Goal: Information Seeking & Learning: Compare options

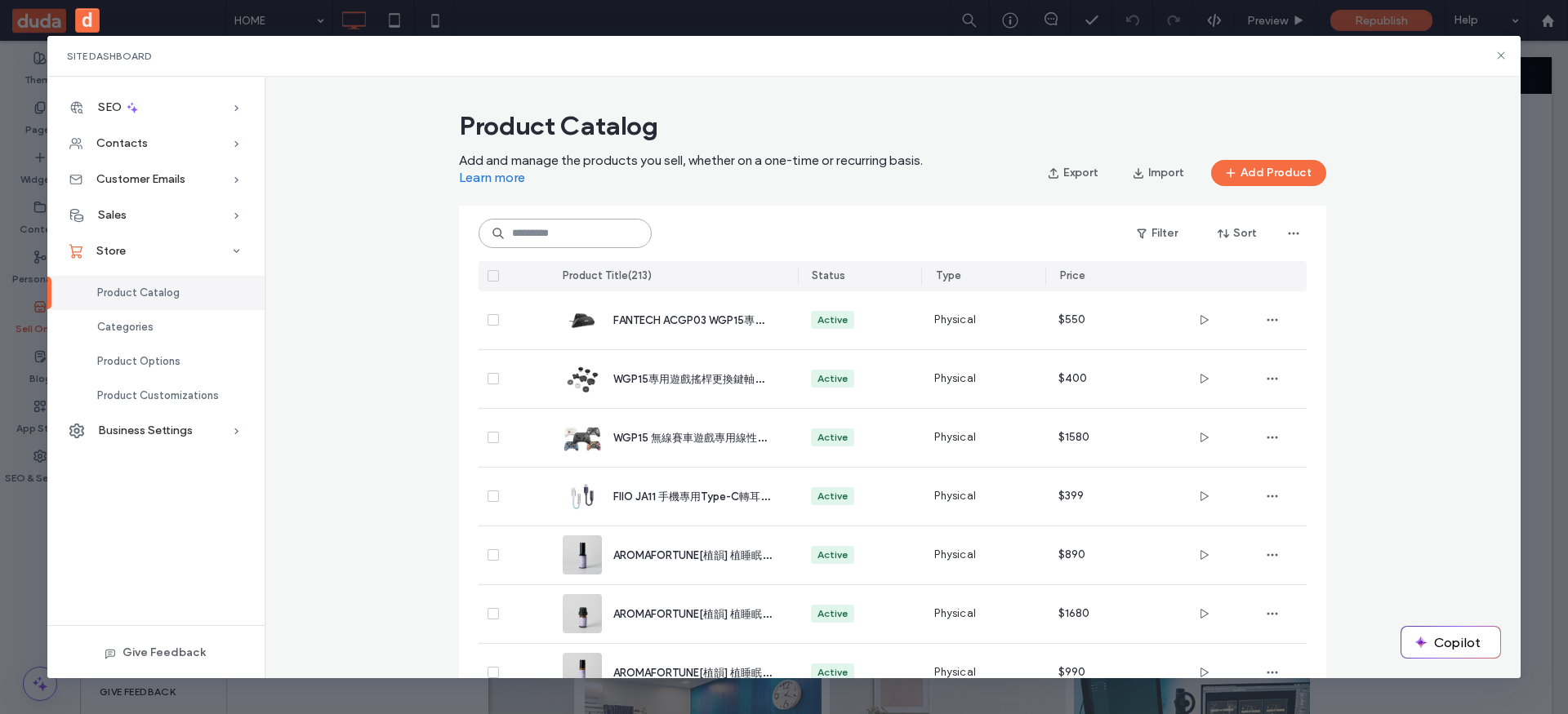
click at [585, 231] on input at bounding box center [565, 233] width 173 height 30
type input "*********"
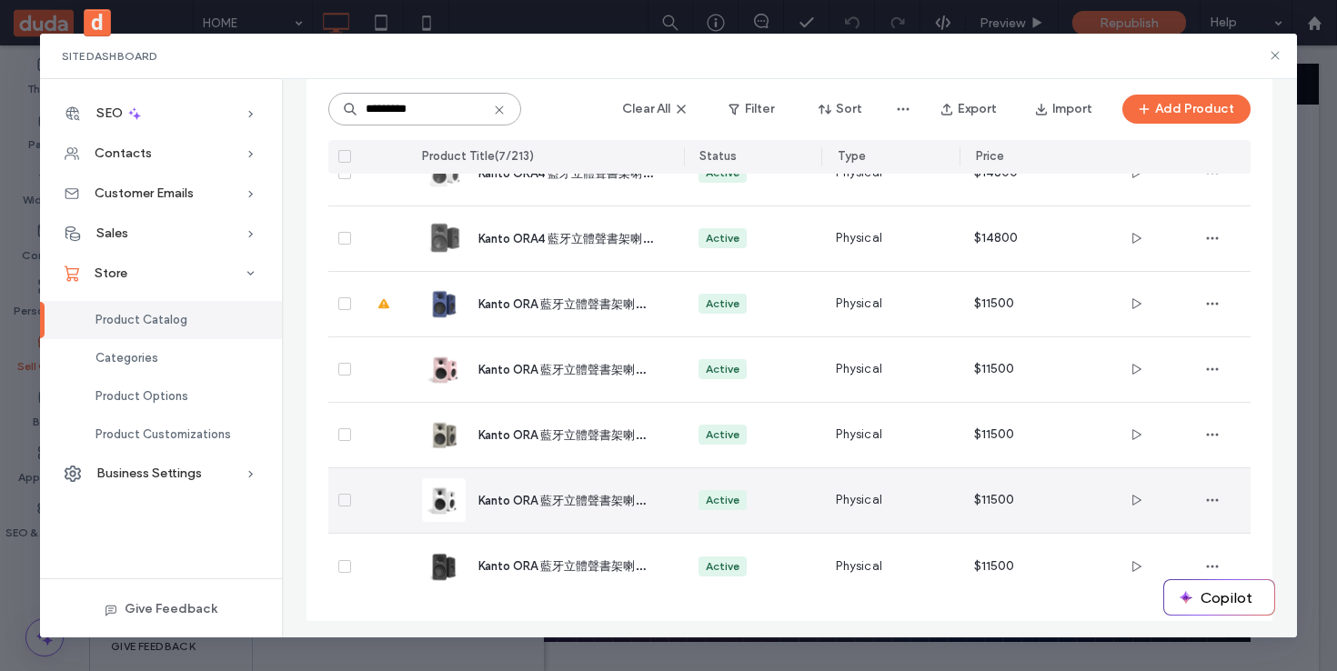
scroll to position [165, 0]
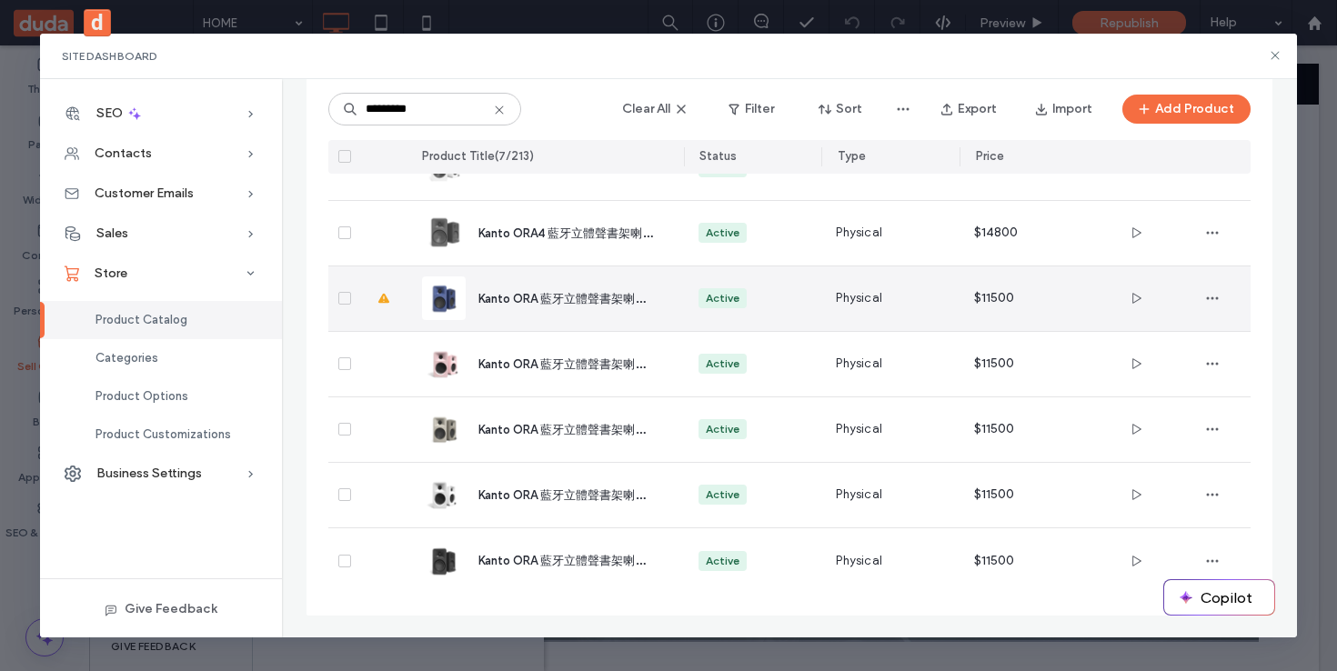
click at [613, 306] on span "Kanto ORA 藍牙立體聲書架喇叭-藍色款" at bounding box center [583, 297] width 209 height 17
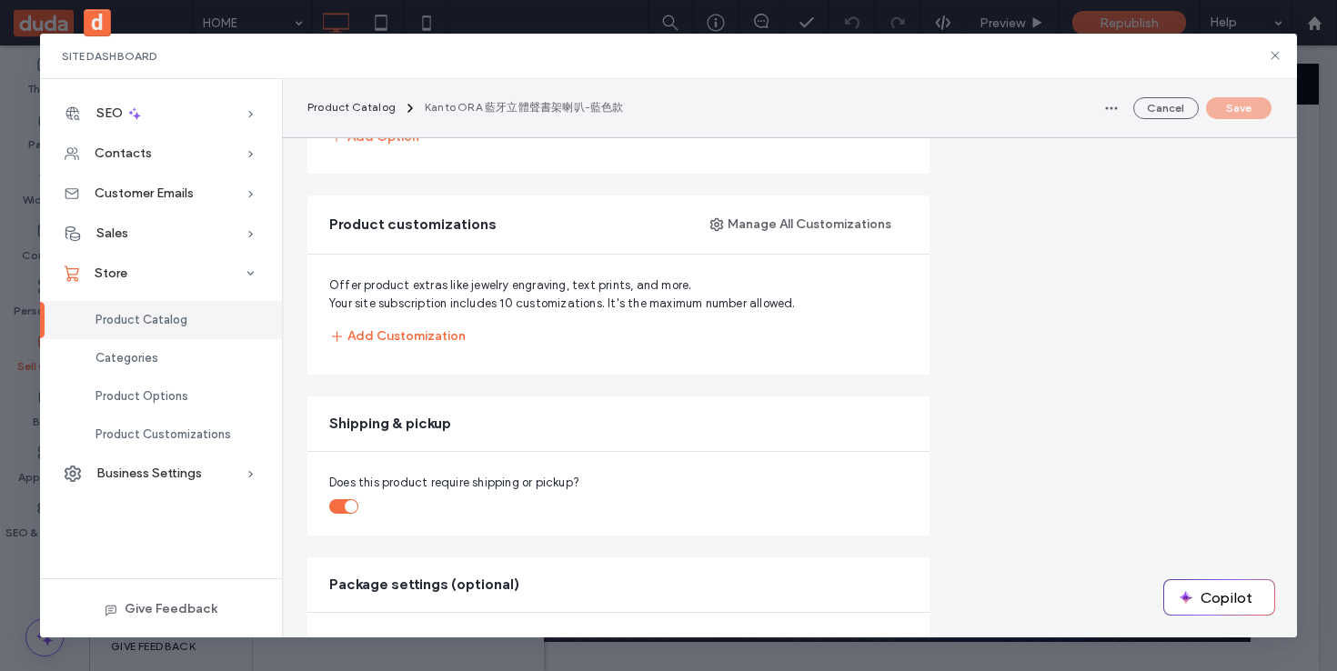
scroll to position [1721, 0]
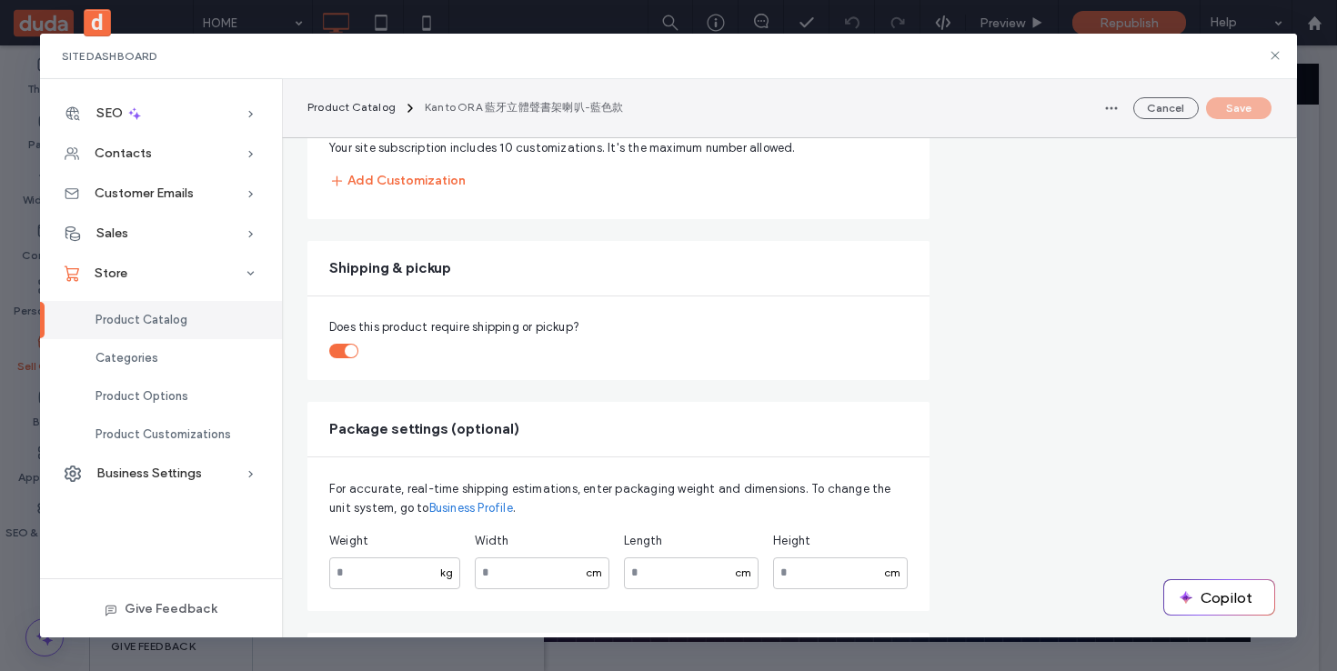
click at [1126, 409] on div "Pricing Regular price On sale ***** $ Product’s purchase type One-Time Subscrip…" at bounding box center [1110, 457] width 324 height 3858
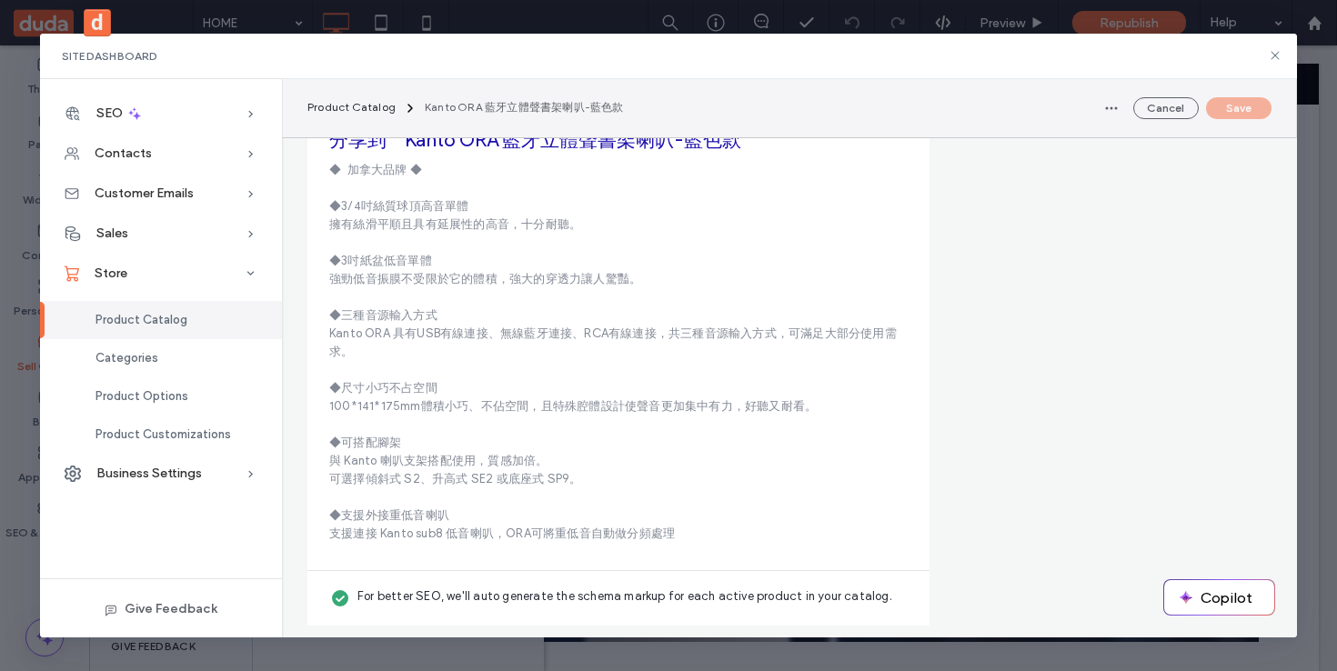
scroll to position [3485, 0]
click at [199, 430] on span "Product Customizations" at bounding box center [164, 435] width 136 height 14
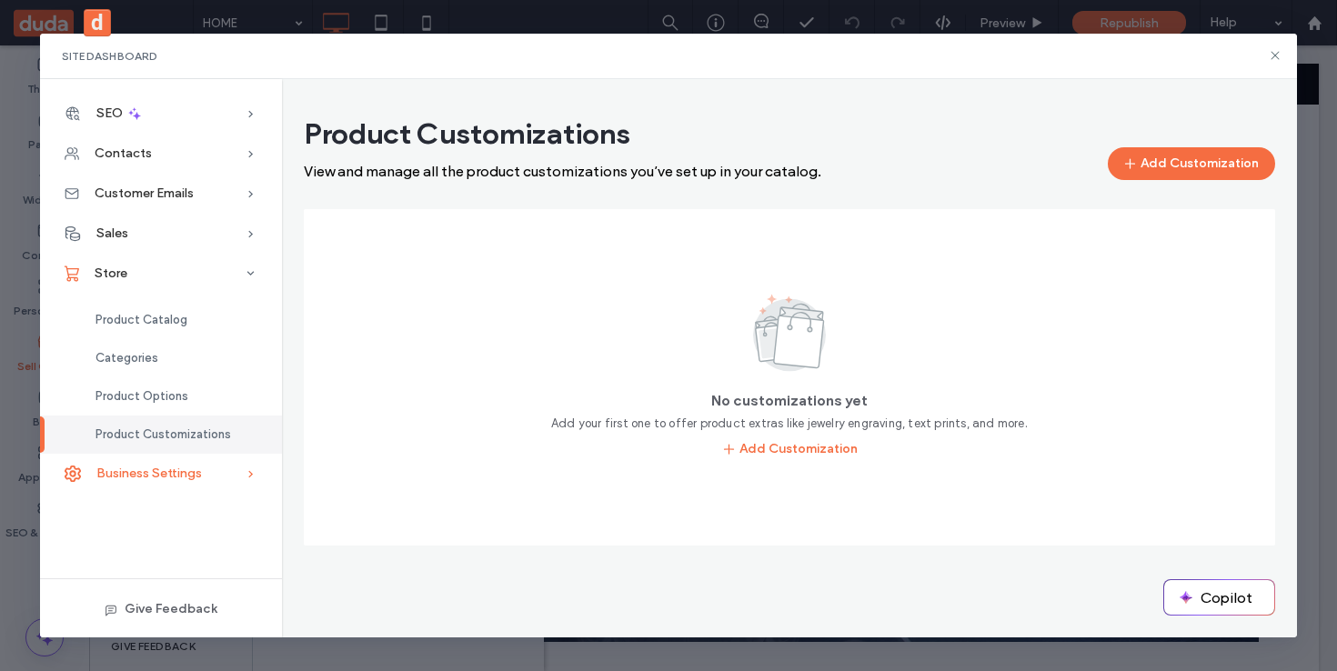
click at [200, 475] on span "Business Settings" at bounding box center [149, 473] width 106 height 15
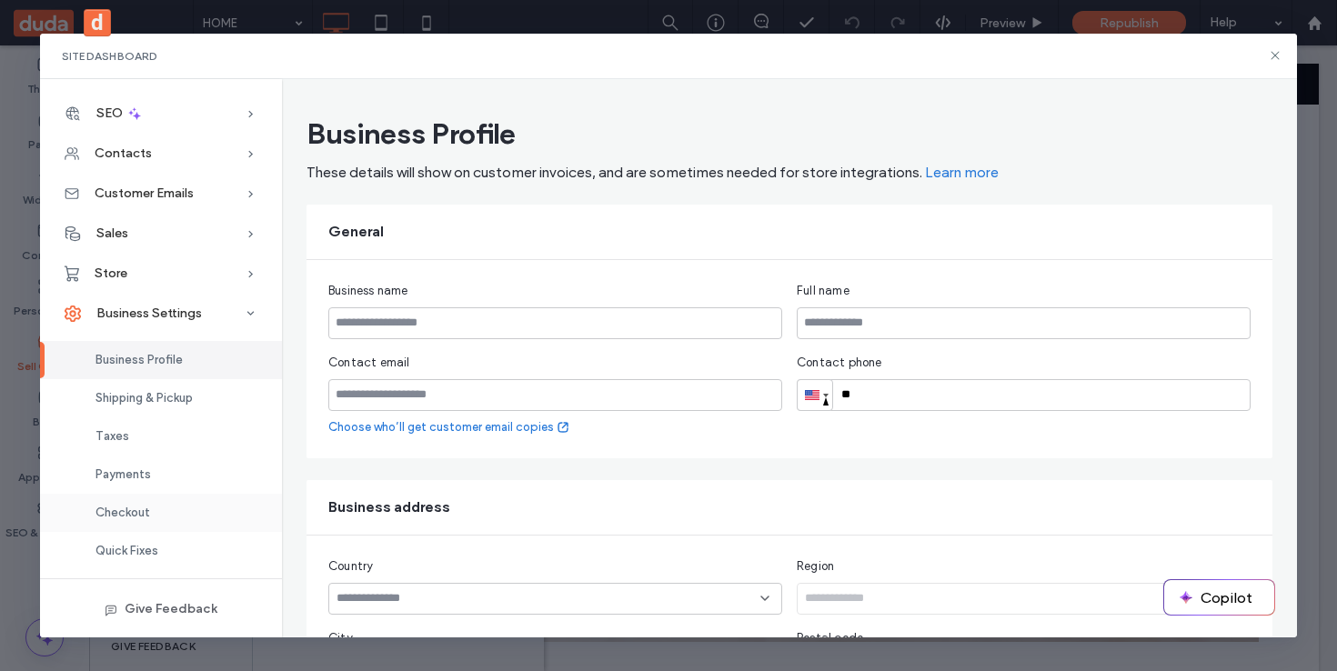
click at [139, 512] on span "Checkout" at bounding box center [123, 513] width 55 height 14
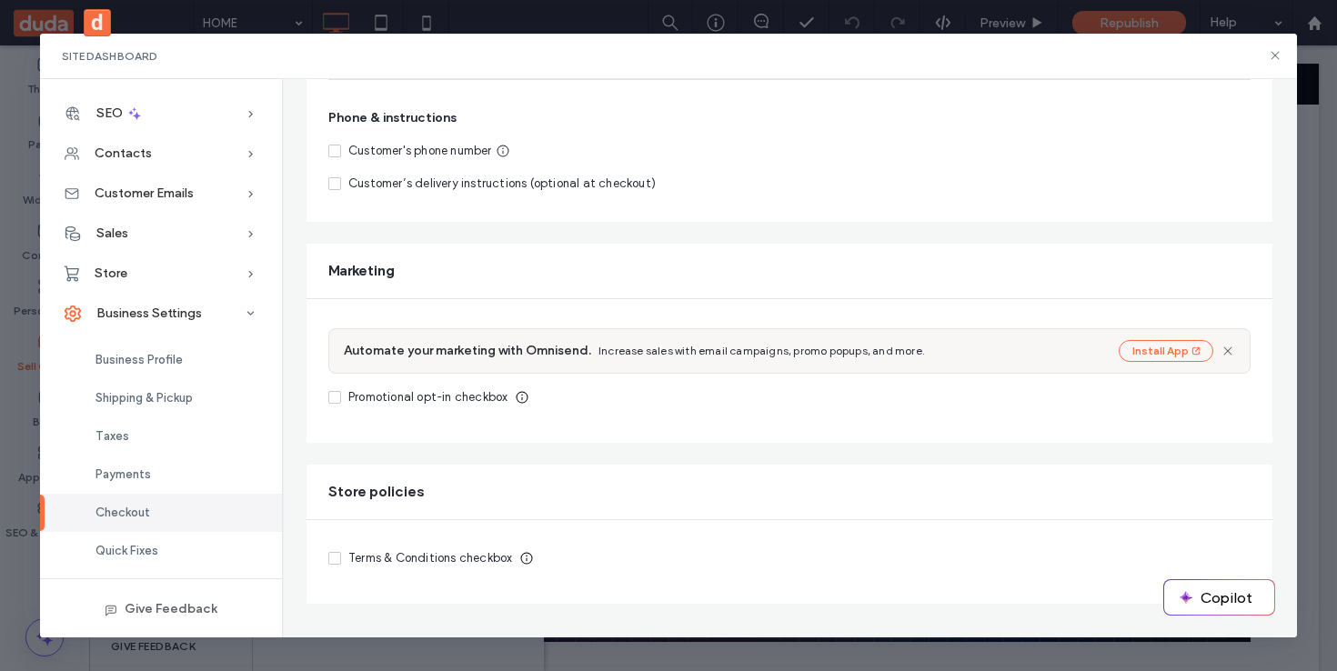
scroll to position [483, 0]
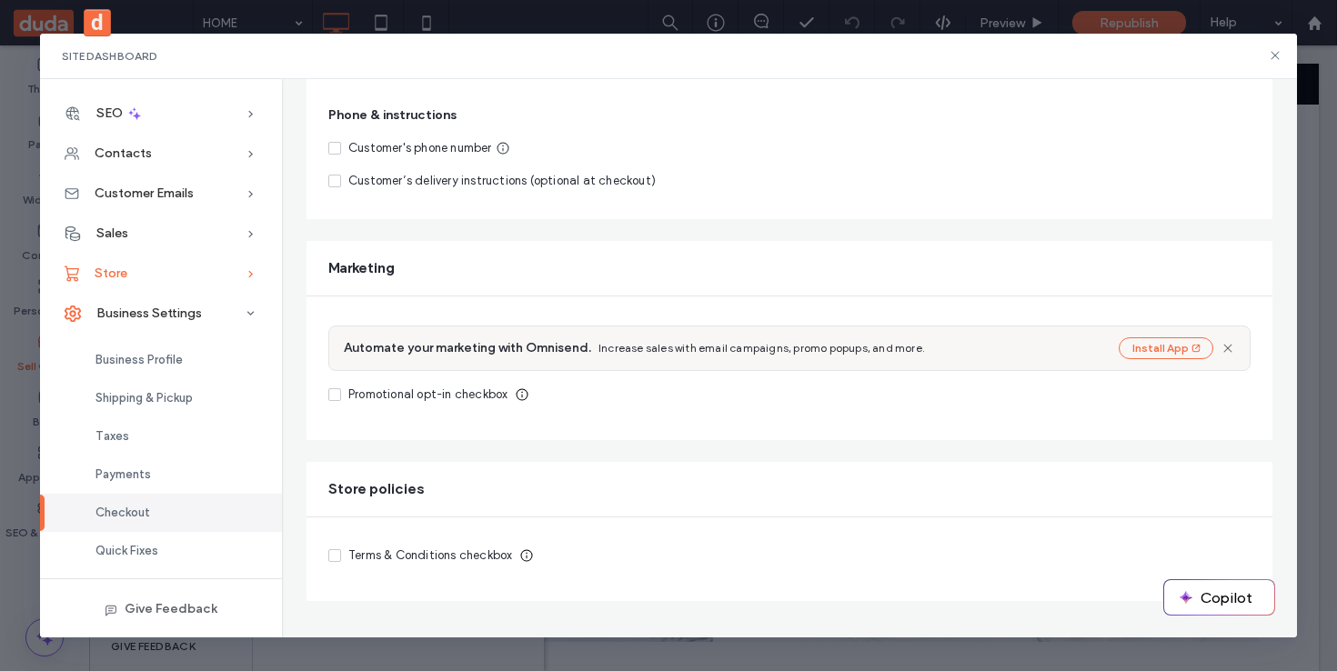
click at [164, 267] on div "Store" at bounding box center [161, 274] width 242 height 40
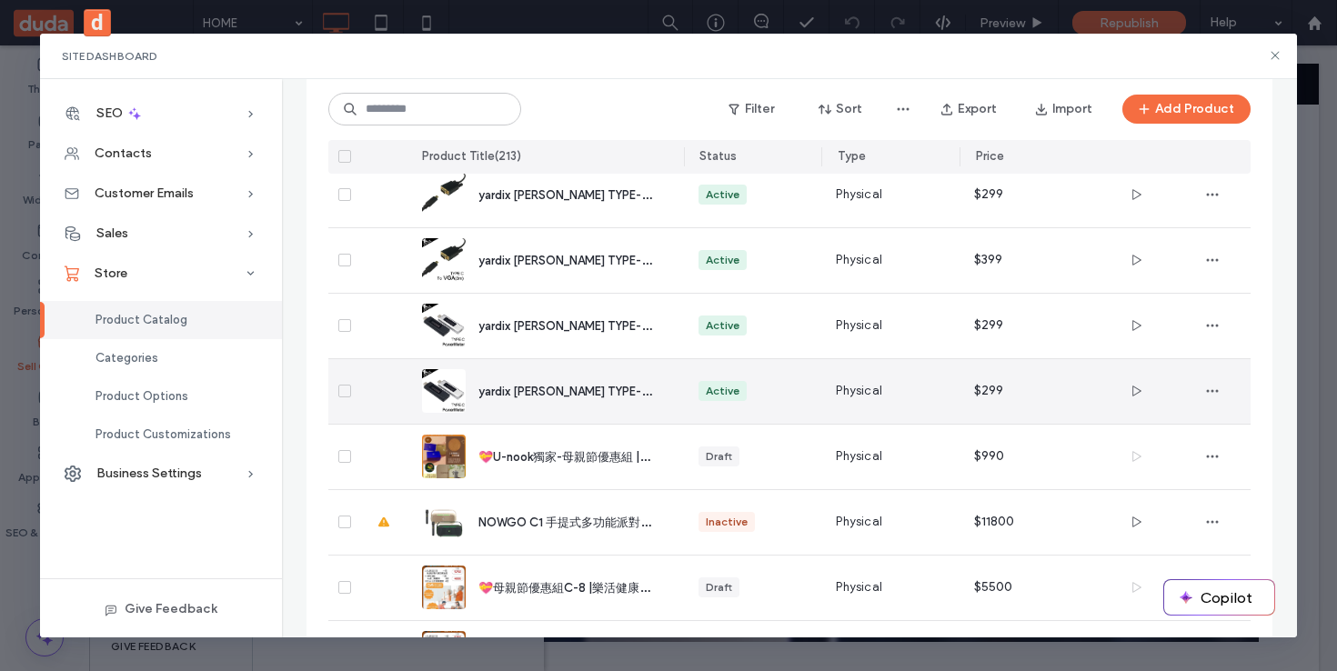
scroll to position [0, 0]
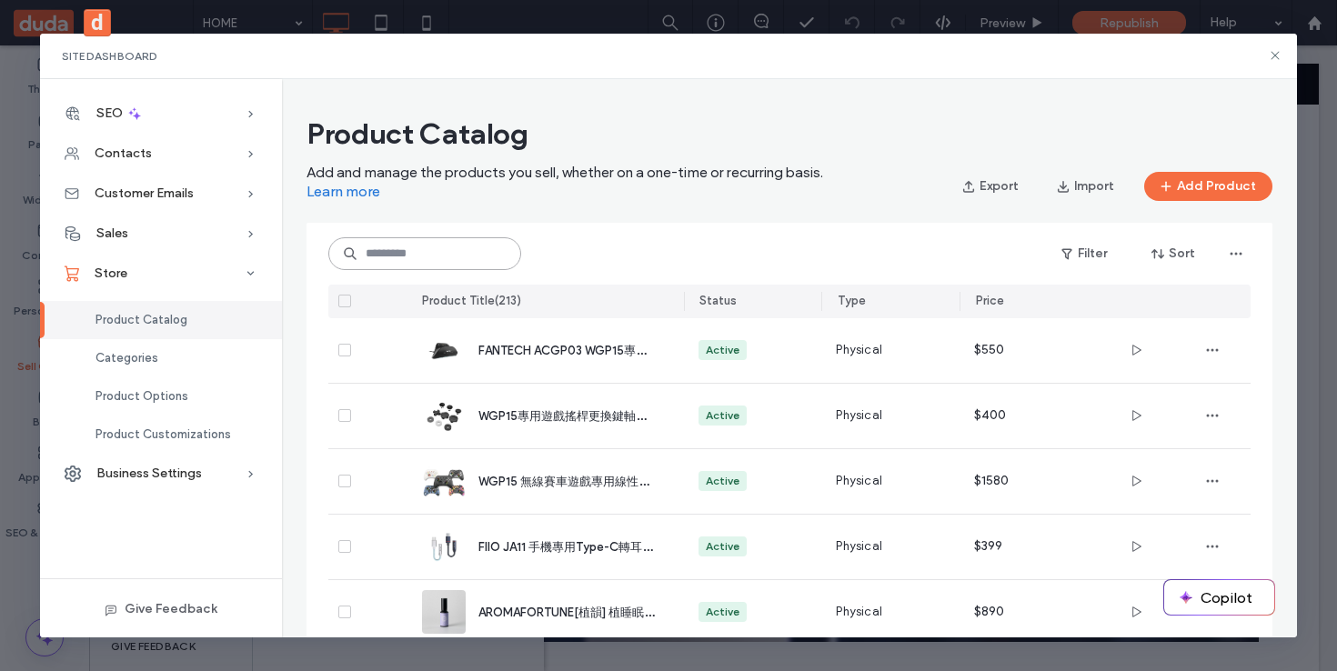
click at [488, 255] on input at bounding box center [424, 253] width 193 height 33
type input "*********"
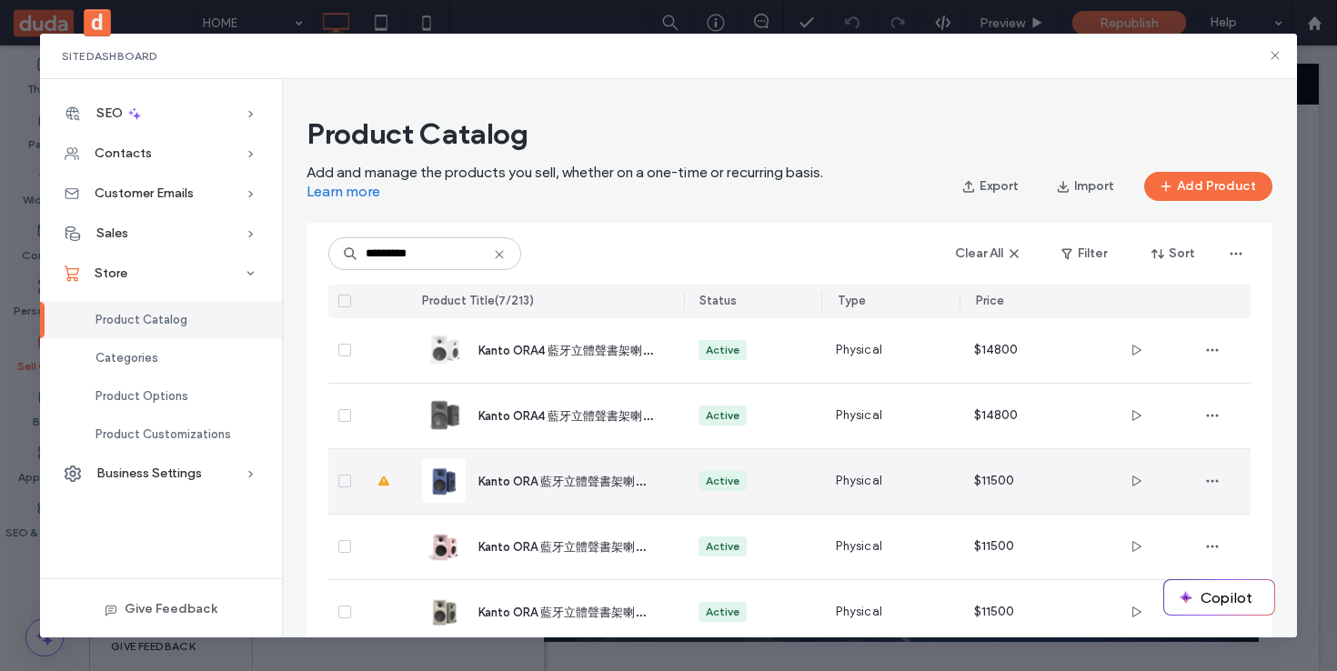
click at [479, 486] on span "Kanto ORA 藍牙立體聲書架喇叭-藍色款" at bounding box center [583, 480] width 209 height 17
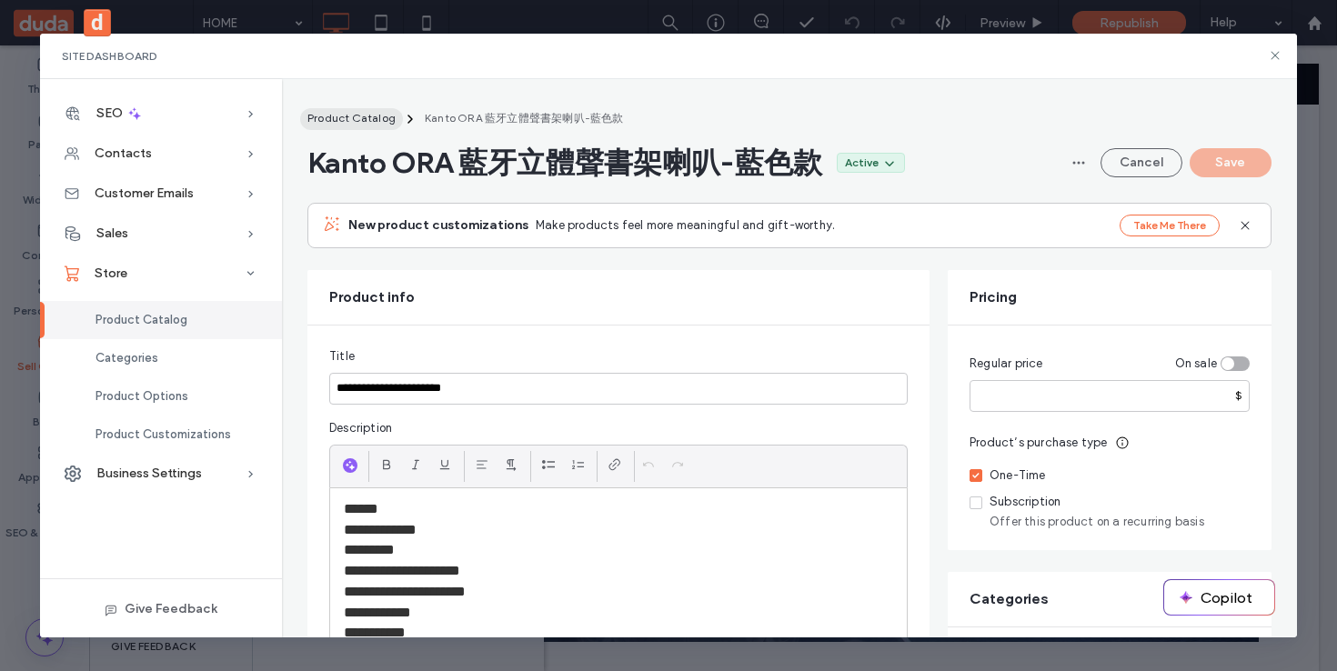
click at [346, 115] on span "Product Catalog" at bounding box center [352, 118] width 88 height 14
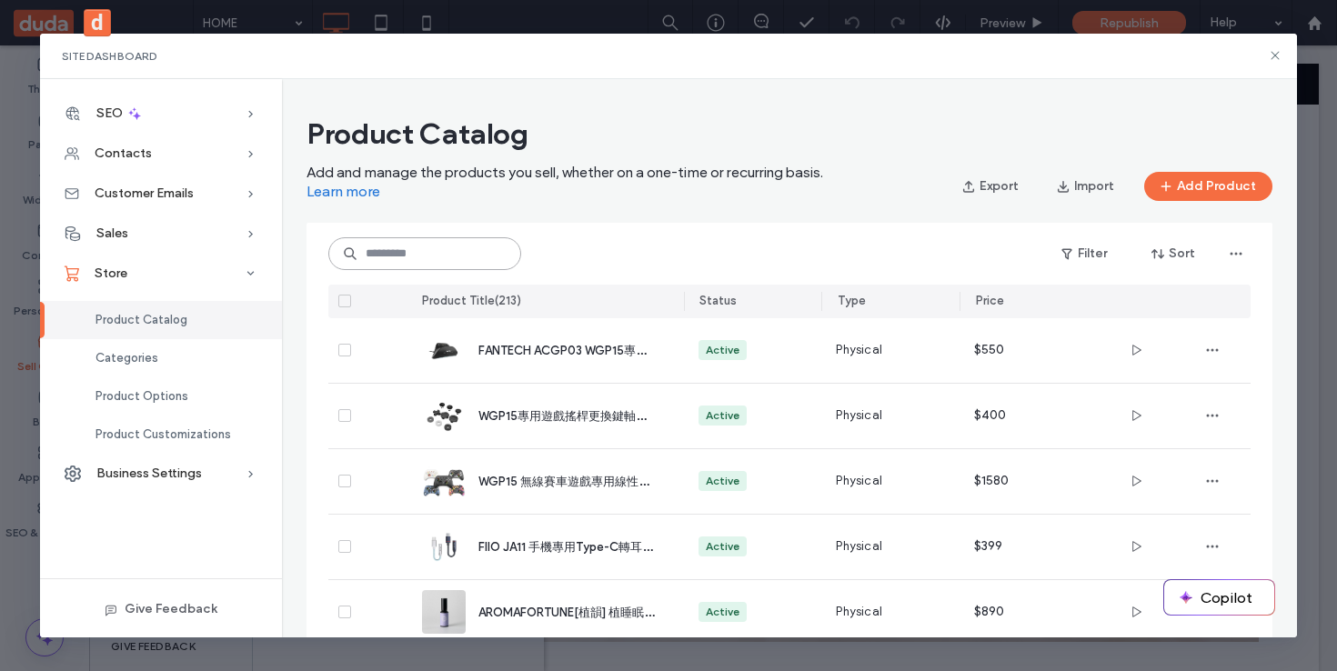
click at [418, 250] on input at bounding box center [424, 253] width 193 height 33
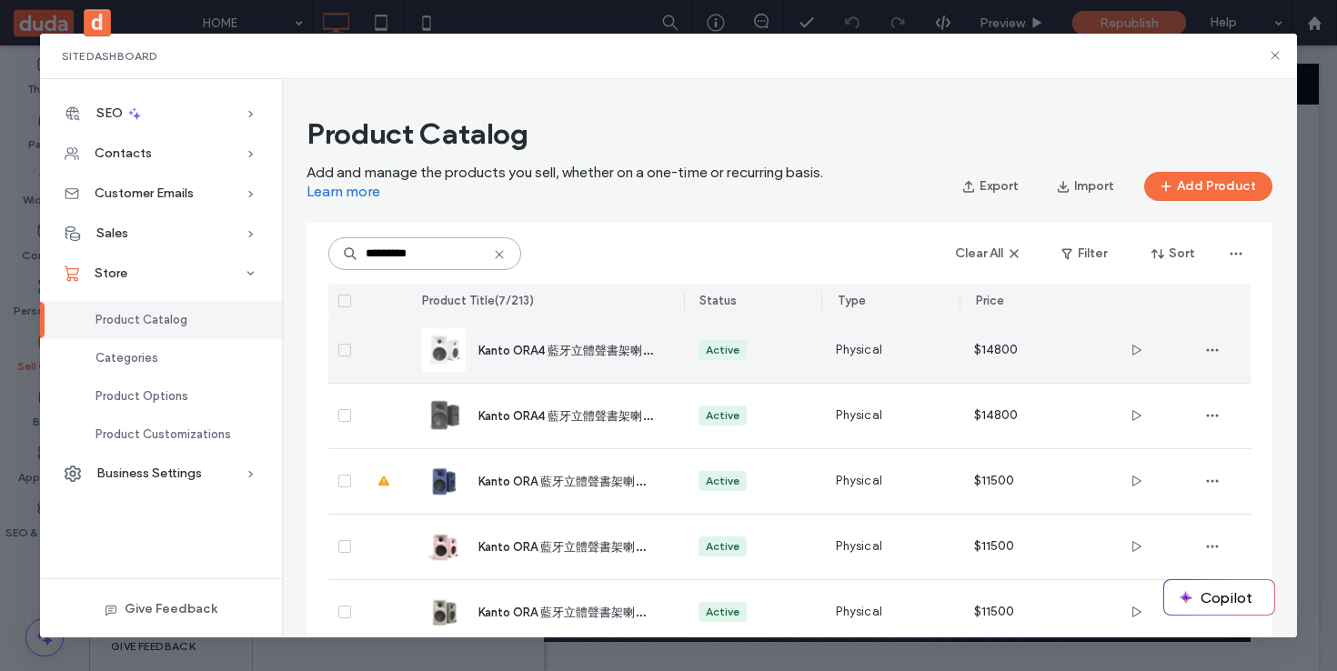
type input "*********"
click at [645, 368] on div "Kanto ORA4 藍牙立體聲書架喇叭-霧面白" at bounding box center [545, 350] width 247 height 65
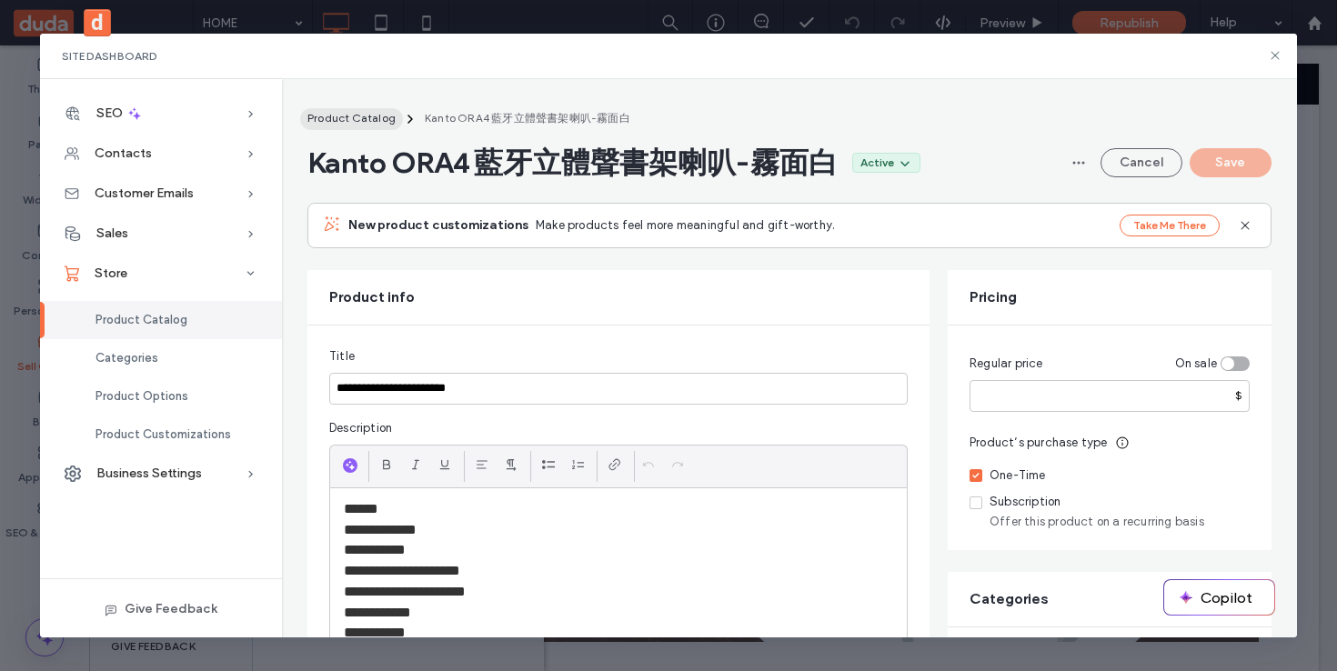
click at [349, 119] on span "Product Catalog" at bounding box center [352, 118] width 88 height 14
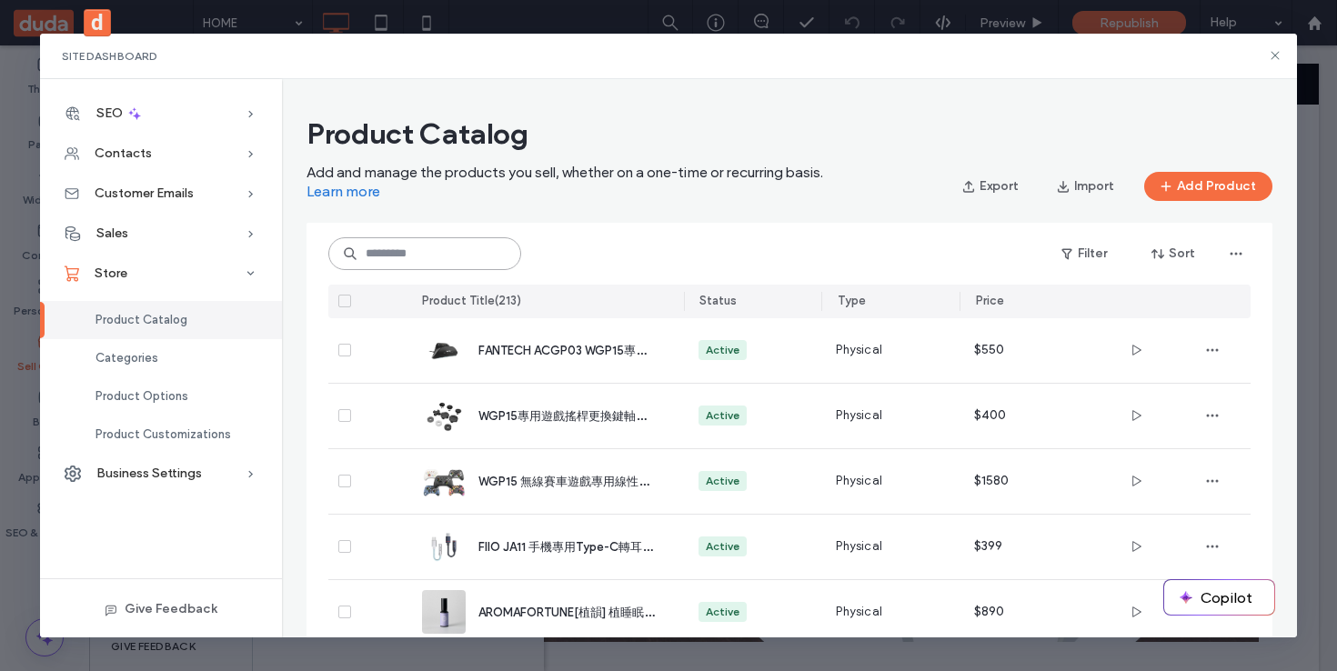
click at [415, 243] on input at bounding box center [424, 253] width 193 height 33
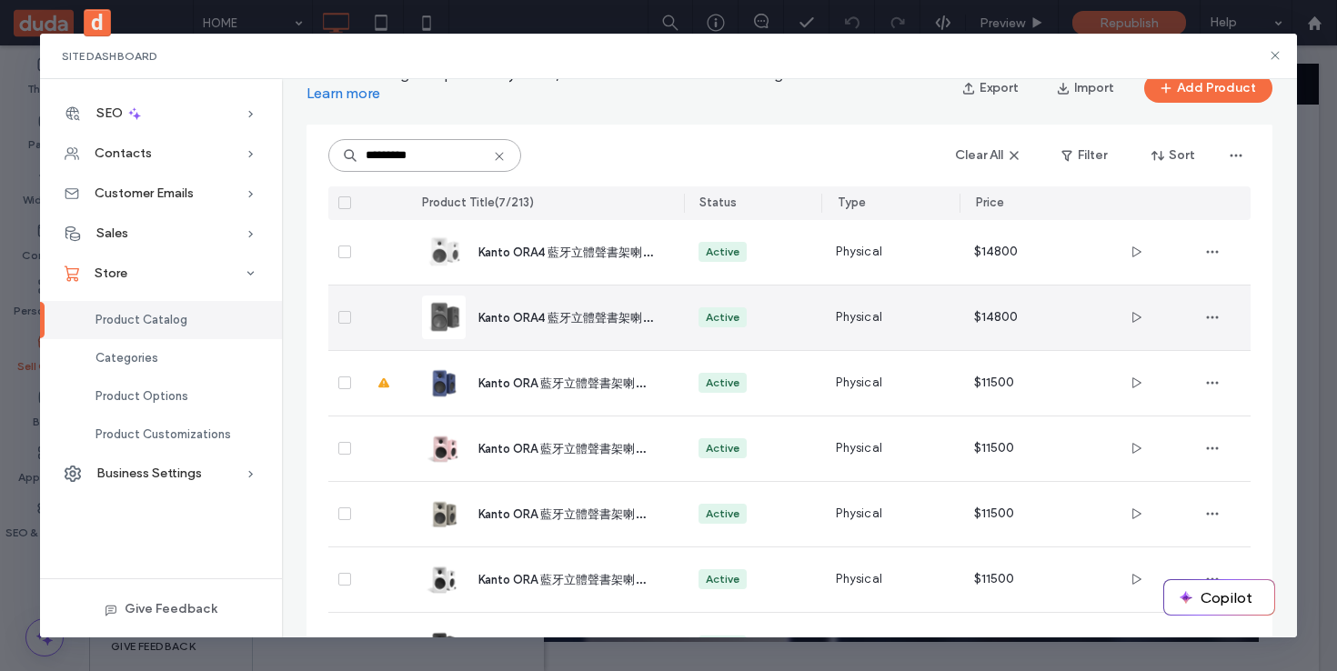
scroll to position [102, 0]
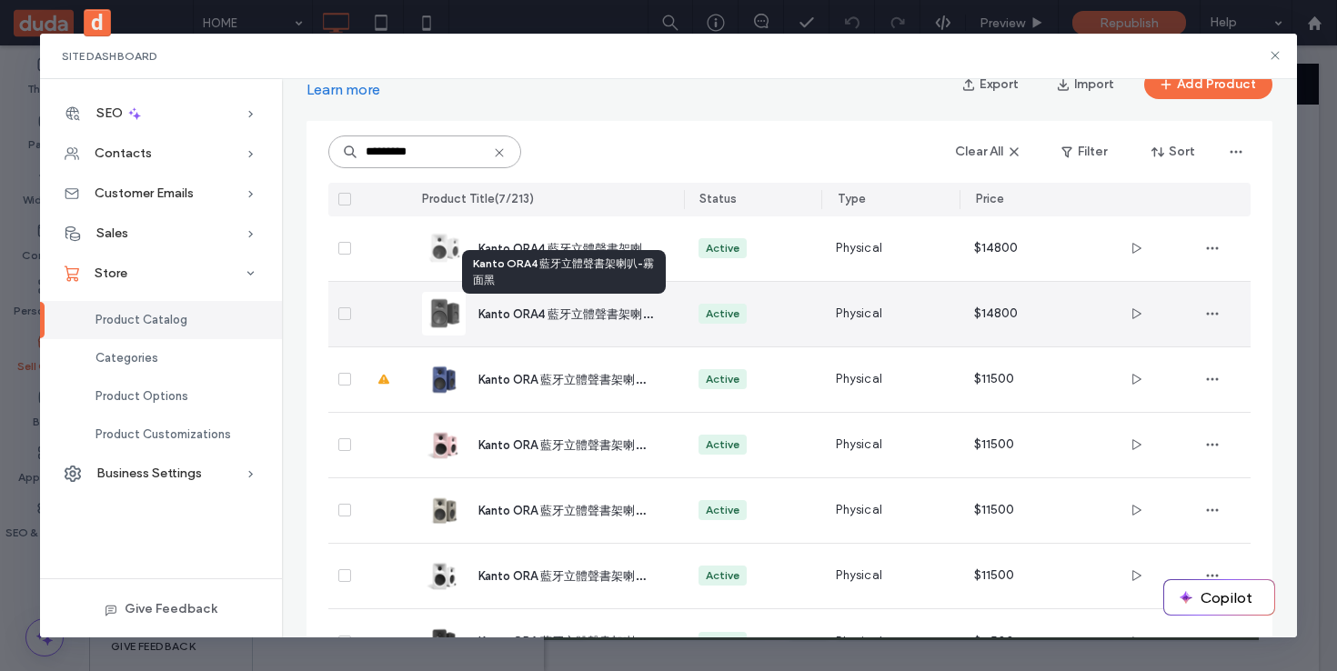
type input "*********"
click at [616, 309] on span "Kanto ORA4 藍牙立體聲書架喇叭-霧面黑" at bounding box center [587, 313] width 217 height 17
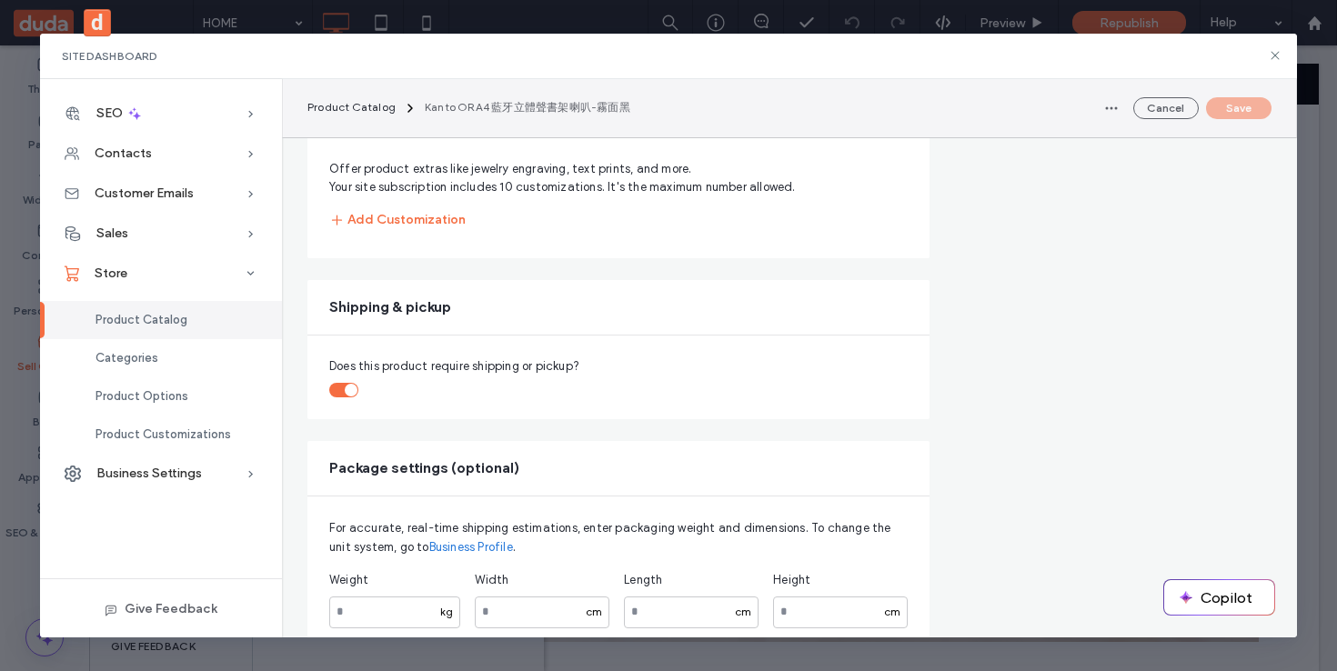
scroll to position [0, 0]
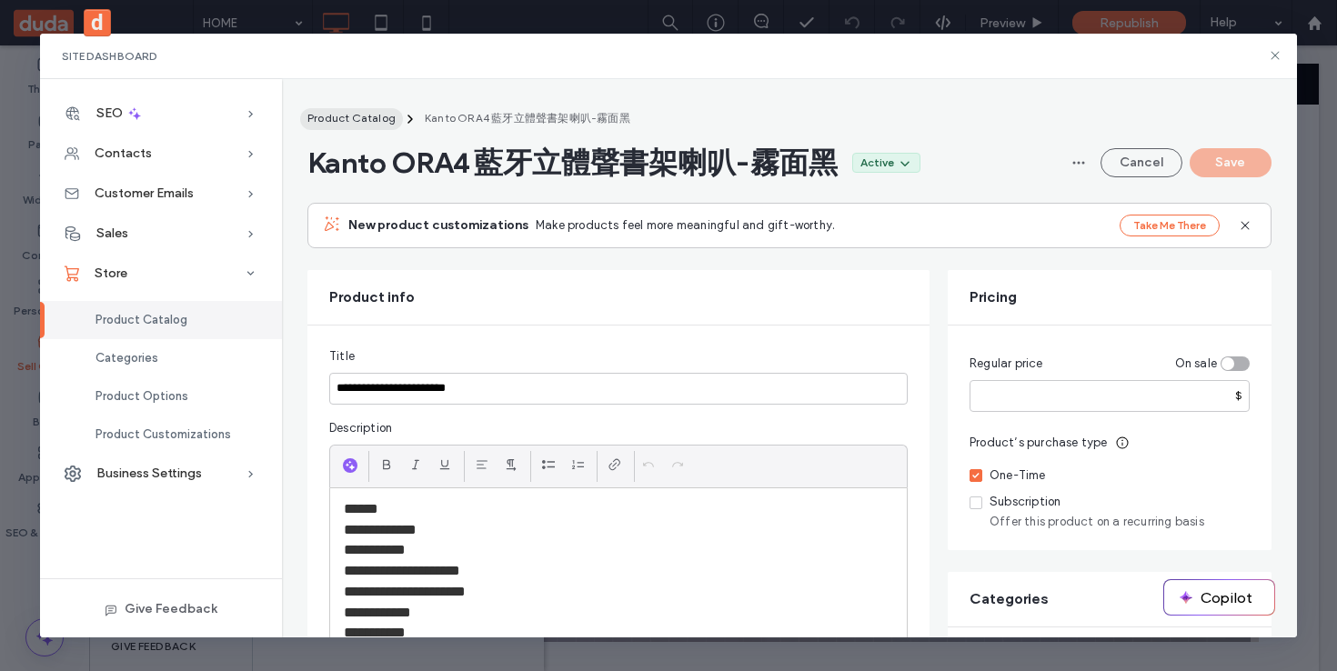
click at [368, 113] on span "Product Catalog" at bounding box center [352, 118] width 88 height 14
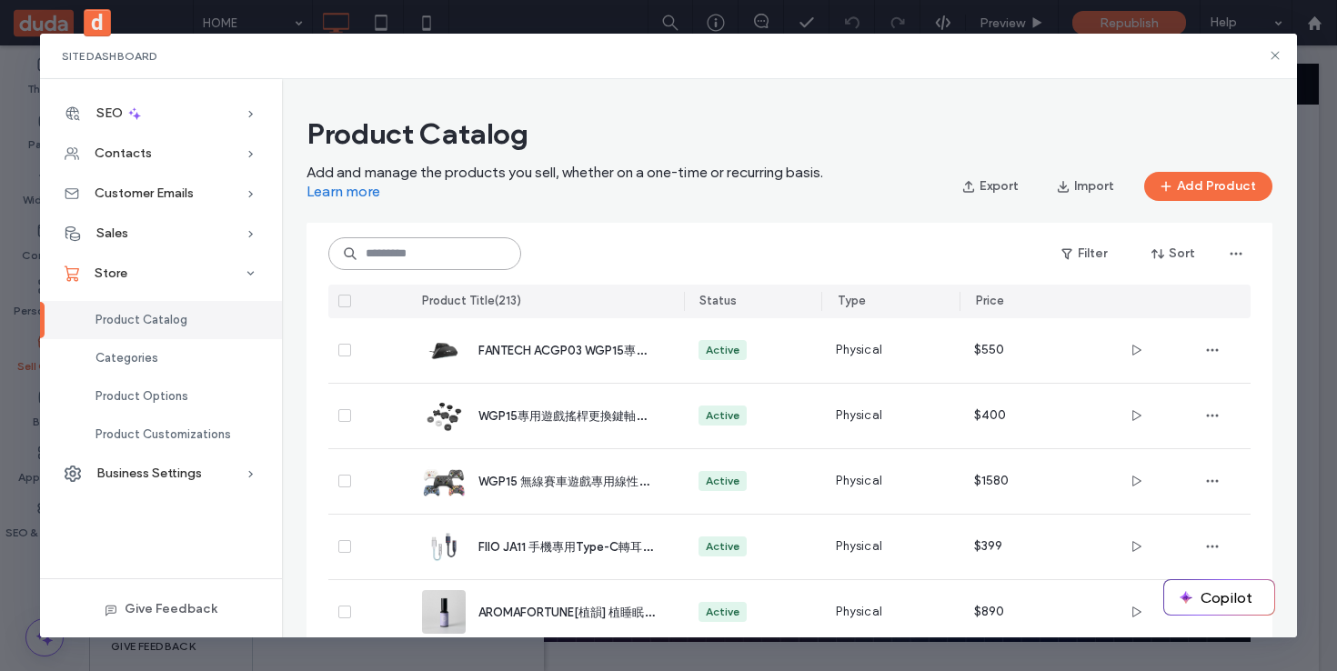
click at [415, 257] on input at bounding box center [424, 253] width 193 height 33
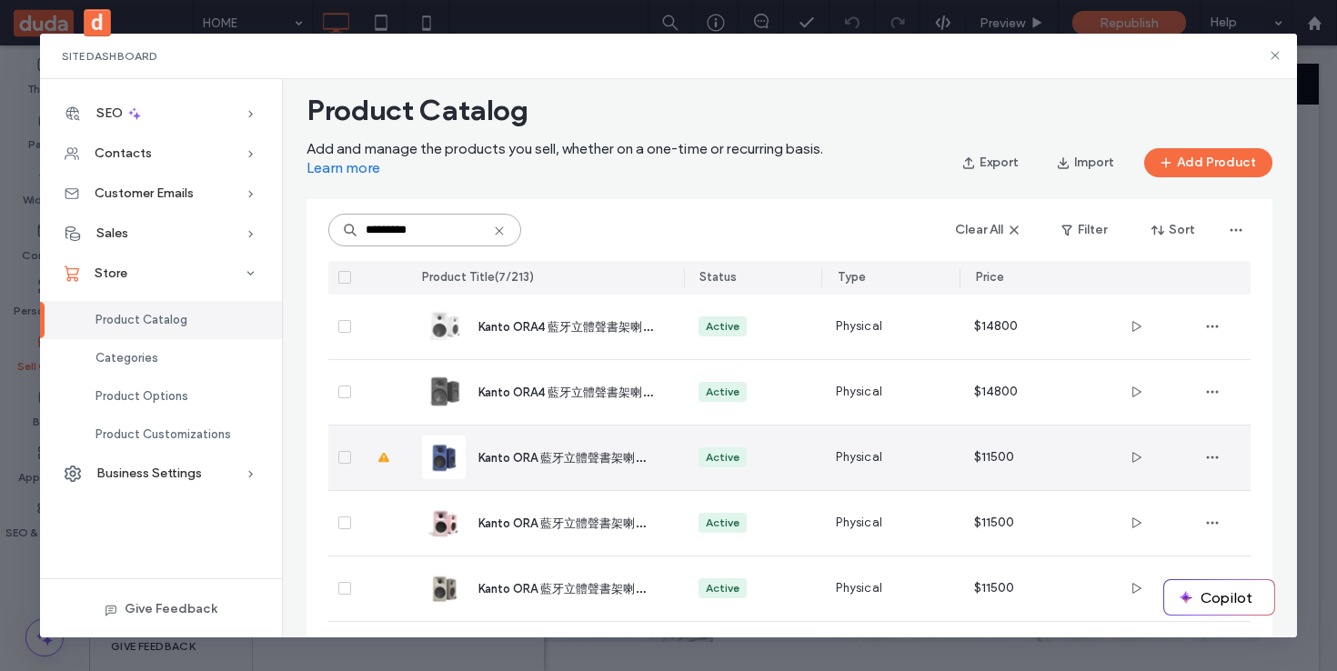
scroll to position [36, 0]
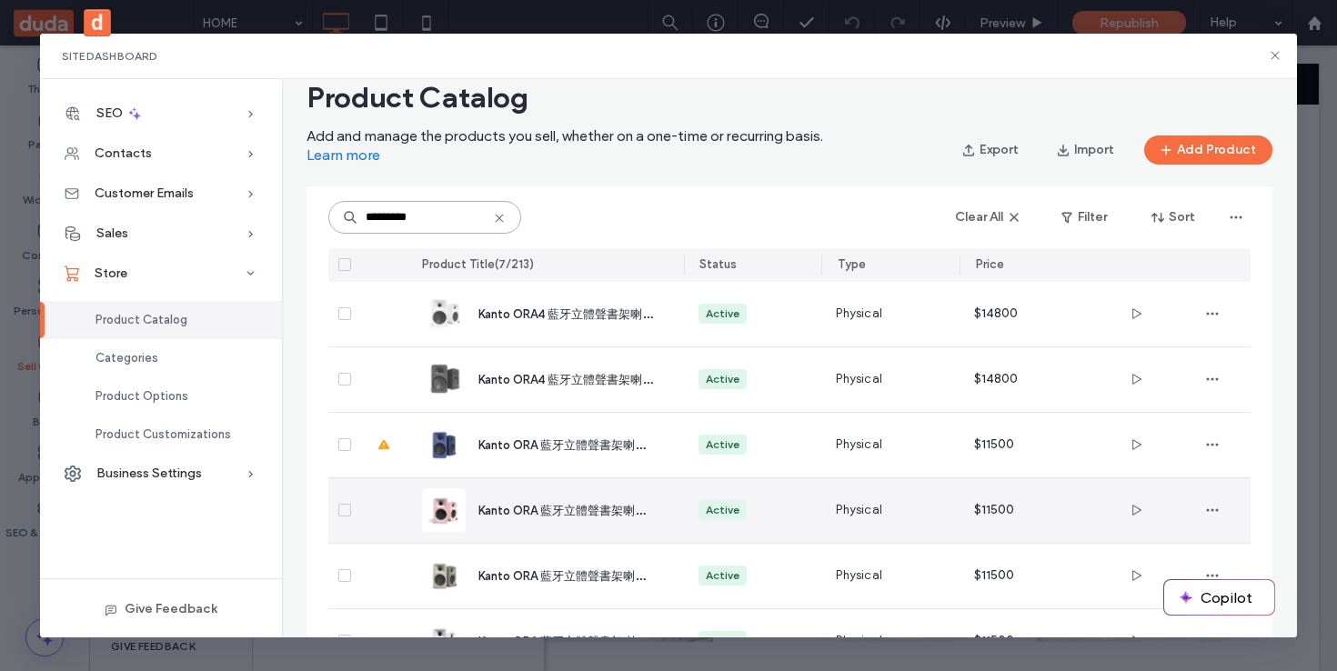
type input "*********"
click at [601, 499] on div "Kanto ORA 藍牙立體聲書架喇叭-霧面粉" at bounding box center [545, 511] width 247 height 65
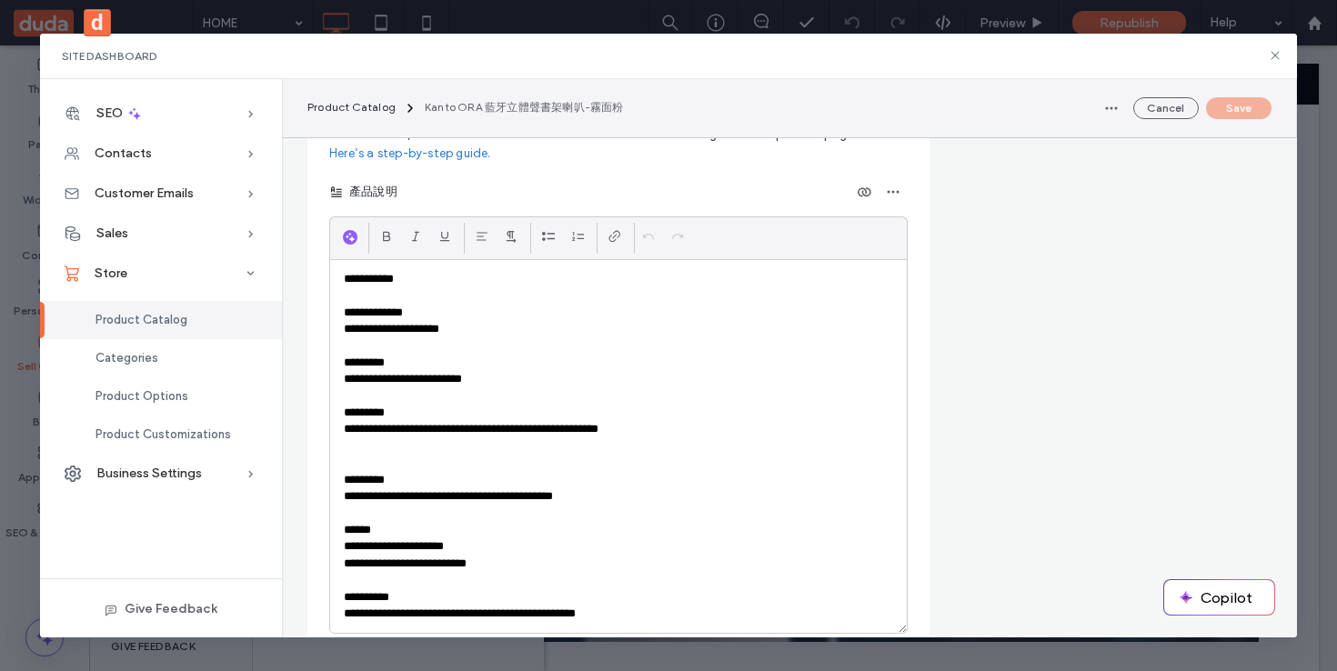
scroll to position [0, 0]
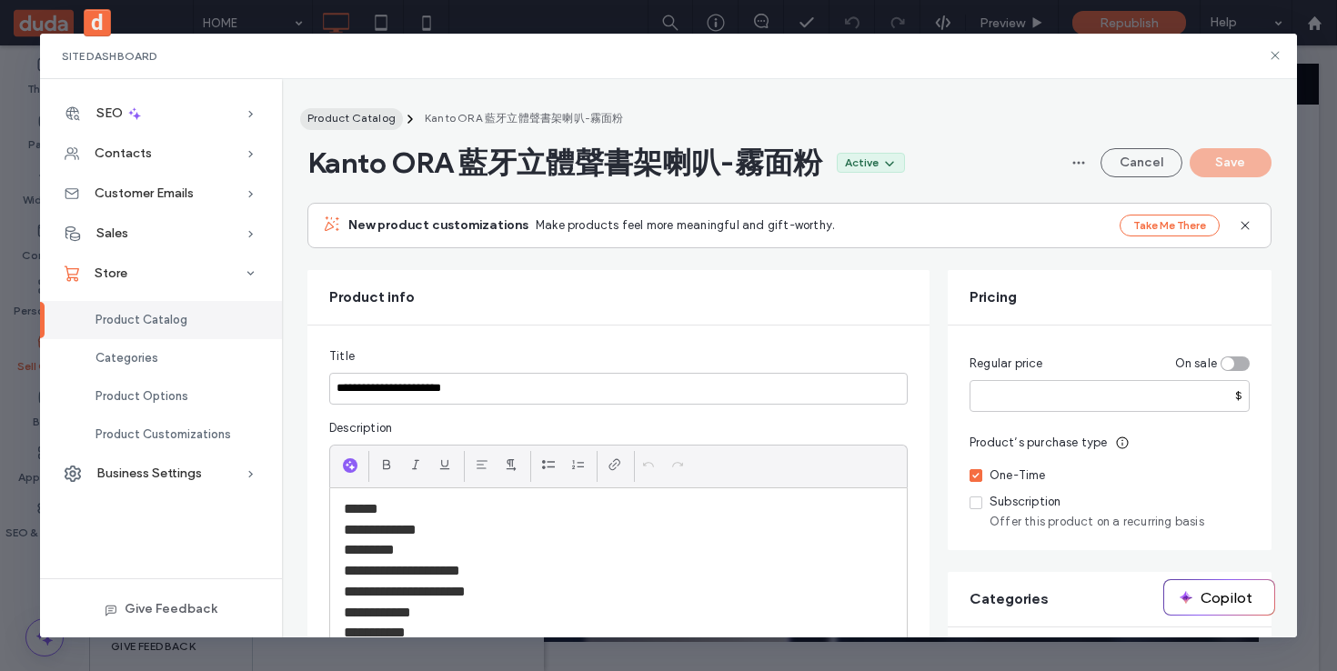
click at [344, 119] on span "Product Catalog" at bounding box center [352, 118] width 88 height 14
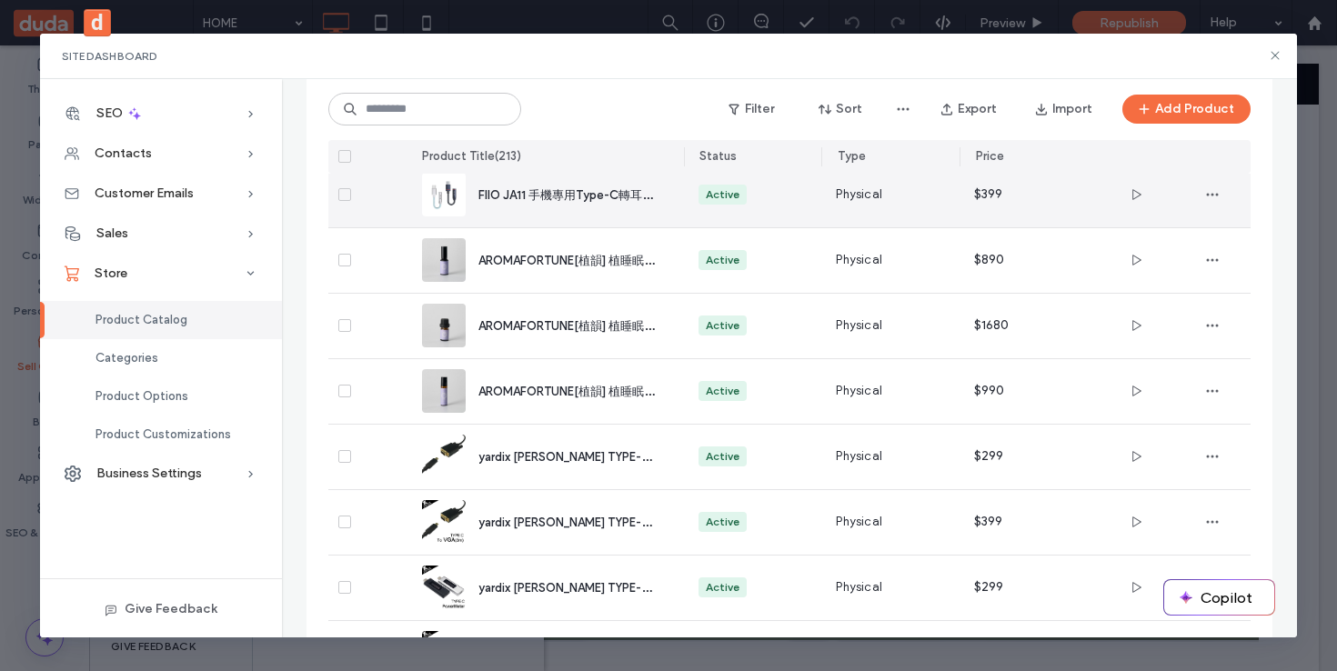
scroll to position [83, 0]
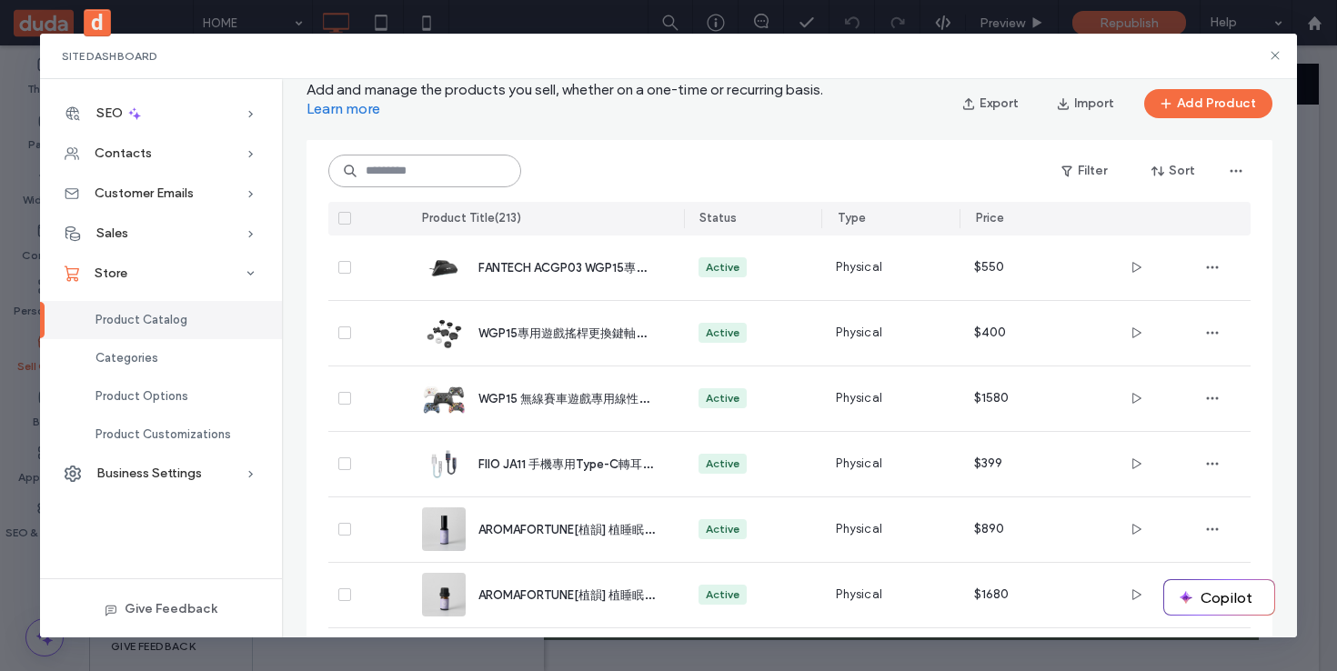
click at [429, 183] on input at bounding box center [424, 171] width 193 height 33
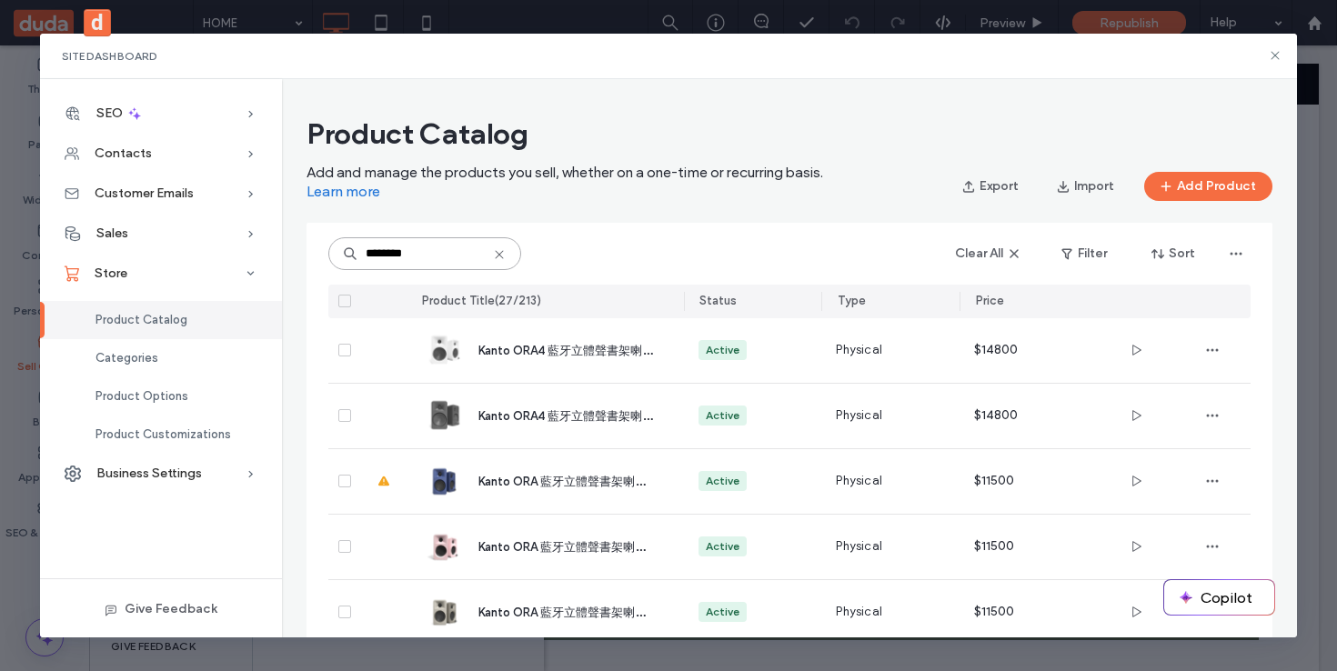
type input "*********"
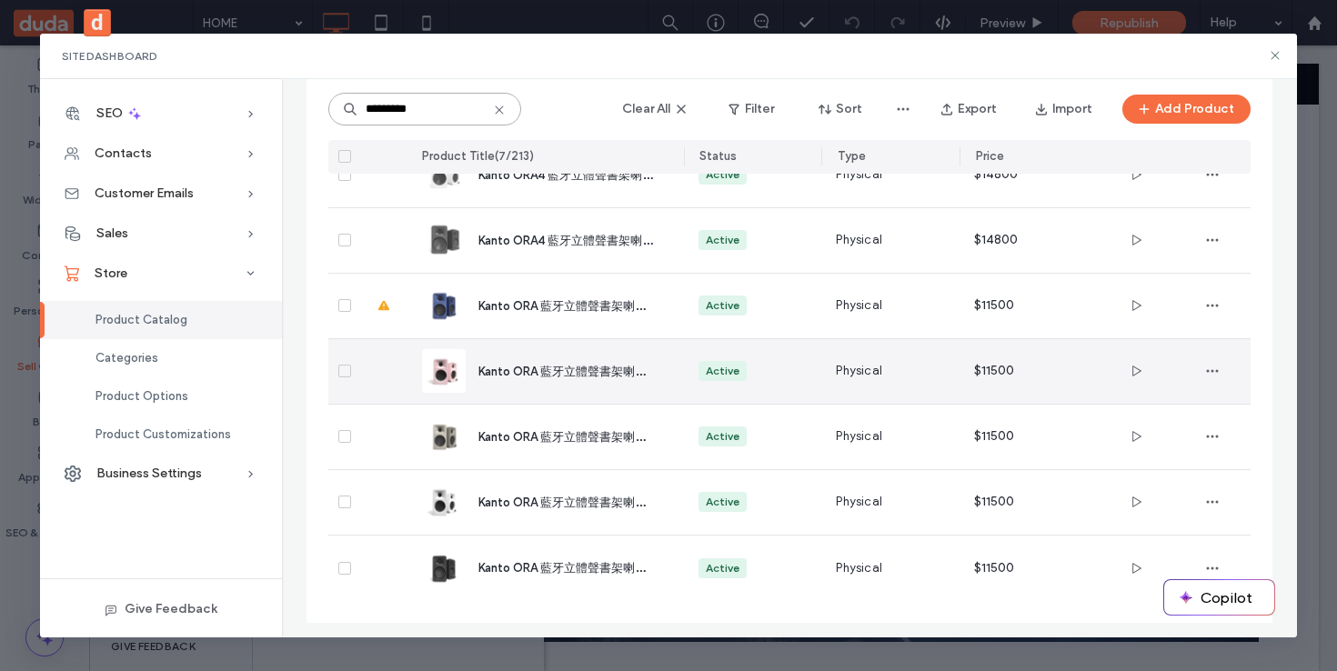
scroll to position [165, 0]
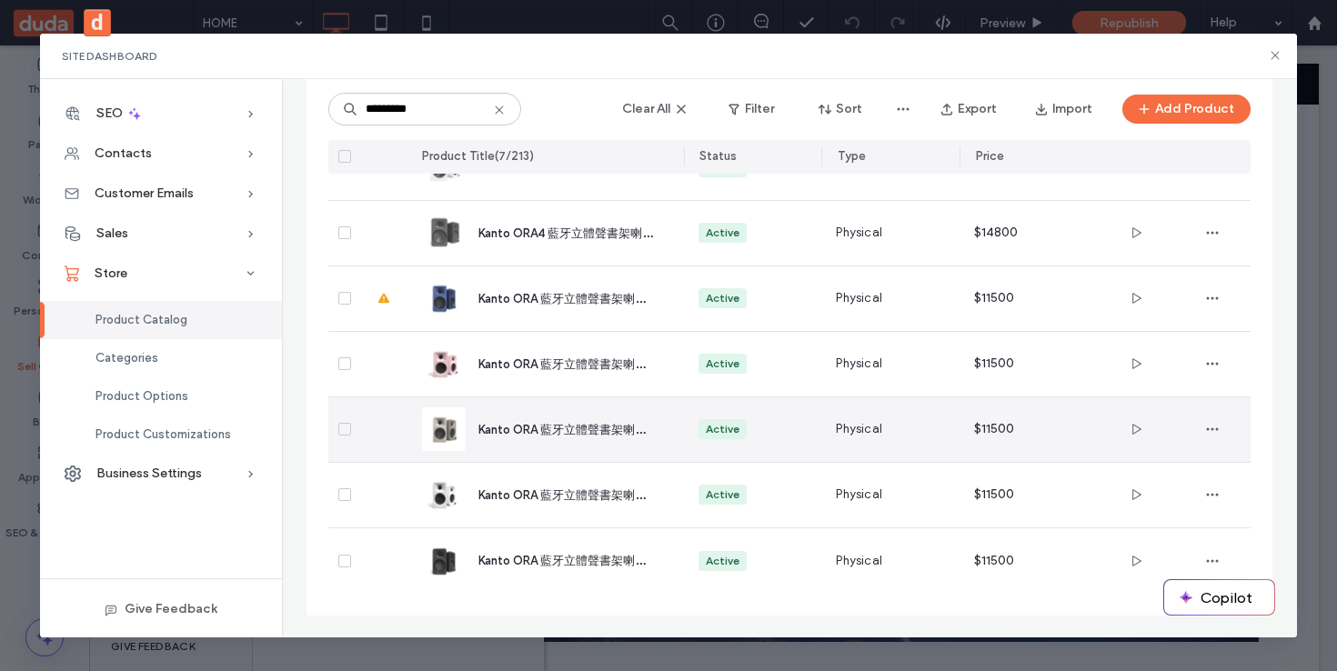
click at [580, 442] on div "Kanto ORA 藍牙立體聲書架喇叭-香檳金" at bounding box center [545, 430] width 247 height 65
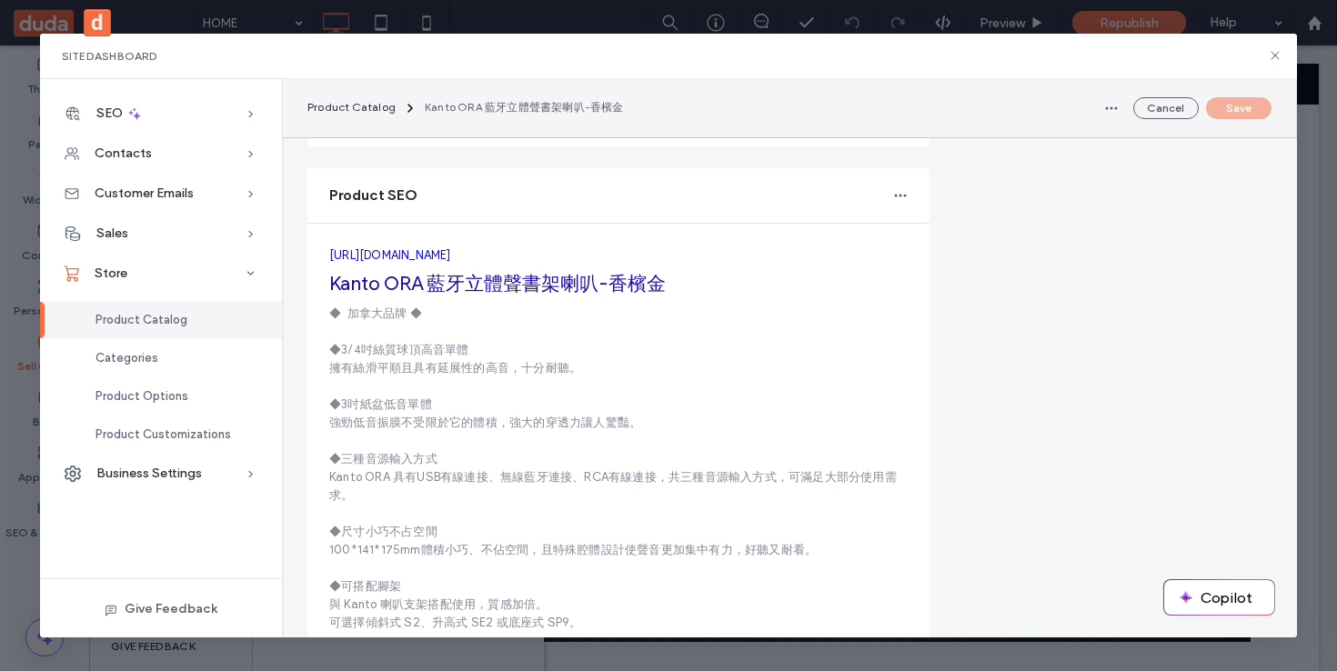
scroll to position [3222, 0]
click at [358, 100] on span "Product Catalog" at bounding box center [352, 107] width 88 height 14
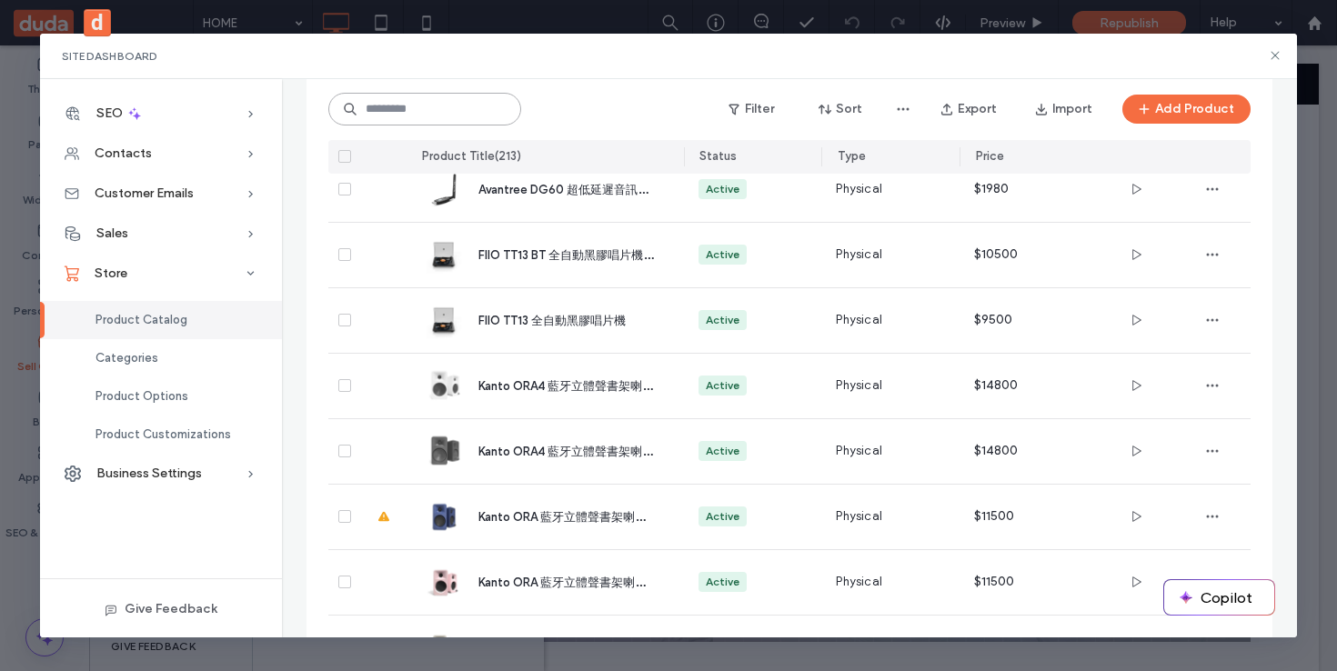
click at [444, 109] on input at bounding box center [424, 109] width 193 height 33
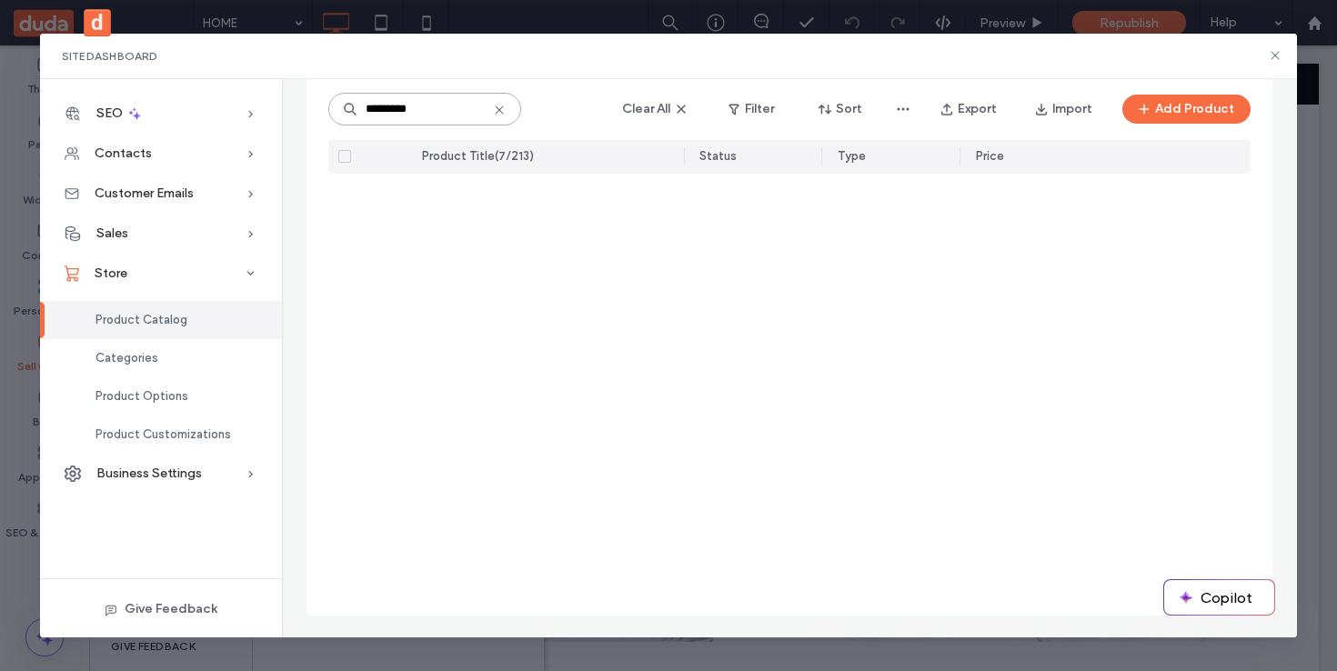
scroll to position [165, 0]
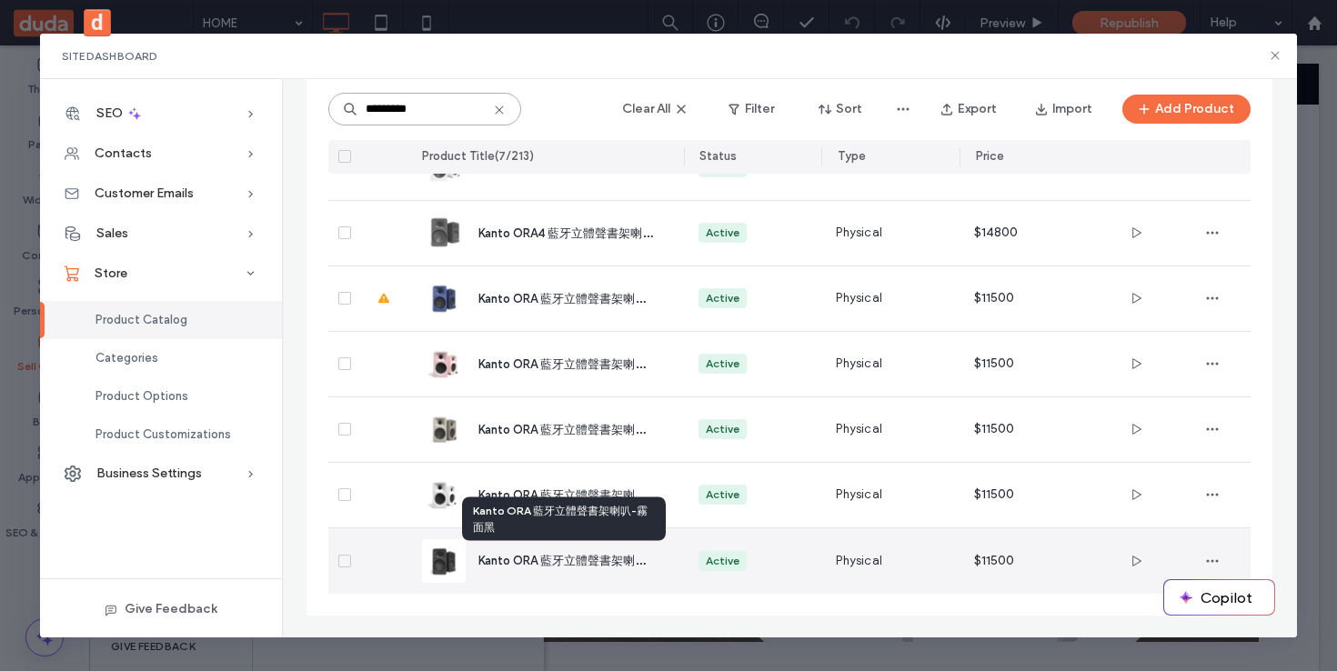
type input "*********"
click at [535, 564] on span "Kanto ORA 藍牙立體聲書架喇叭-霧面黑" at bounding box center [583, 559] width 209 height 17
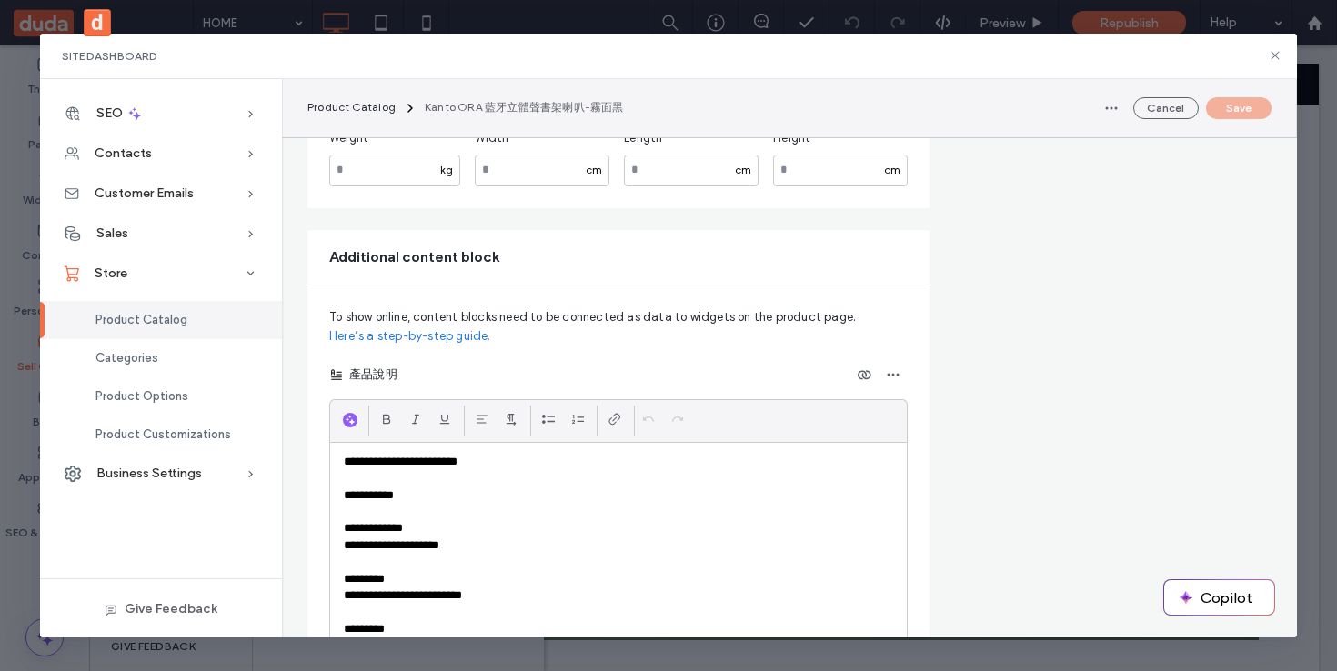
scroll to position [0, 0]
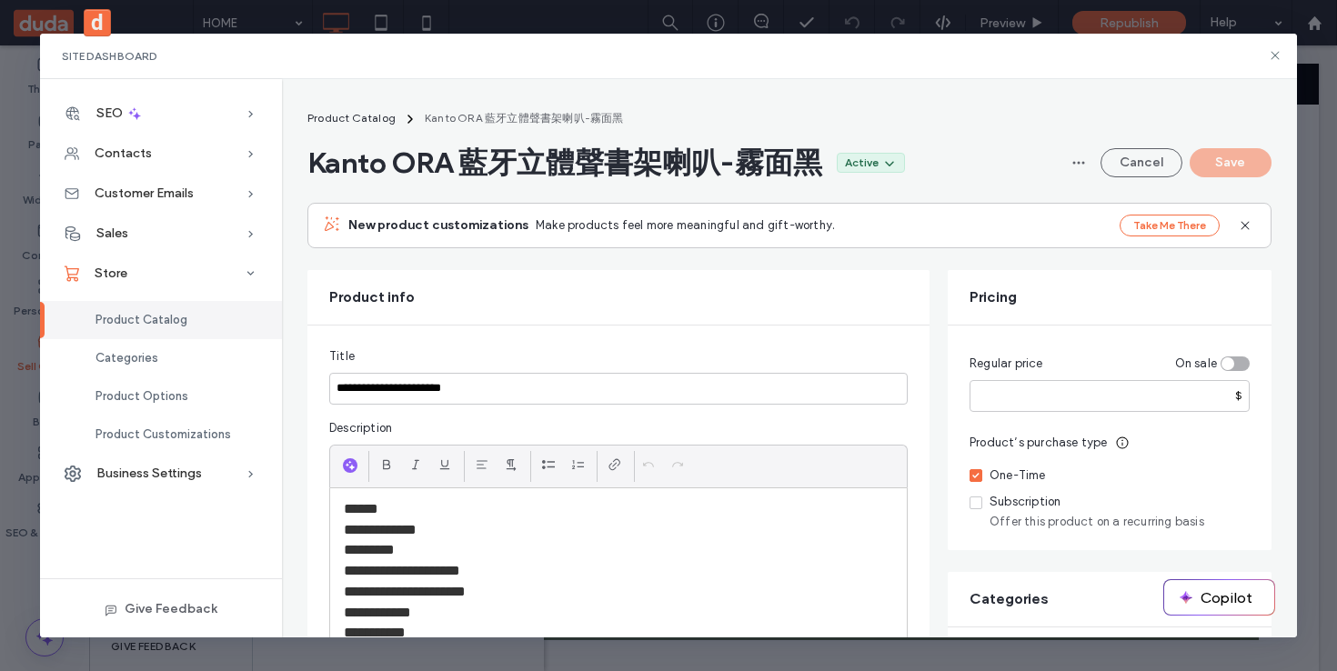
click at [331, 106] on div "**********" at bounding box center [789, 358] width 1015 height 559
click at [331, 116] on span "Product Catalog" at bounding box center [352, 118] width 88 height 14
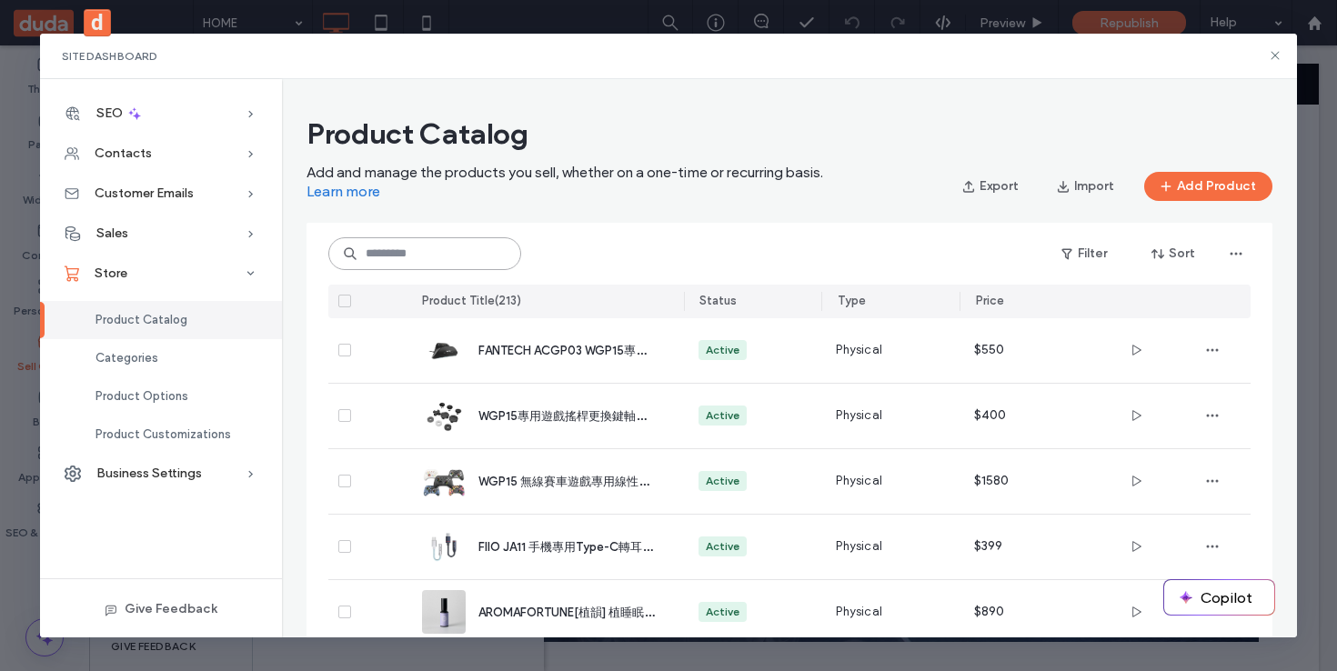
click at [389, 247] on input at bounding box center [424, 253] width 193 height 33
type input "*********"
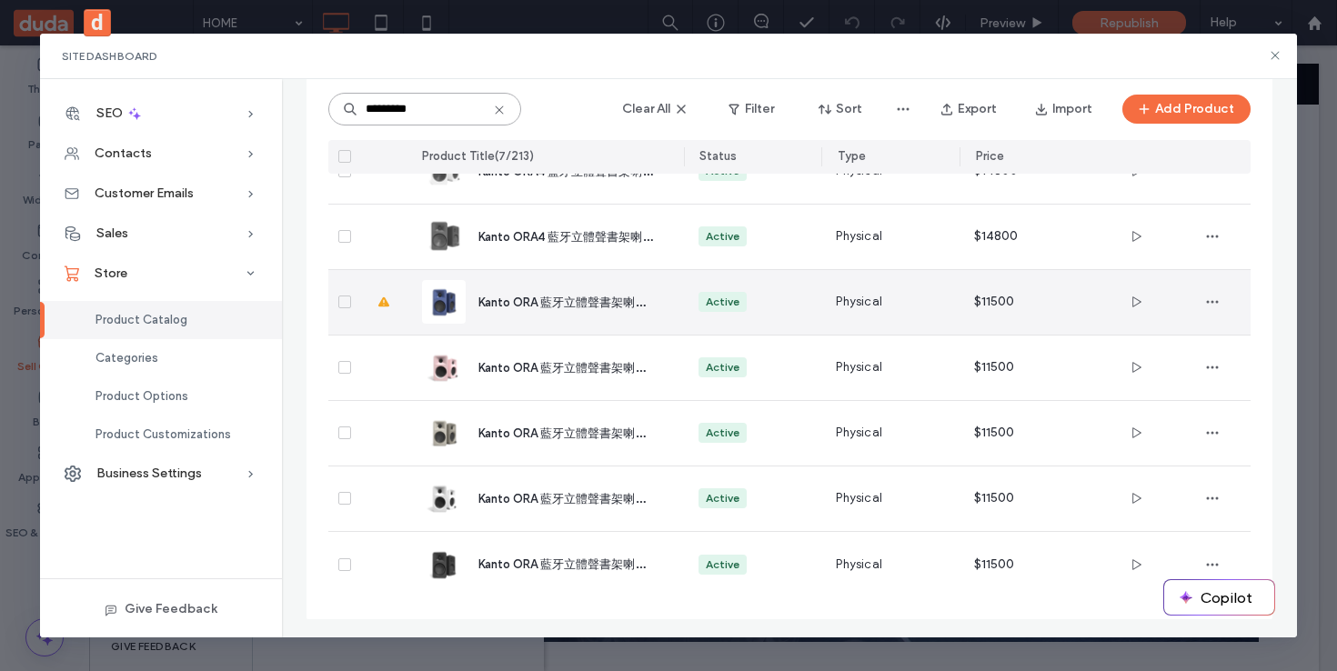
scroll to position [165, 0]
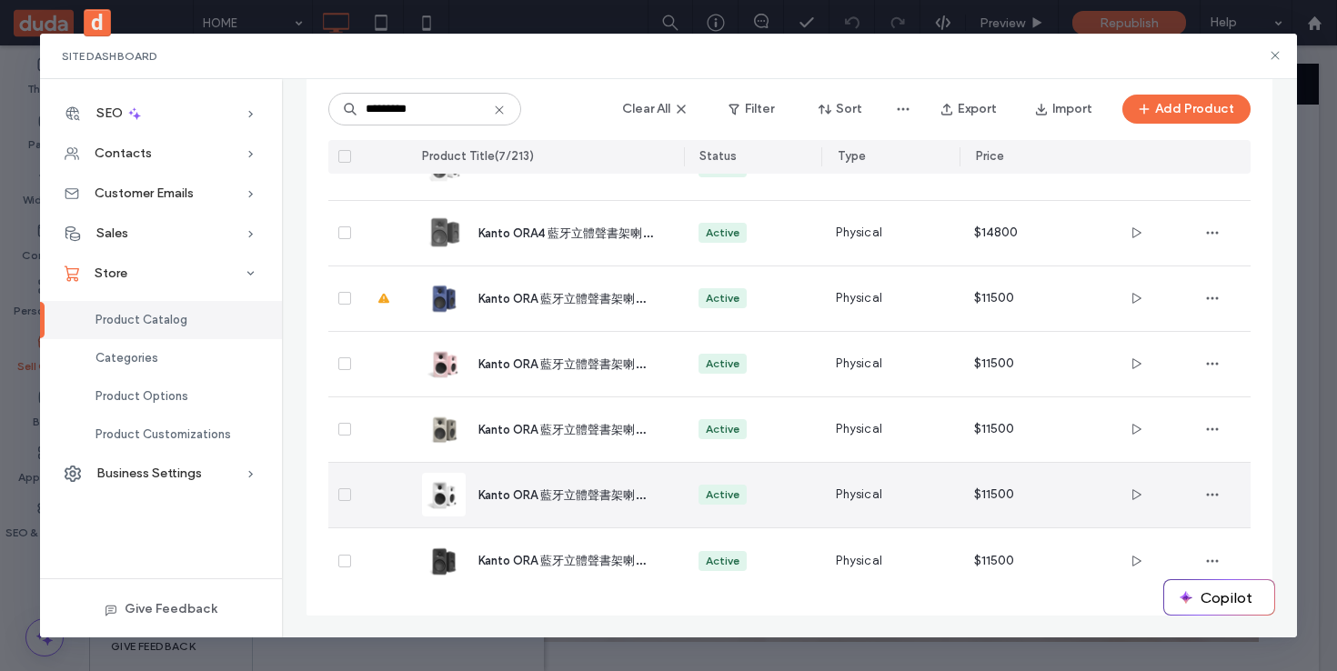
click at [521, 491] on span "Kanto ORA 藍牙立體聲書架喇叭-霧面白" at bounding box center [583, 494] width 209 height 17
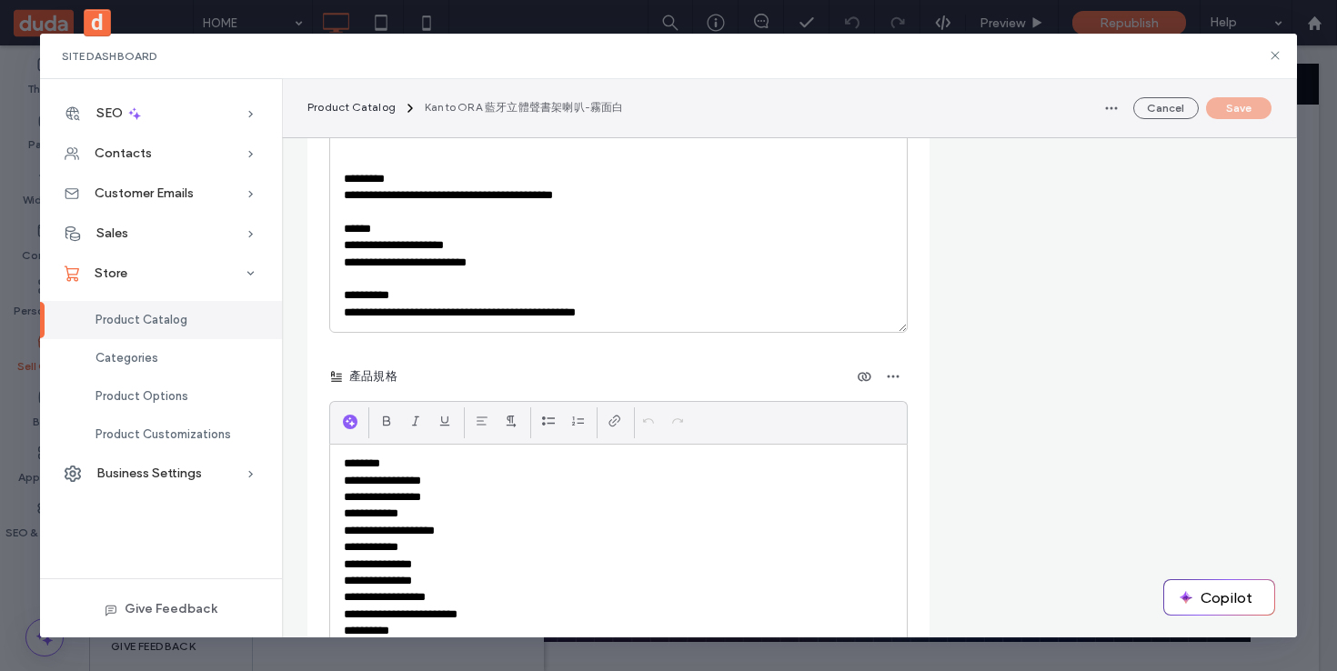
scroll to position [3265, 0]
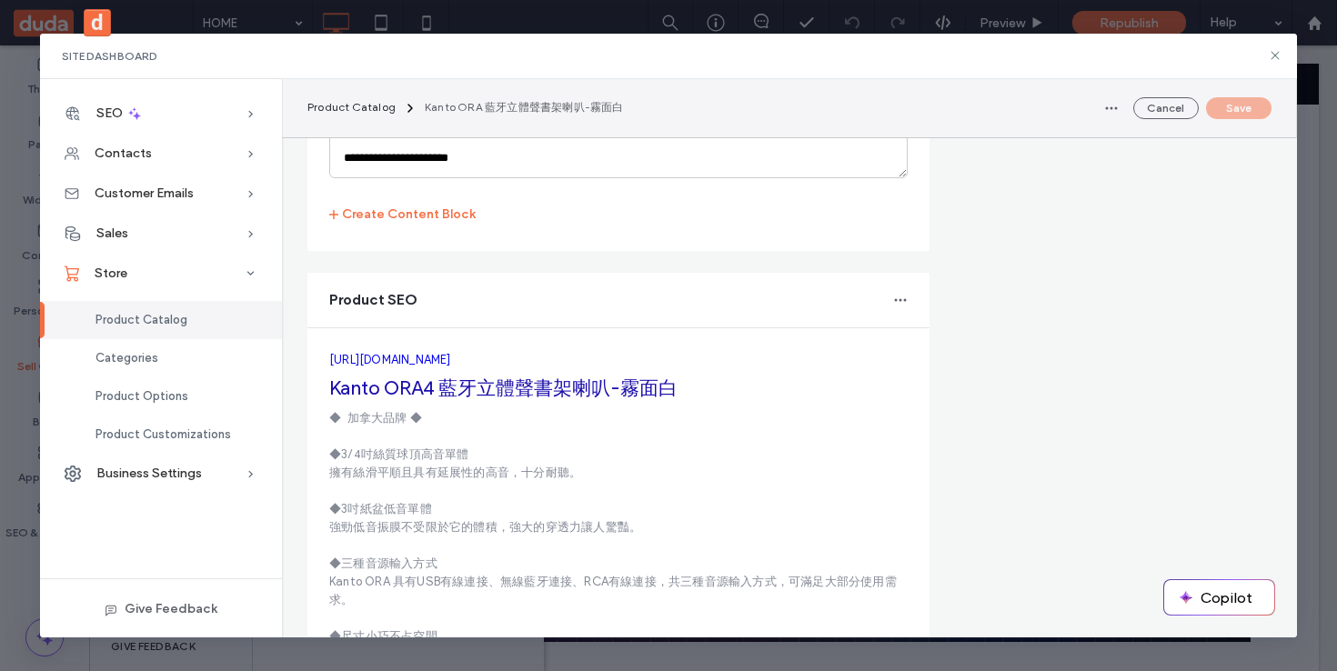
click at [451, 365] on link "[URL][DOMAIN_NAME]" at bounding box center [390, 360] width 122 height 14
click at [330, 116] on button "Product Catalog" at bounding box center [351, 108] width 103 height 22
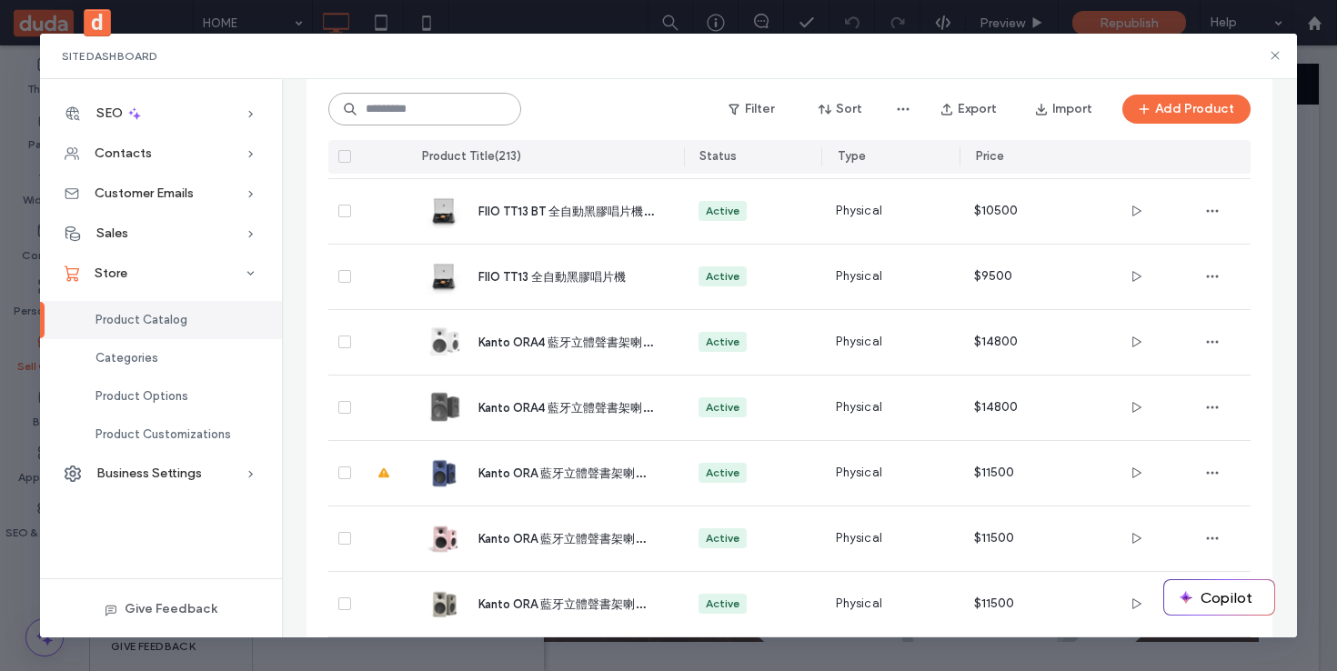
click at [432, 110] on input at bounding box center [424, 109] width 193 height 33
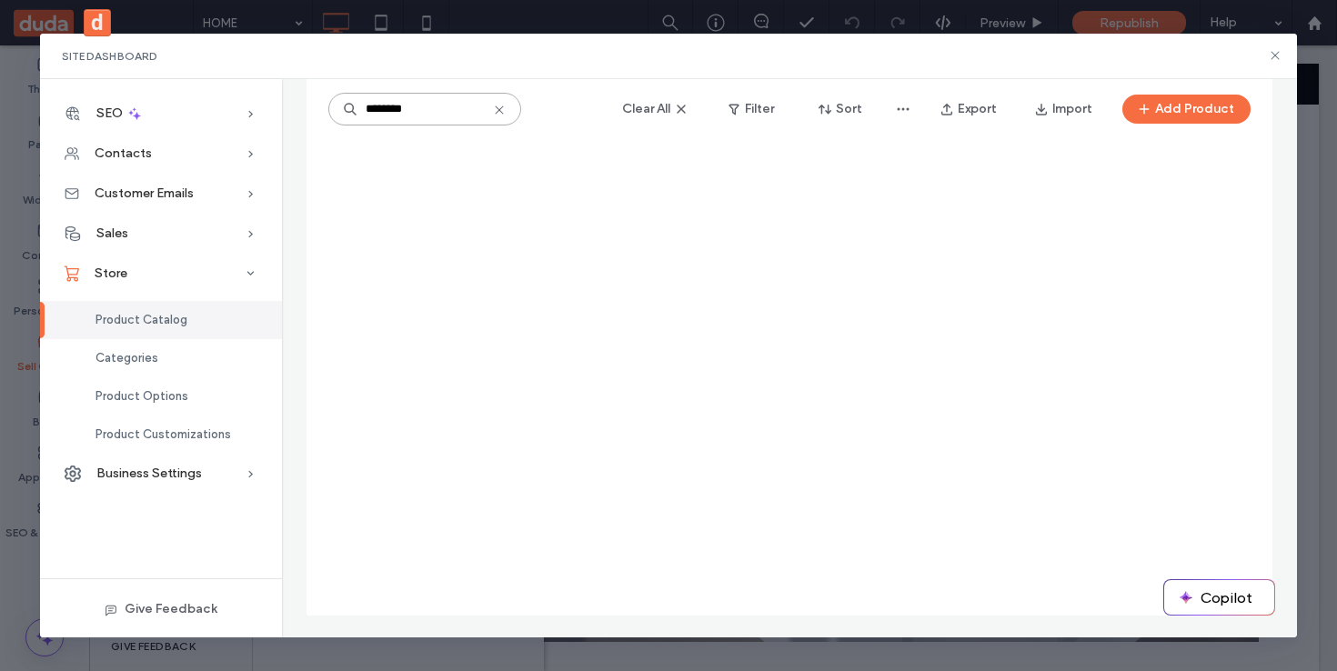
scroll to position [0, 0]
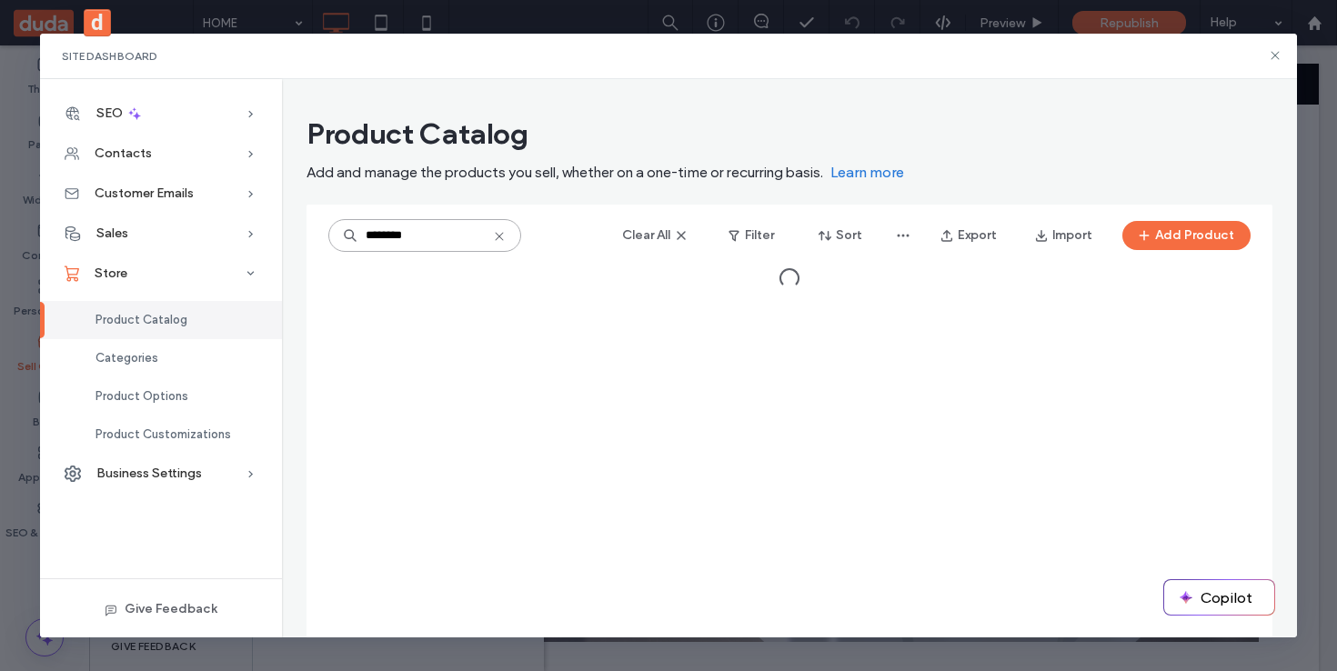
type input "*********"
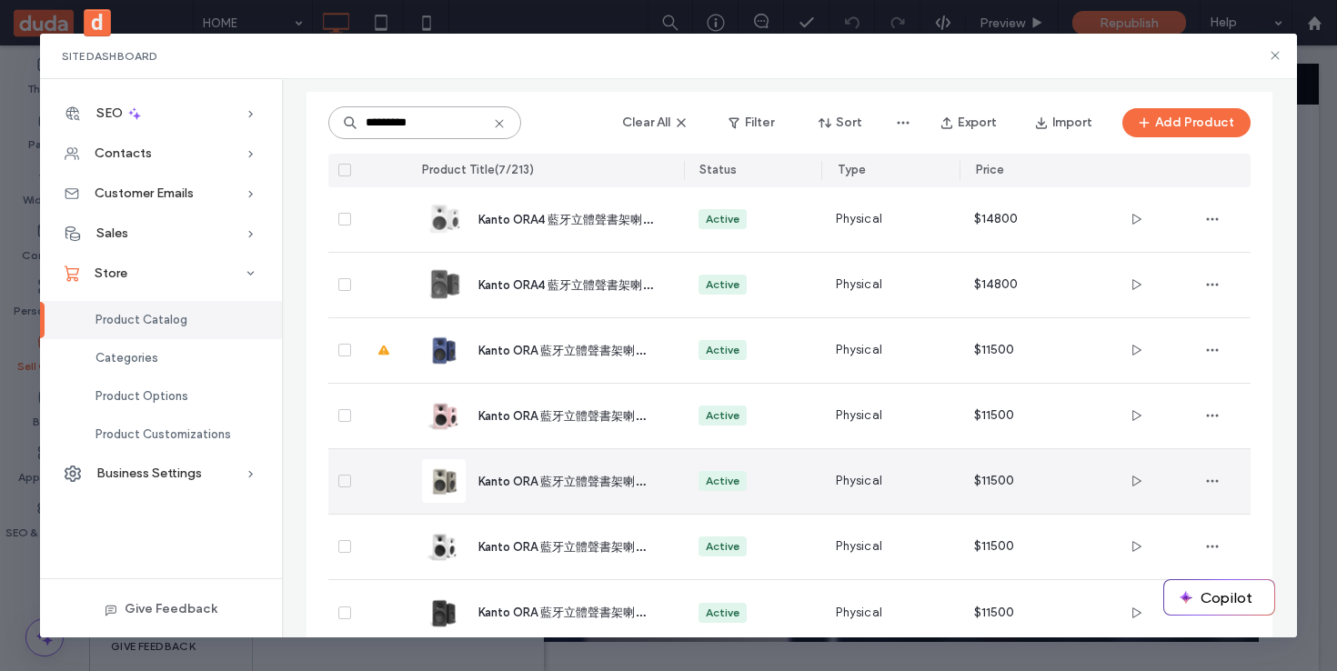
scroll to position [165, 0]
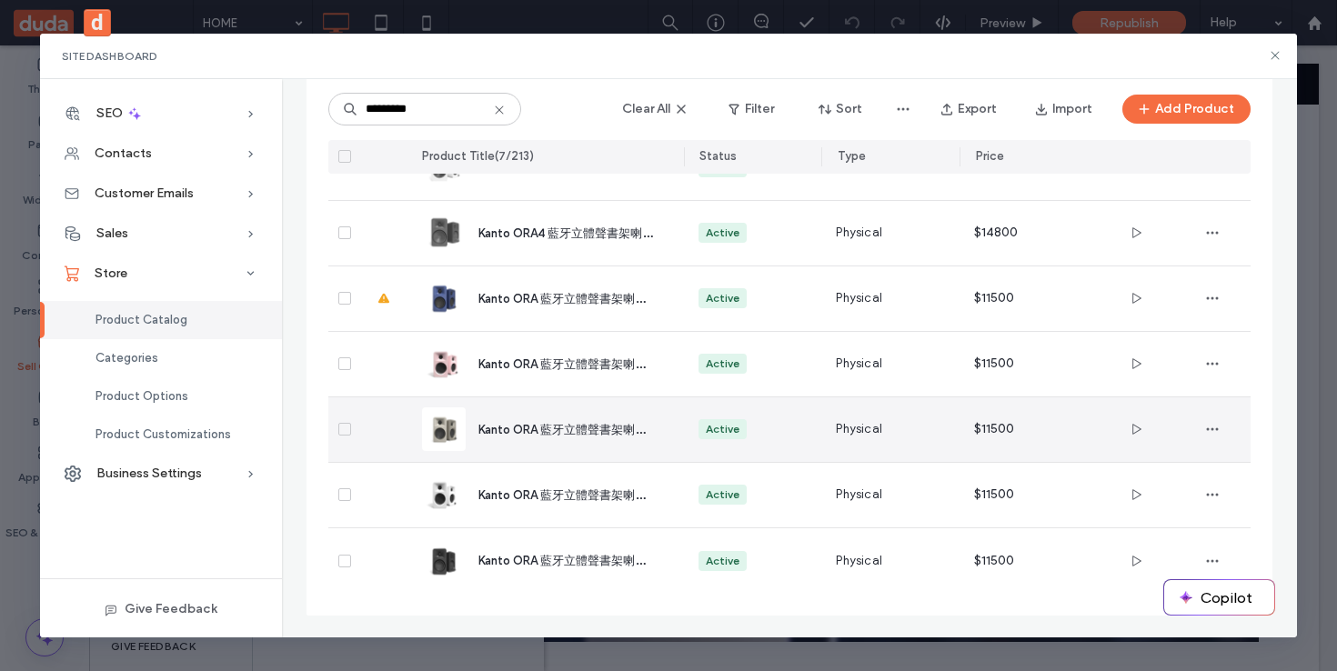
click at [556, 431] on span "Kanto ORA 藍牙立體聲書架喇叭-香檳金" at bounding box center [583, 428] width 209 height 17
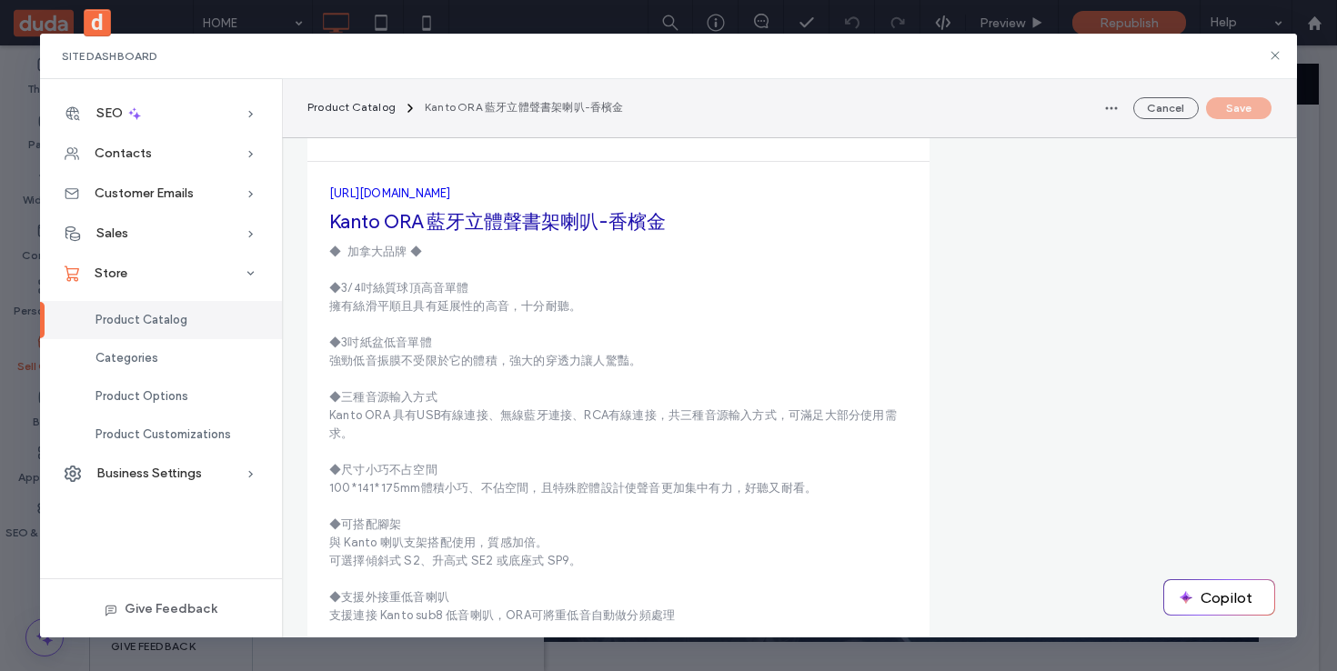
scroll to position [3283, 0]
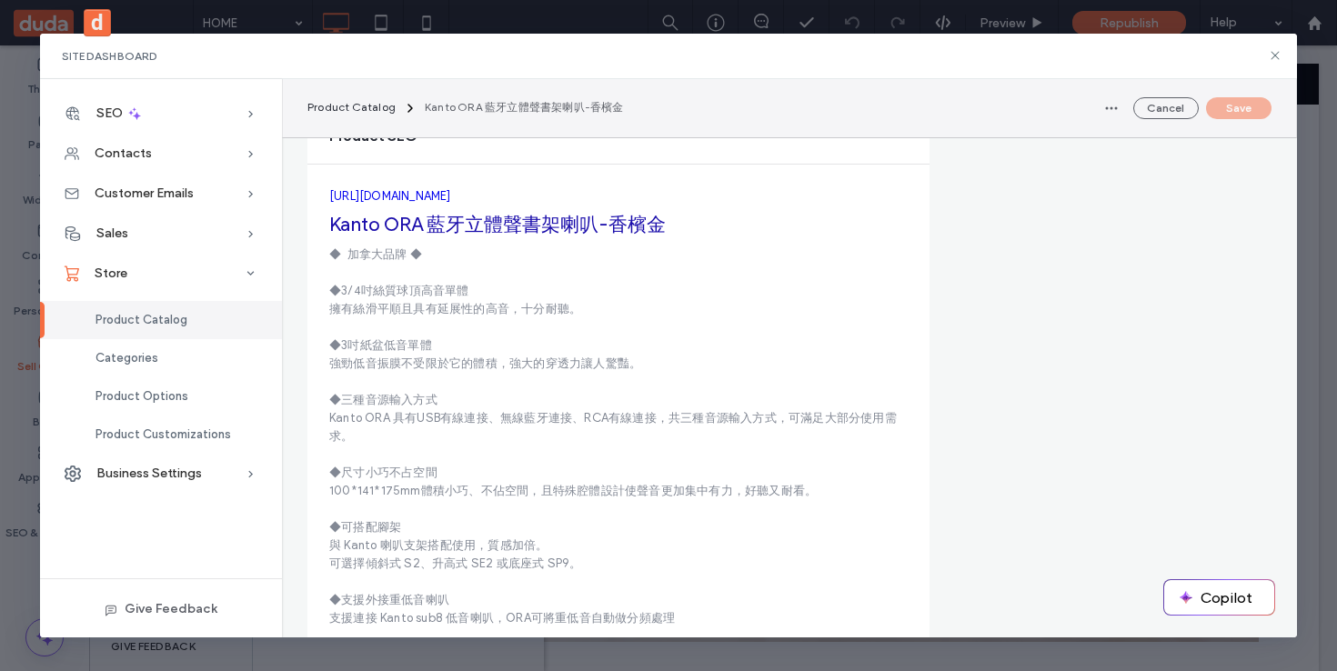
click at [451, 197] on link "[URL][DOMAIN_NAME]" at bounding box center [390, 196] width 122 height 14
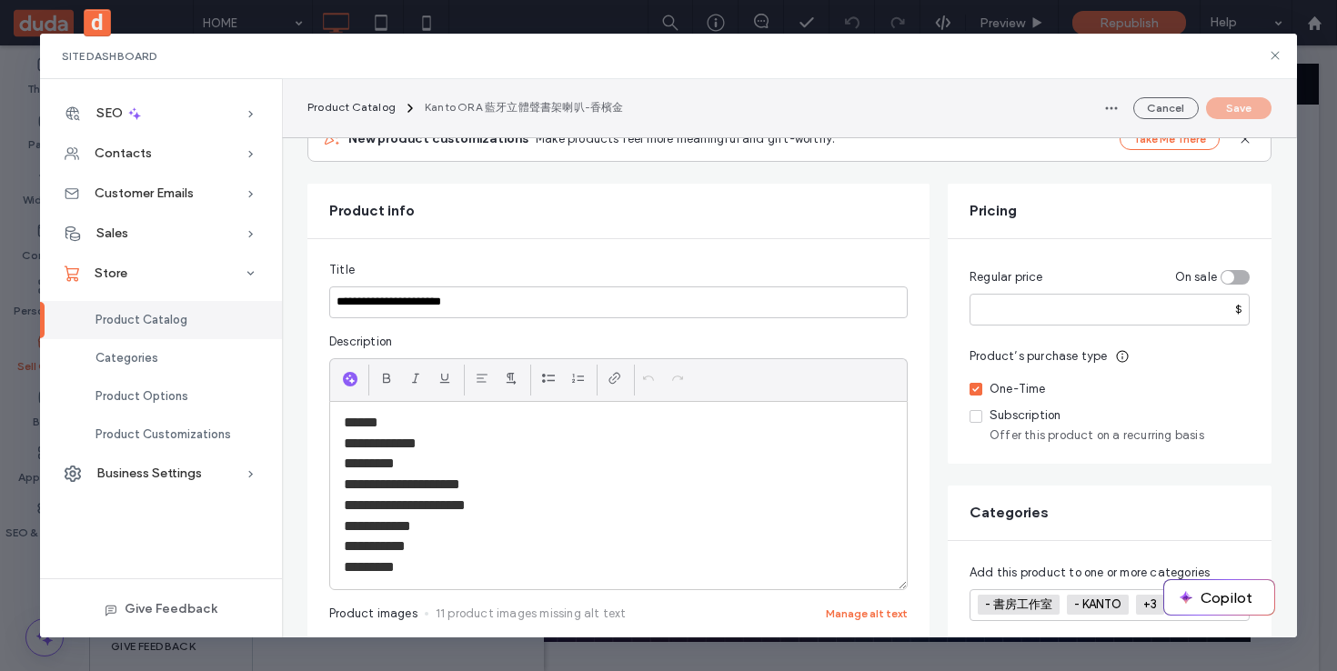
scroll to position [0, 0]
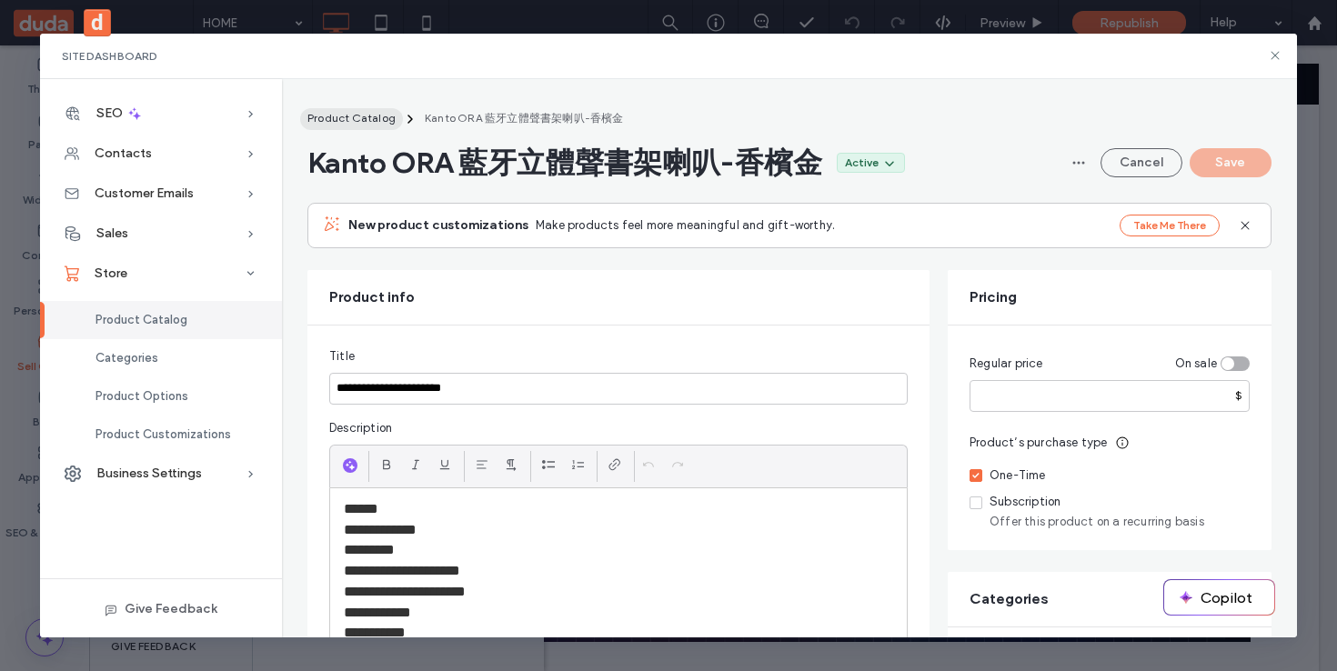
click at [358, 115] on span "Product Catalog" at bounding box center [352, 118] width 88 height 14
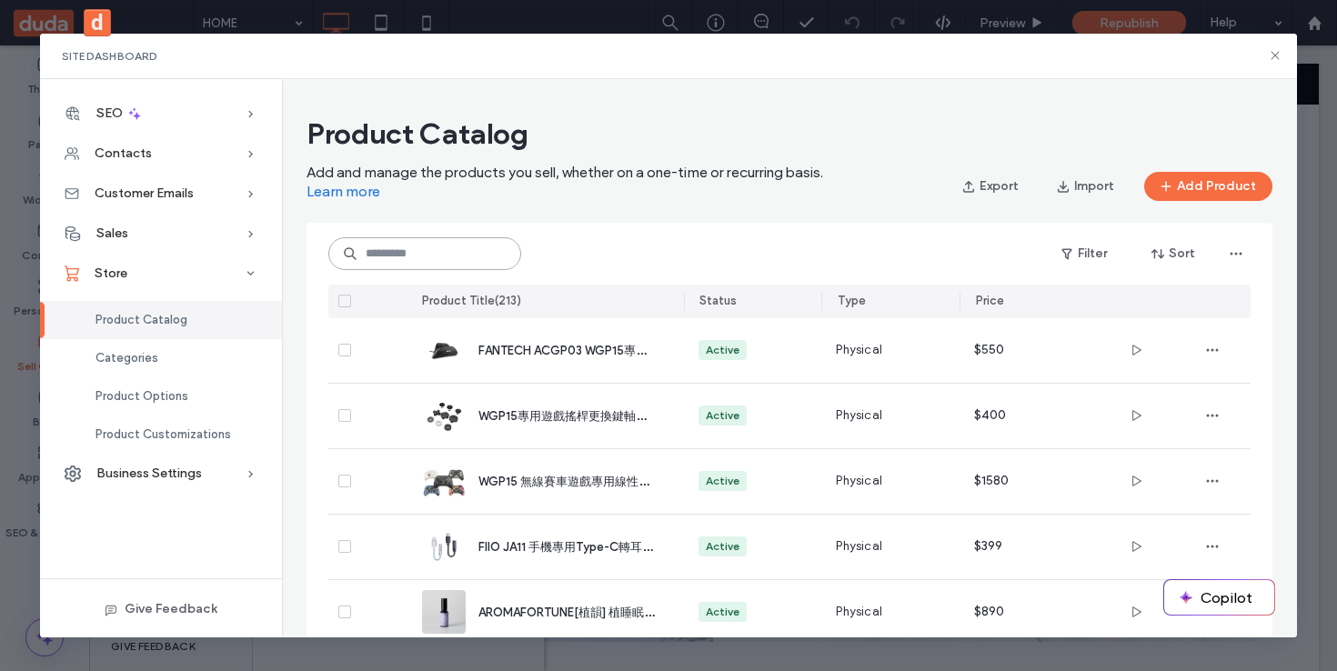
click at [426, 250] on input at bounding box center [424, 253] width 193 height 33
type input "*********"
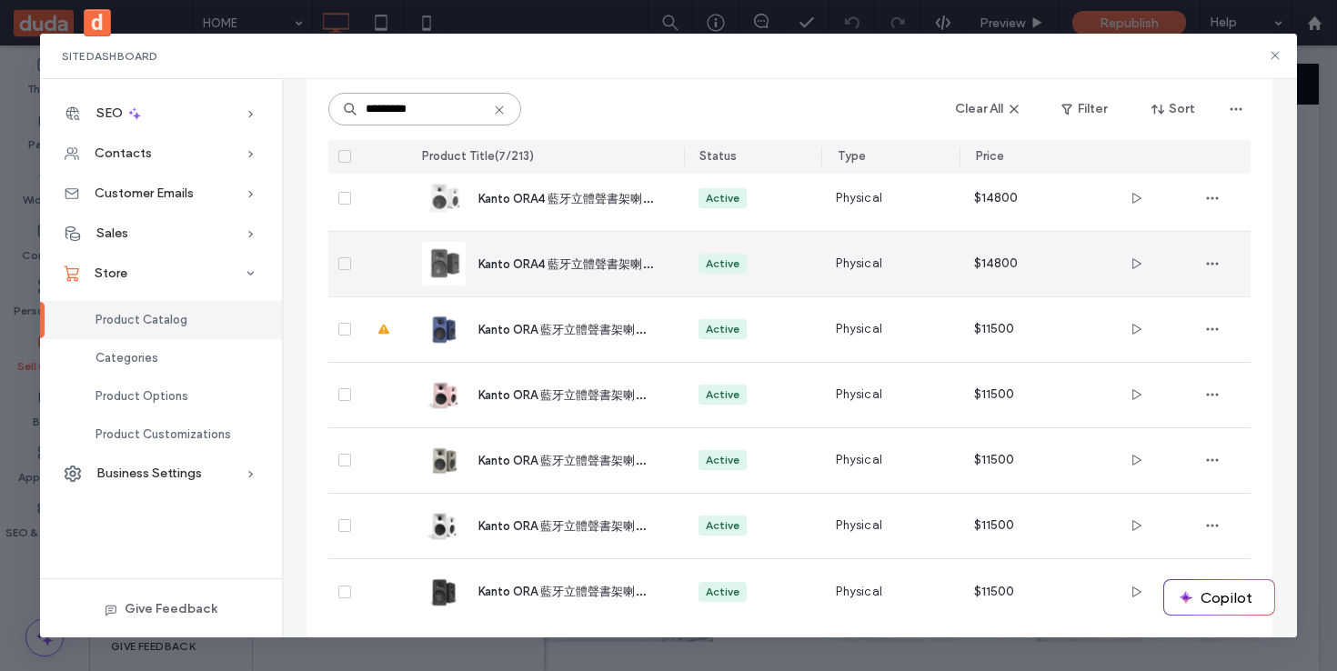
scroll to position [165, 0]
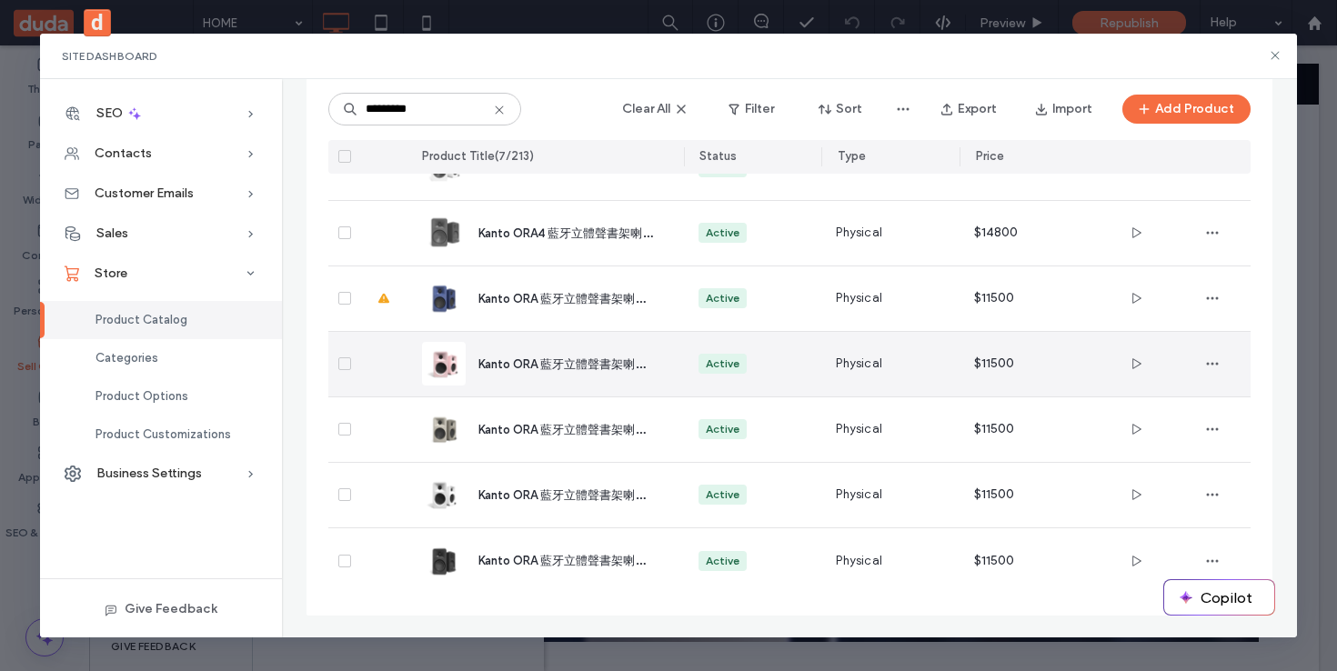
click at [568, 378] on div "Kanto ORA 藍牙立體聲書架喇叭-霧面粉" at bounding box center [545, 364] width 247 height 65
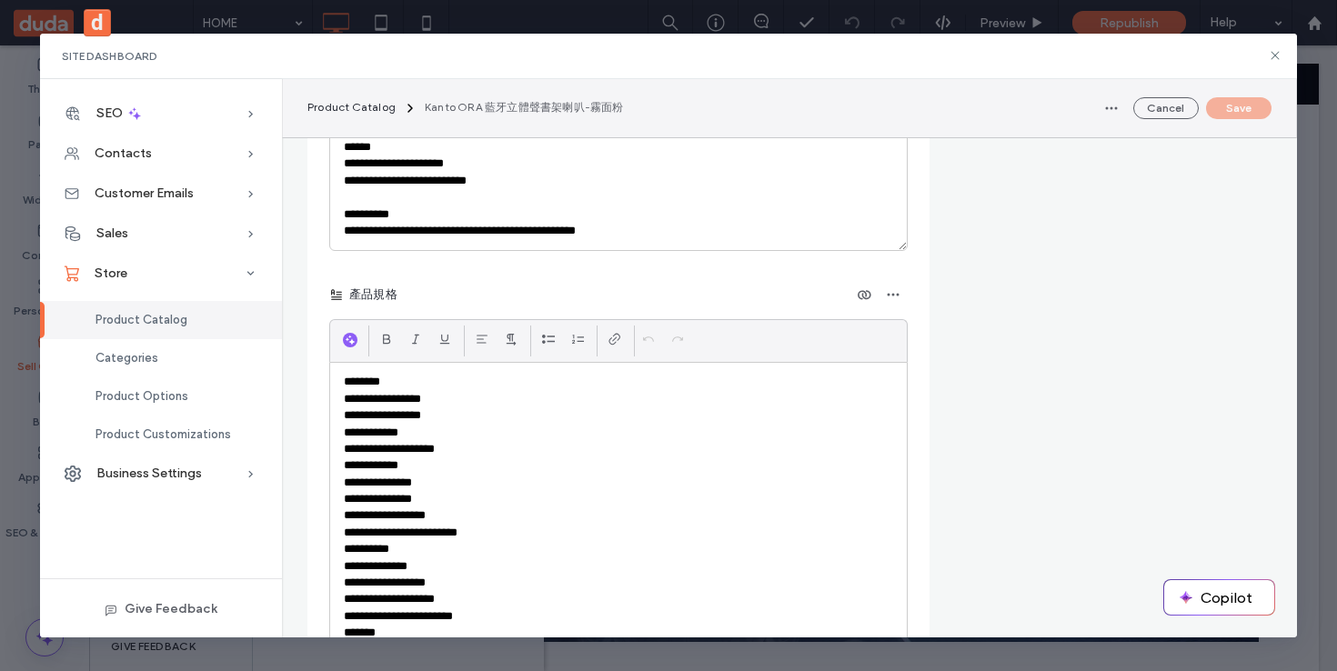
scroll to position [3070, 0]
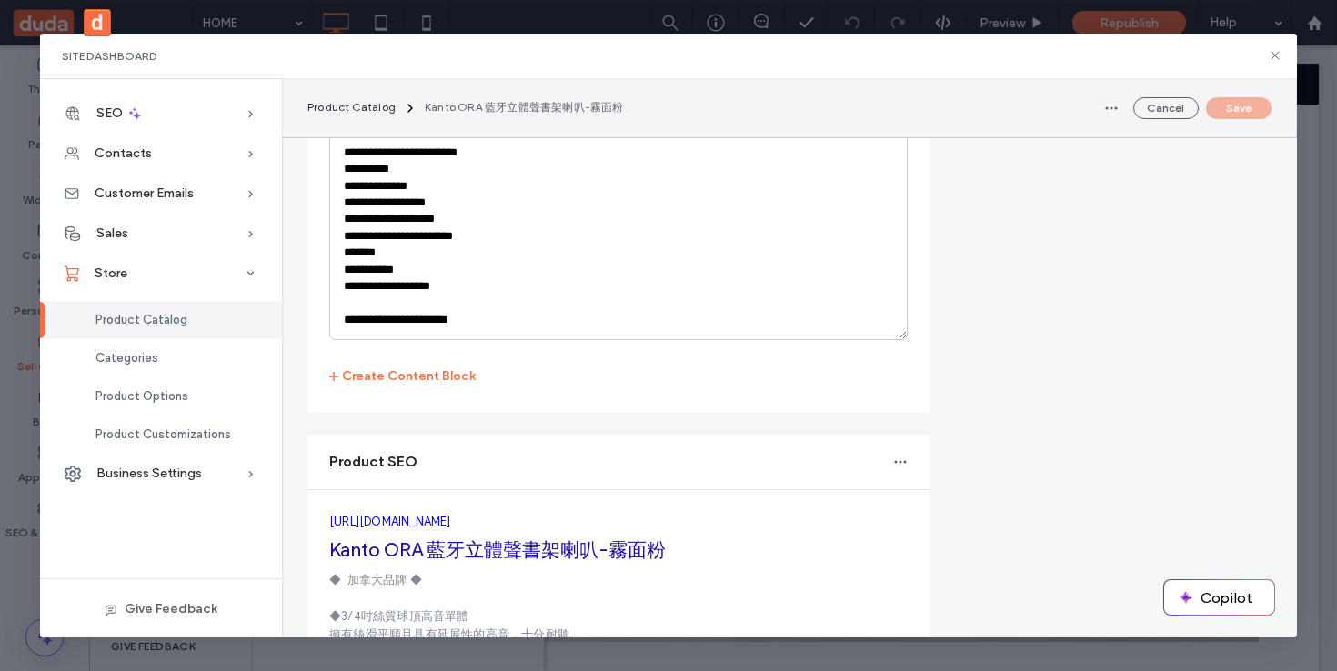
click at [451, 520] on link "[URL][DOMAIN_NAME]" at bounding box center [390, 522] width 122 height 14
click at [378, 111] on span "Product Catalog" at bounding box center [352, 107] width 88 height 14
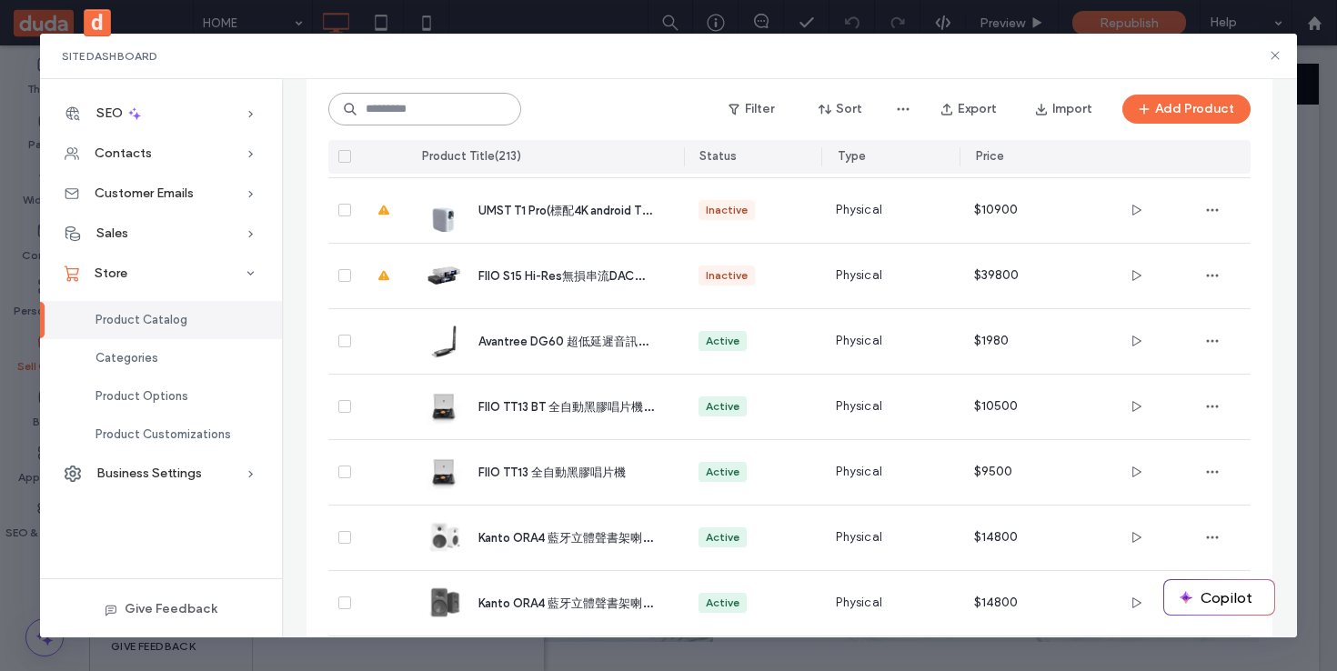
click at [392, 116] on input at bounding box center [424, 109] width 193 height 33
type input "*********"
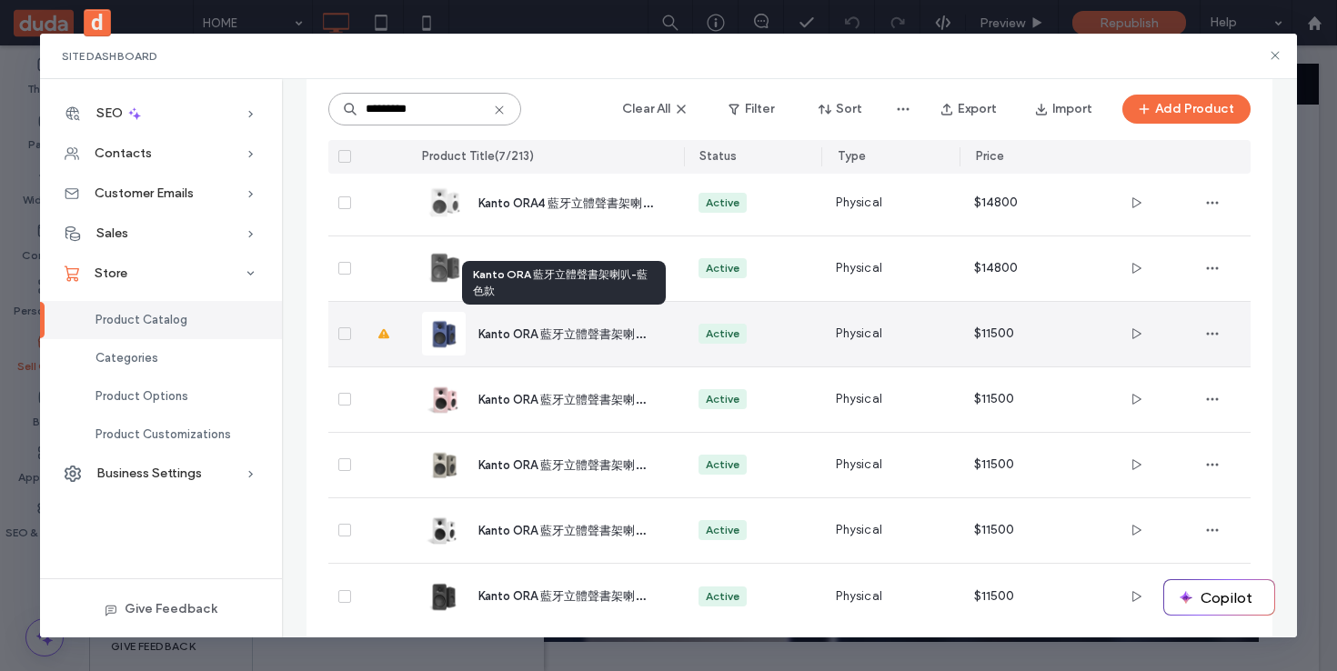
scroll to position [144, 0]
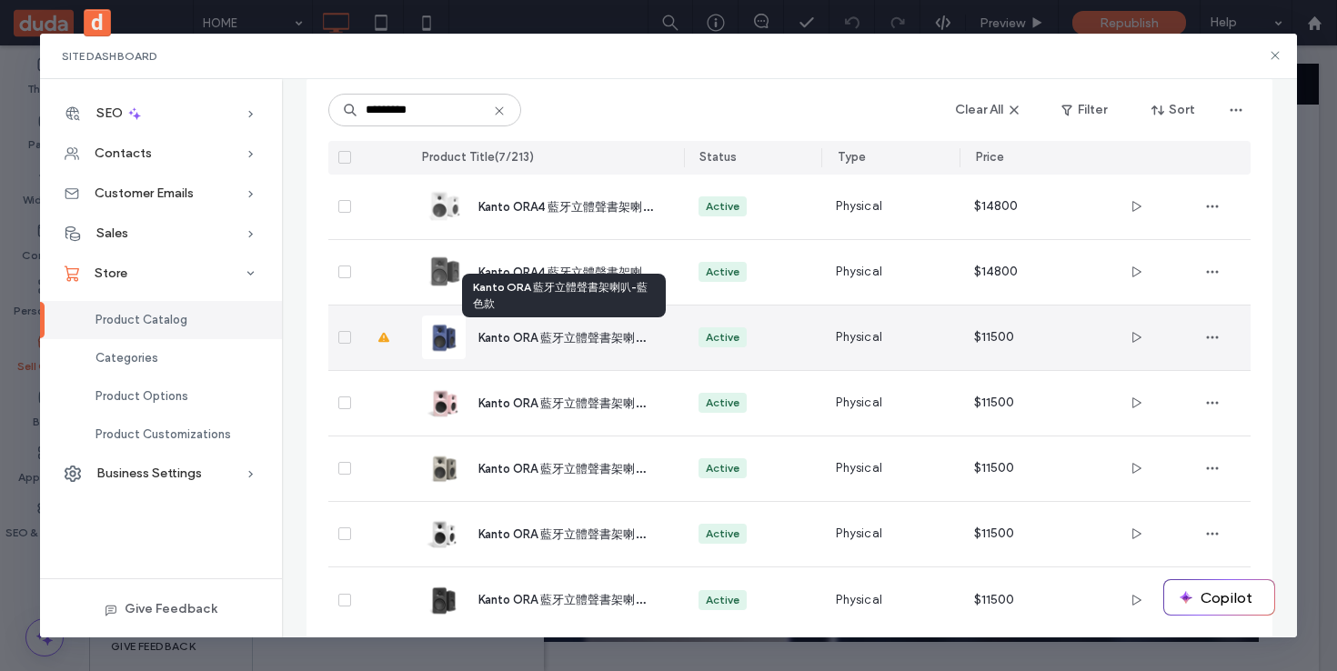
click at [538, 333] on span "Kanto ORA 藍牙立體聲書架喇叭-藍色款" at bounding box center [583, 336] width 209 height 17
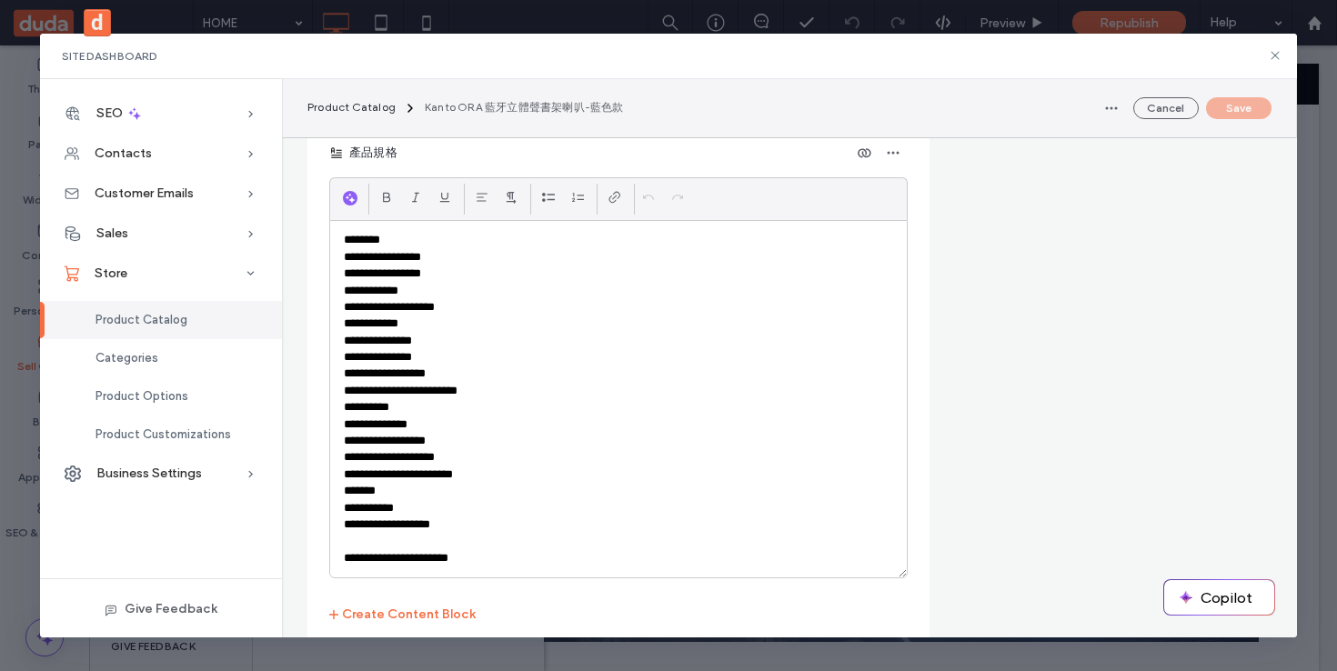
scroll to position [3157, 0]
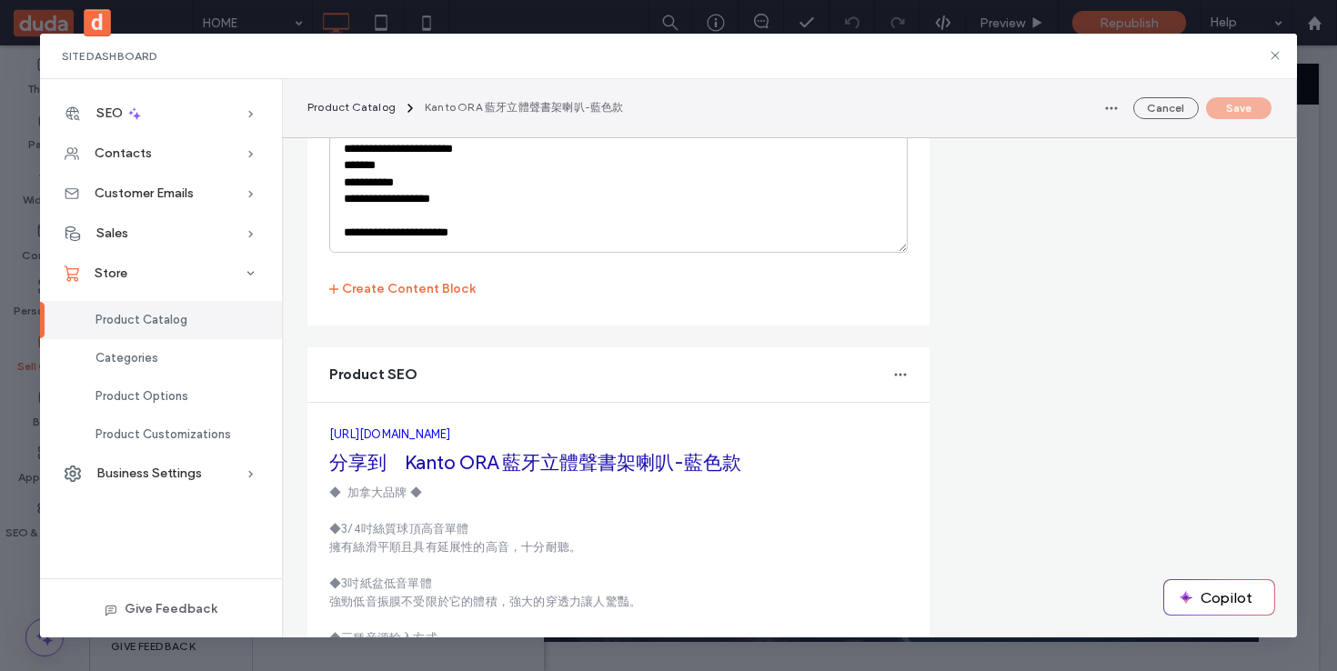
click at [451, 436] on link "[URL][DOMAIN_NAME]" at bounding box center [390, 435] width 122 height 14
click at [436, 108] on span "Kanto ORA 藍牙立體聲書架喇叭-藍色款" at bounding box center [524, 107] width 199 height 14
click at [368, 106] on span "Product Catalog" at bounding box center [352, 107] width 88 height 14
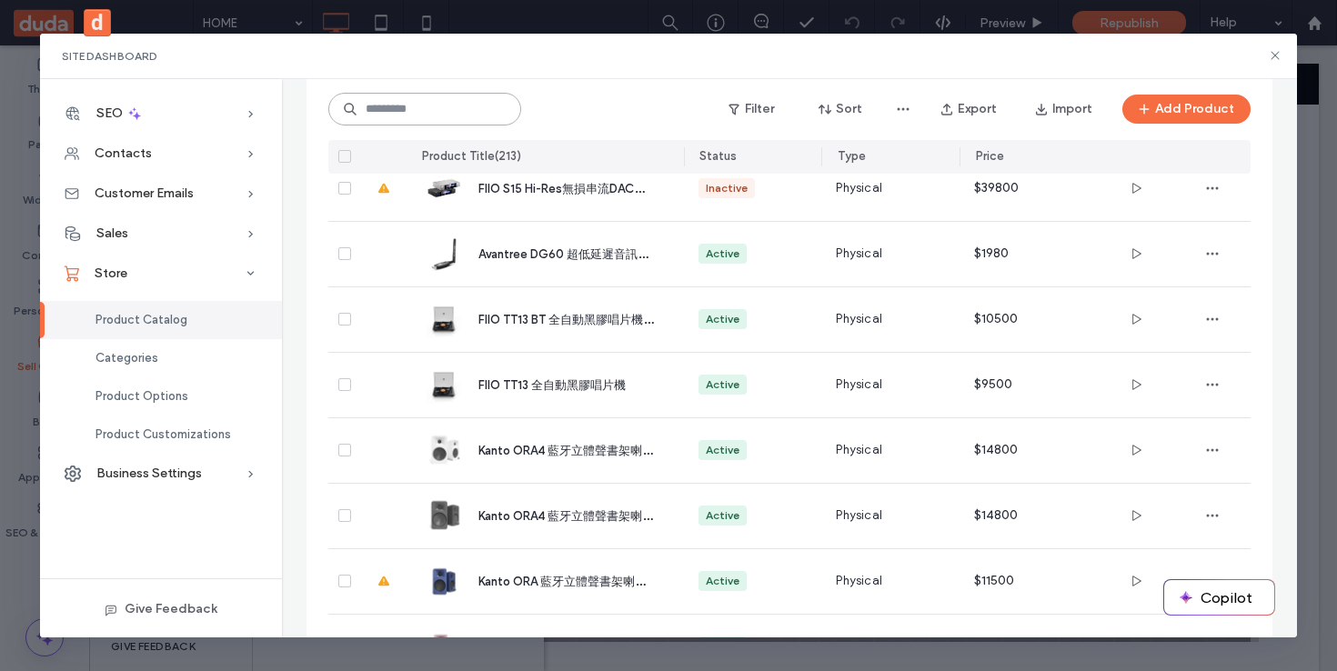
click at [420, 116] on input at bounding box center [424, 109] width 193 height 33
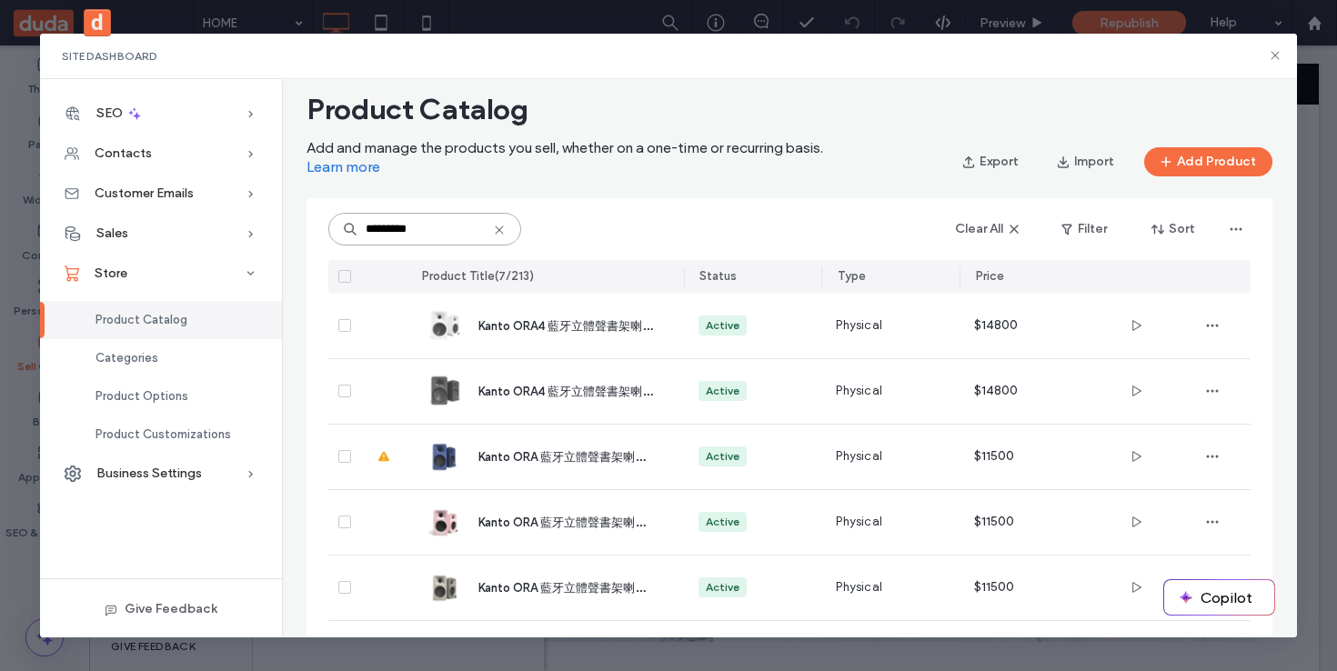
scroll to position [0, 0]
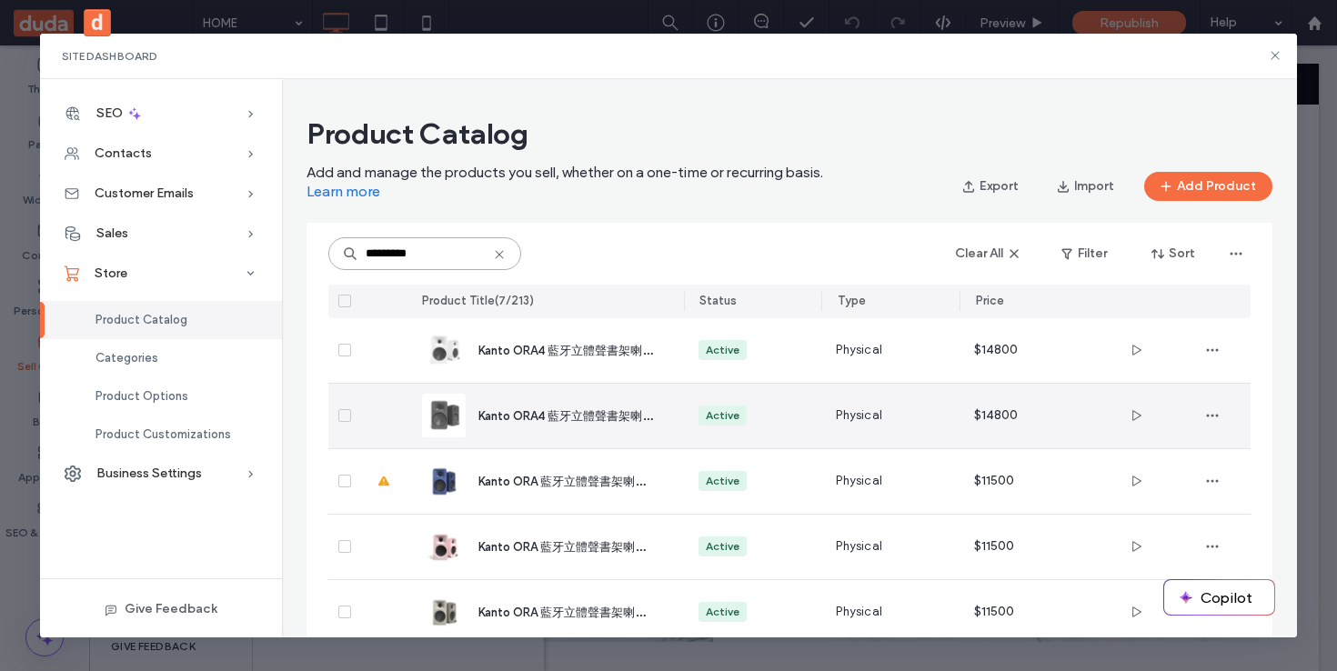
type input "*********"
click at [530, 430] on div "Kanto ORA4 藍牙立體聲書架喇叭-霧面黑" at bounding box center [545, 416] width 247 height 65
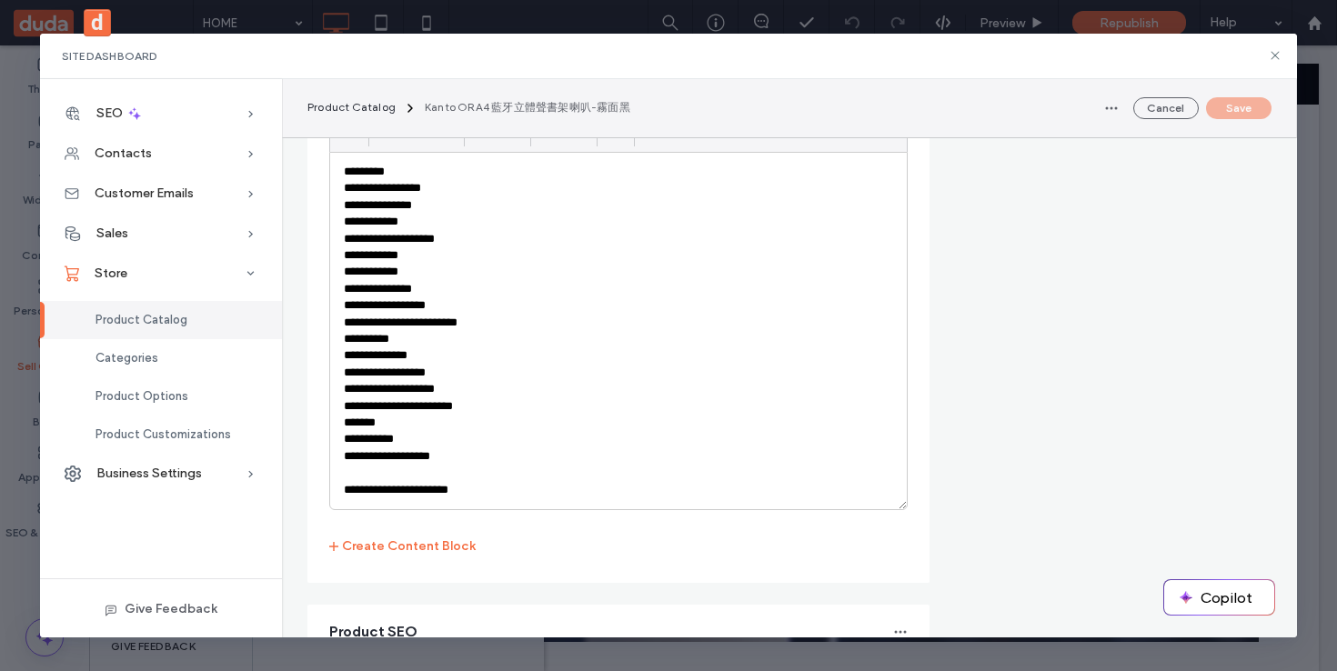
scroll to position [3140, 0]
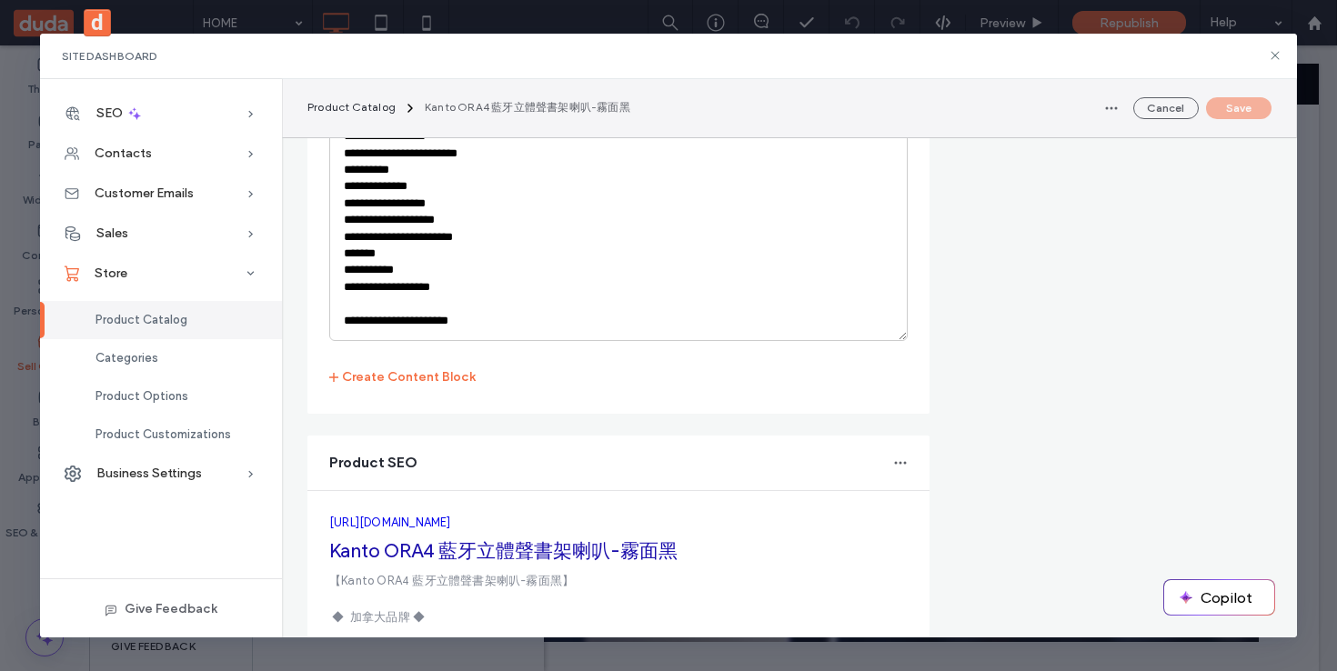
click at [451, 526] on link "[URL][DOMAIN_NAME]" at bounding box center [390, 523] width 122 height 14
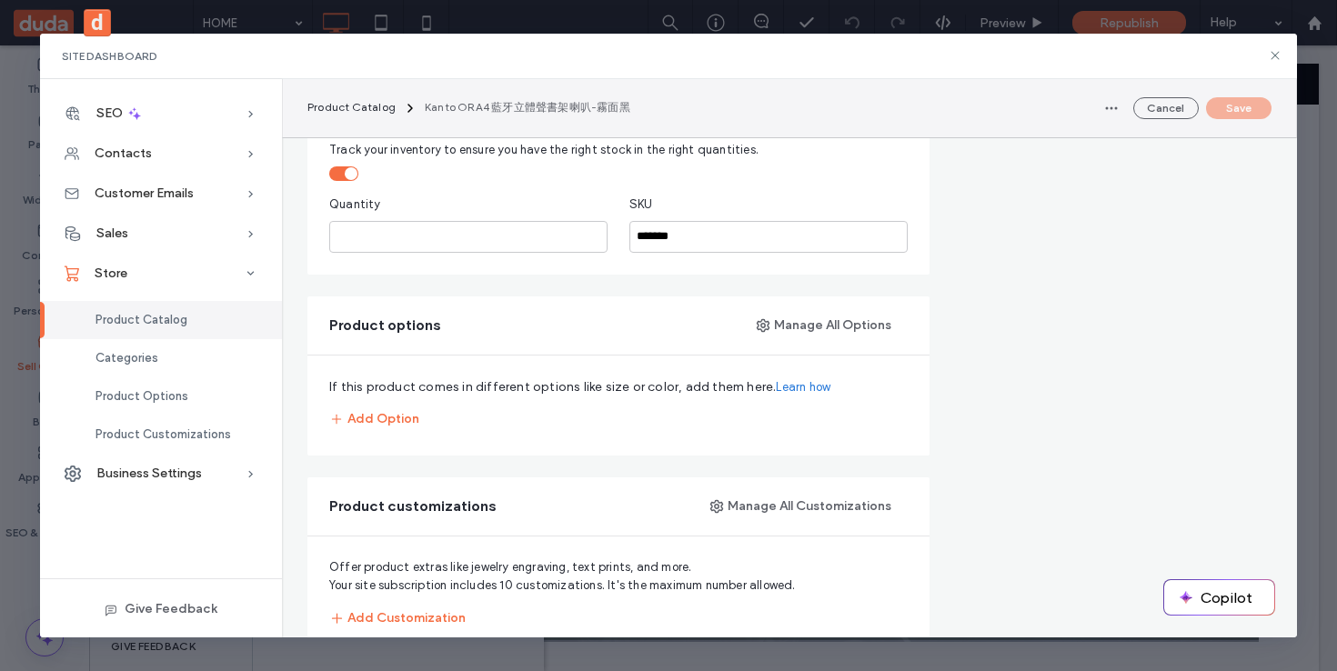
scroll to position [485, 0]
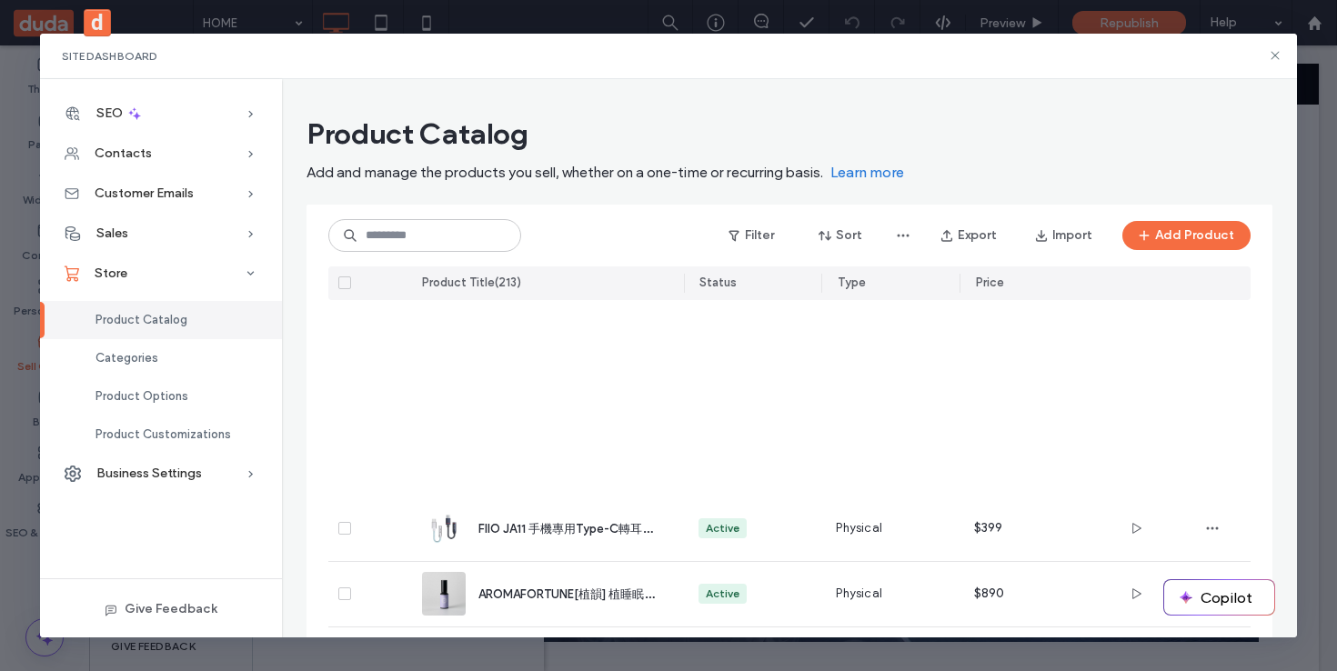
scroll to position [485, 0]
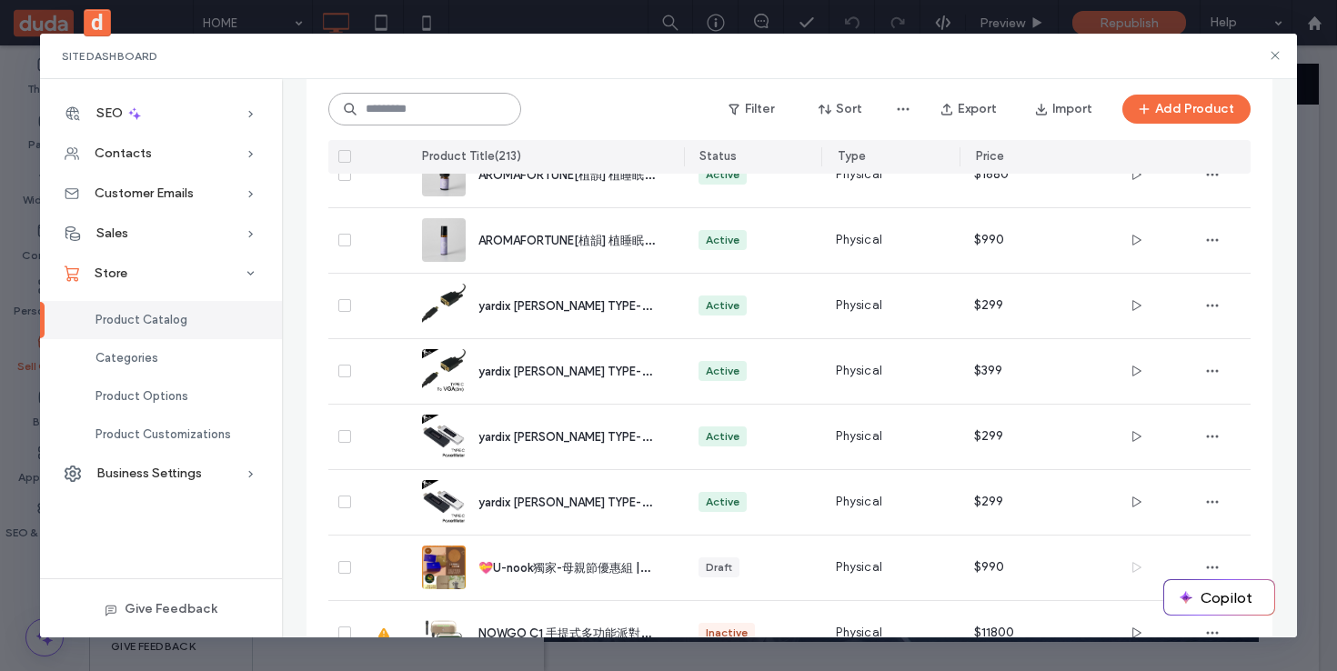
click at [449, 116] on input at bounding box center [424, 109] width 193 height 33
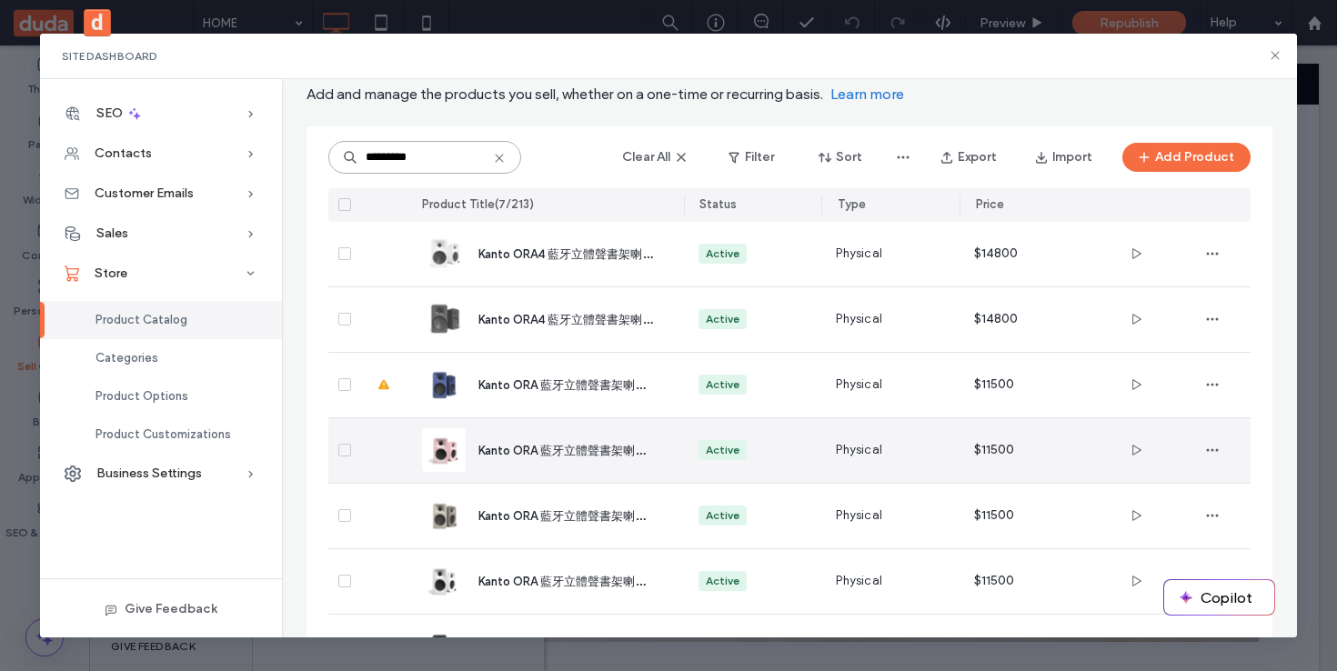
scroll to position [61, 0]
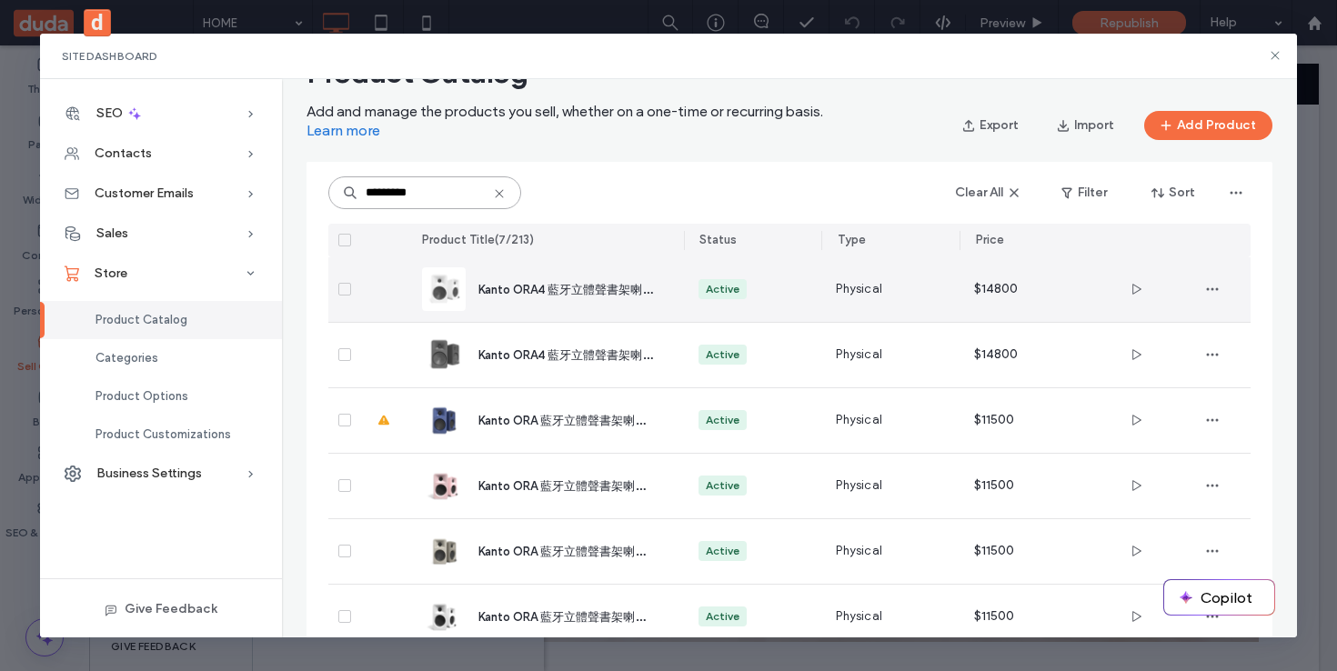
type input "*********"
click at [565, 301] on div "Kanto ORA4 藍牙立體聲書架喇叭-霧面白" at bounding box center [545, 289] width 247 height 65
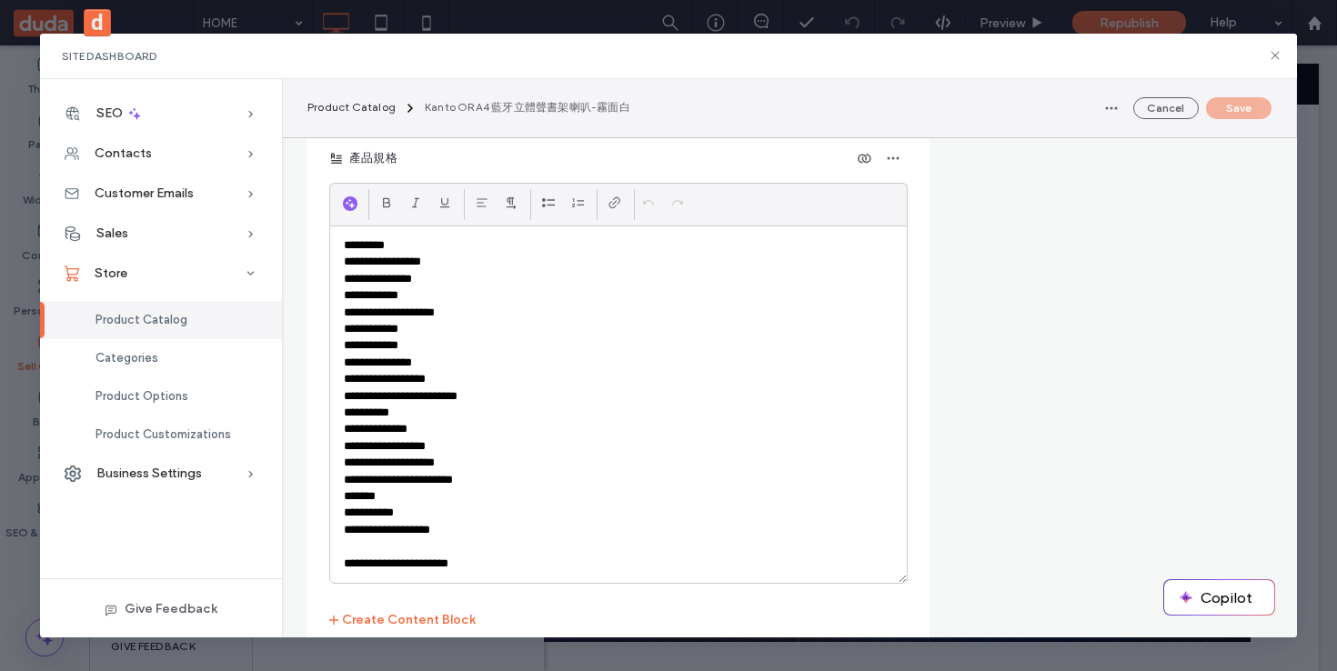
scroll to position [3275, 0]
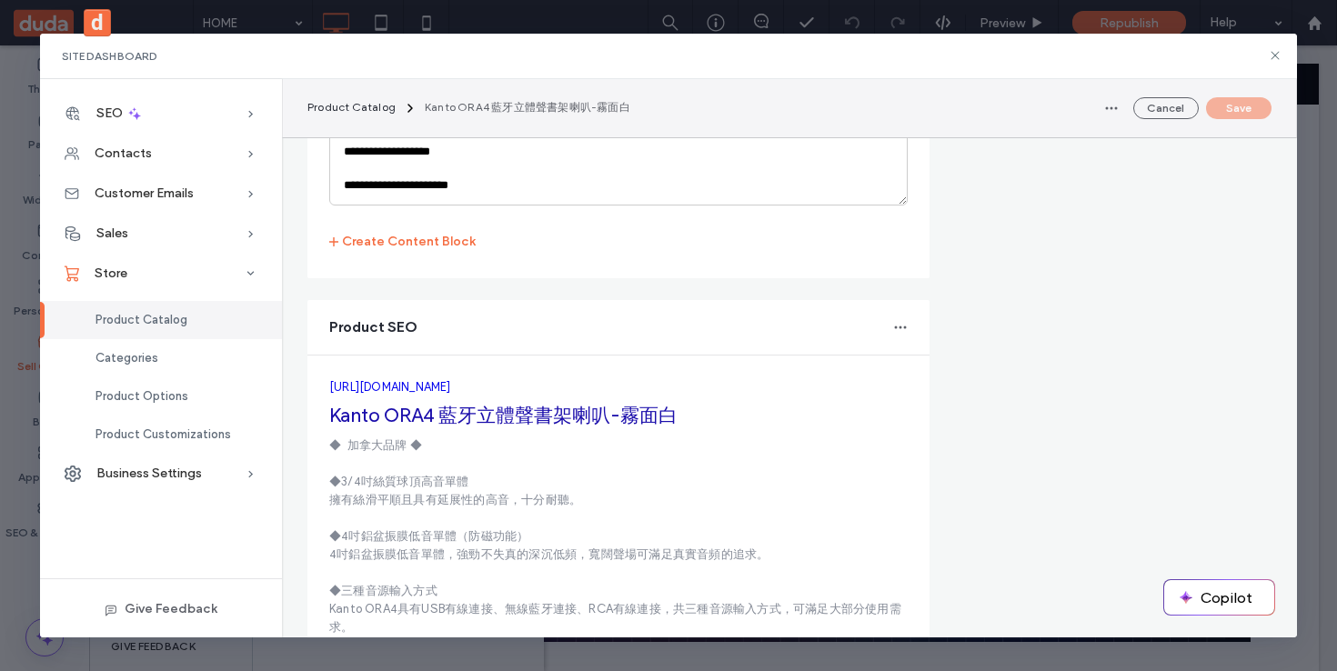
click at [451, 392] on link "[URL][DOMAIN_NAME]" at bounding box center [390, 387] width 122 height 14
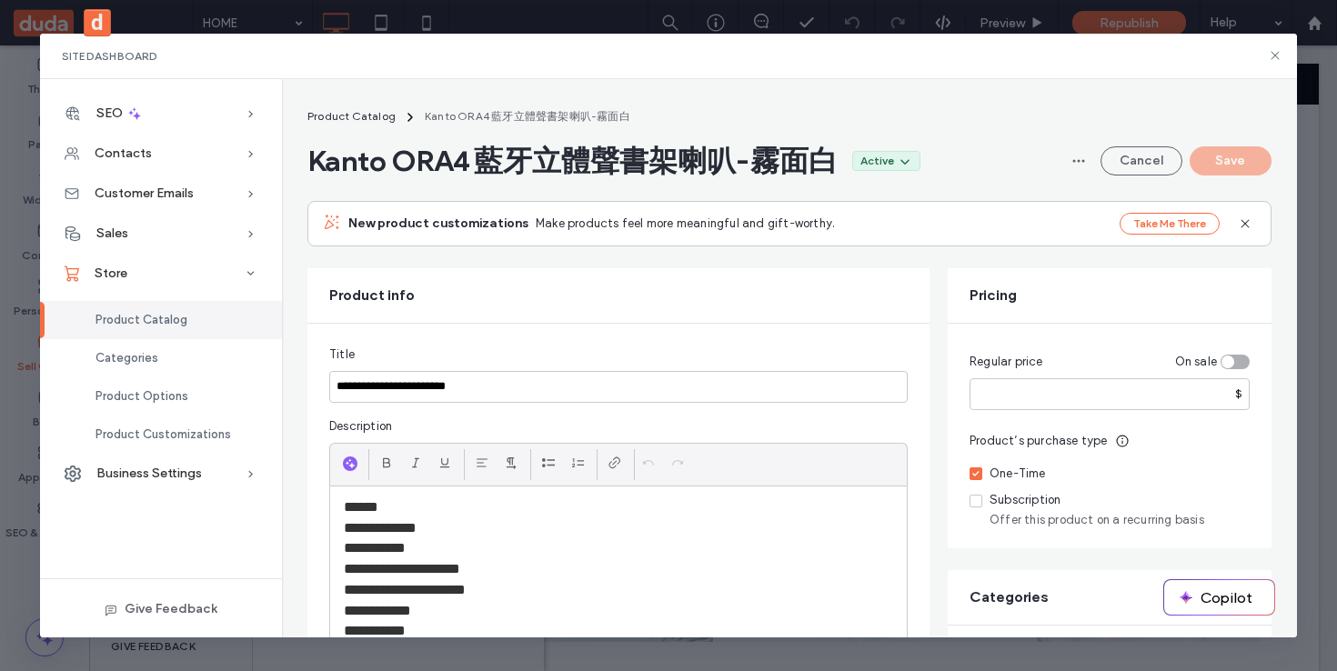
scroll to position [0, 0]
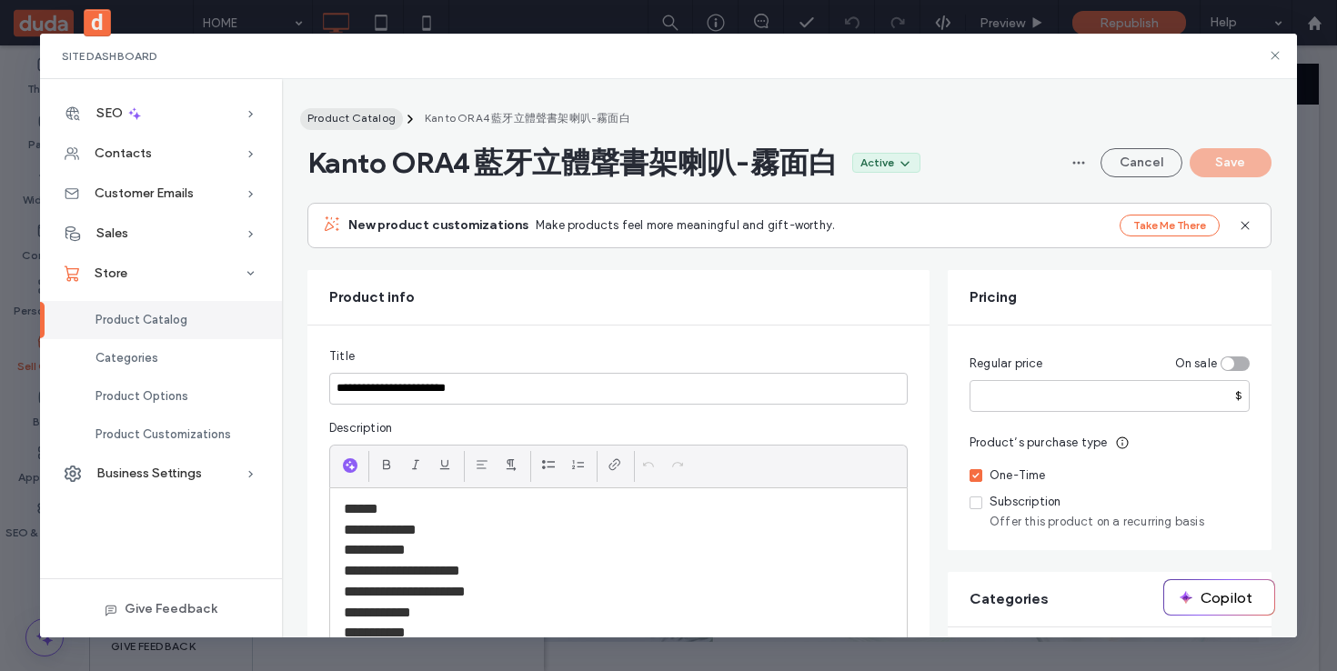
click at [367, 122] on span "Product Catalog" at bounding box center [352, 118] width 88 height 14
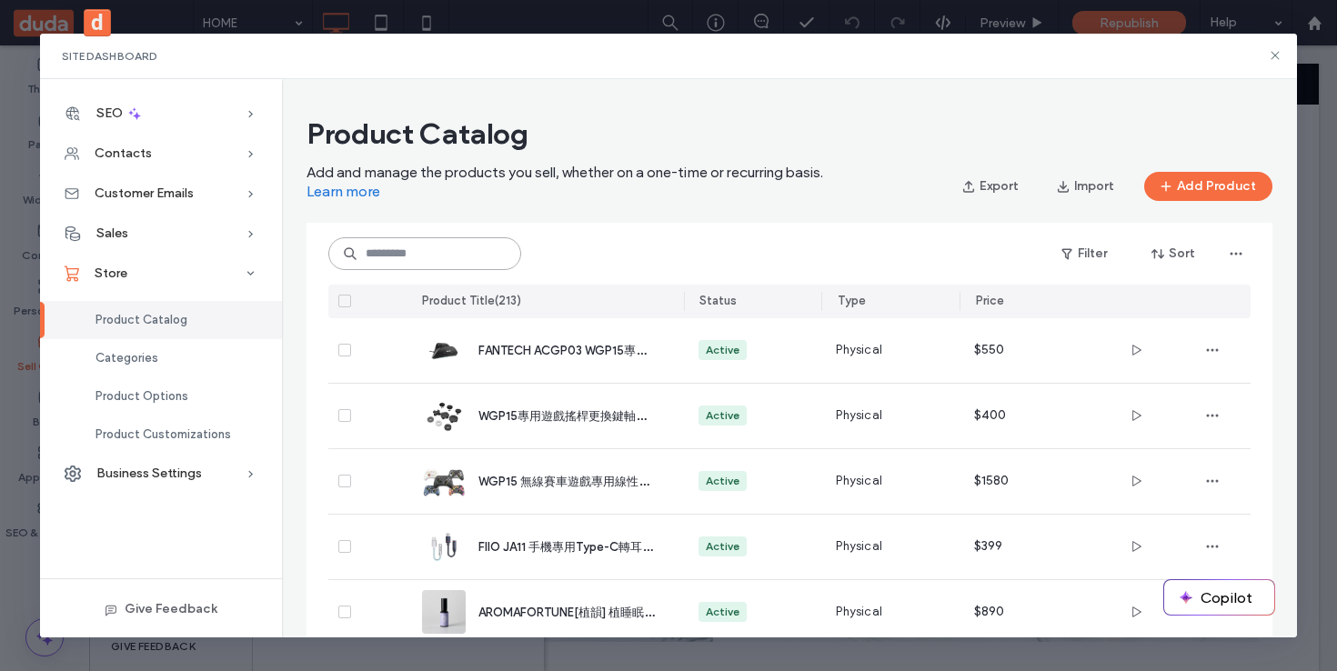
click at [450, 250] on input at bounding box center [424, 253] width 193 height 33
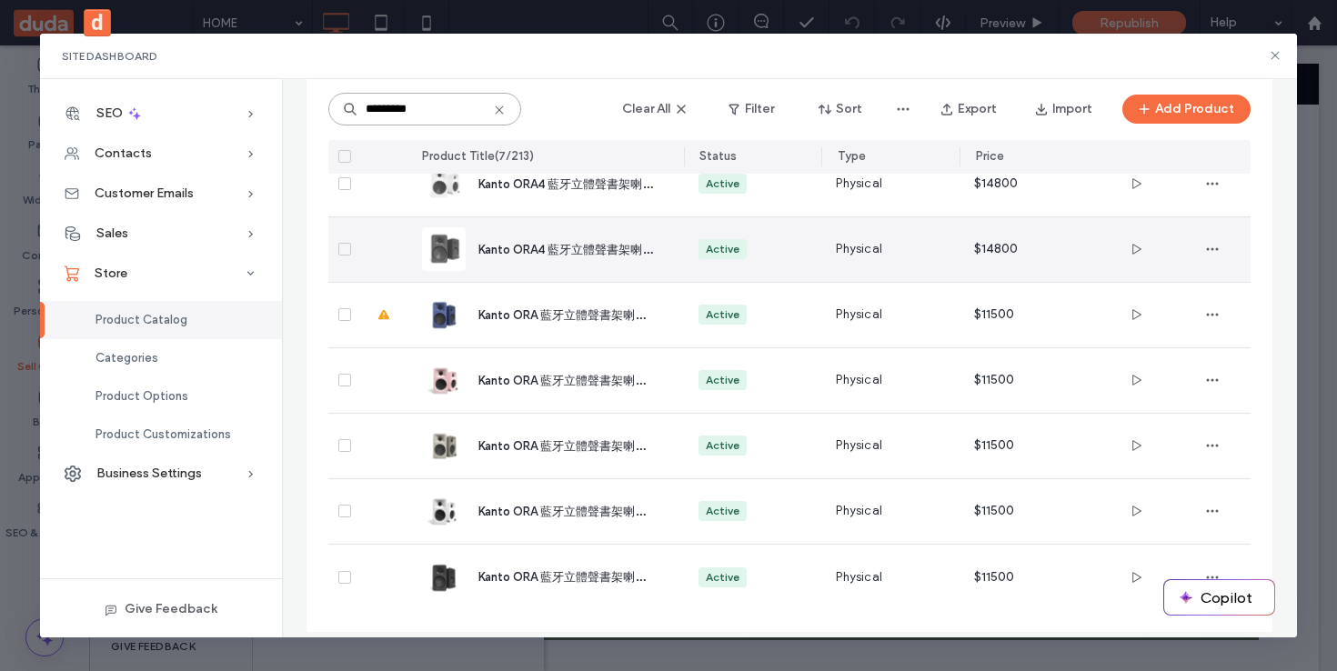
scroll to position [127, 0]
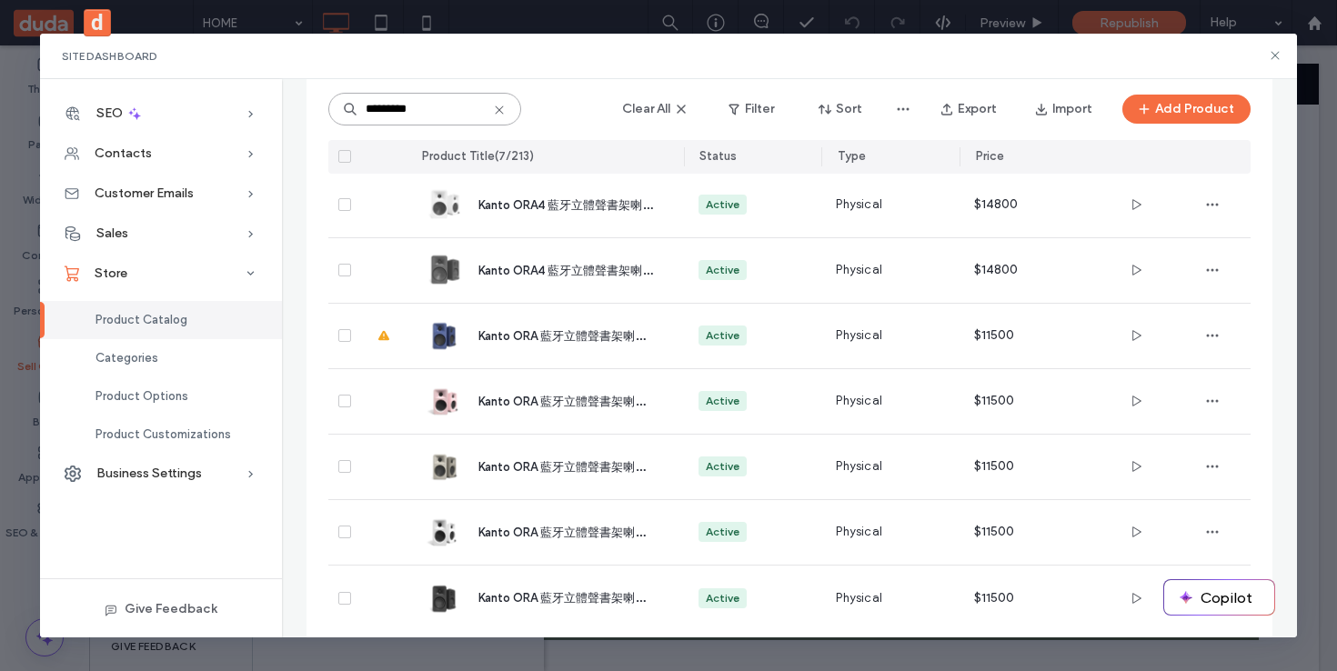
type input "*********"
